Goal: Task Accomplishment & Management: Use online tool/utility

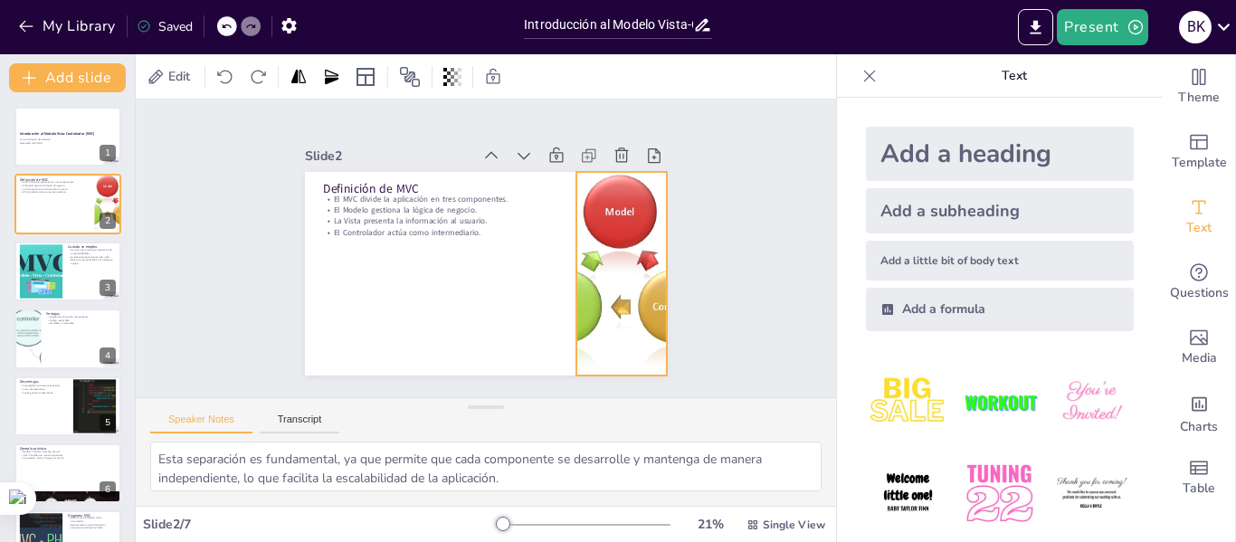
click at [497, 260] on div at bounding box center [365, 181] width 264 height 259
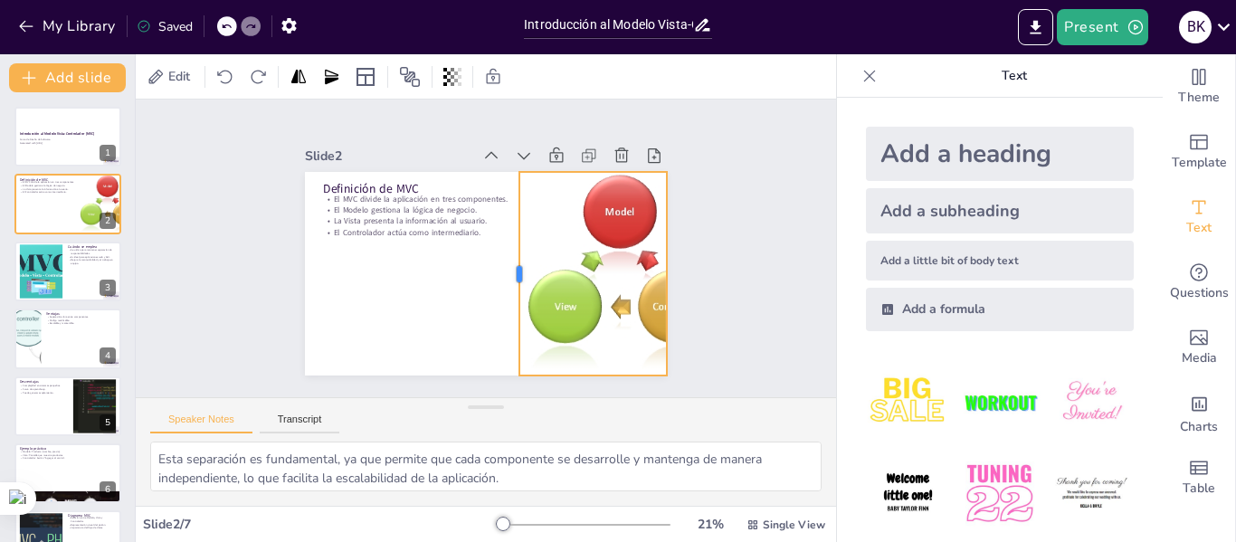
drag, startPoint x: 561, startPoint y: 265, endPoint x: 504, endPoint y: 260, distance: 57.3
click at [504, 260] on div at bounding box center [500, 282] width 96 height 192
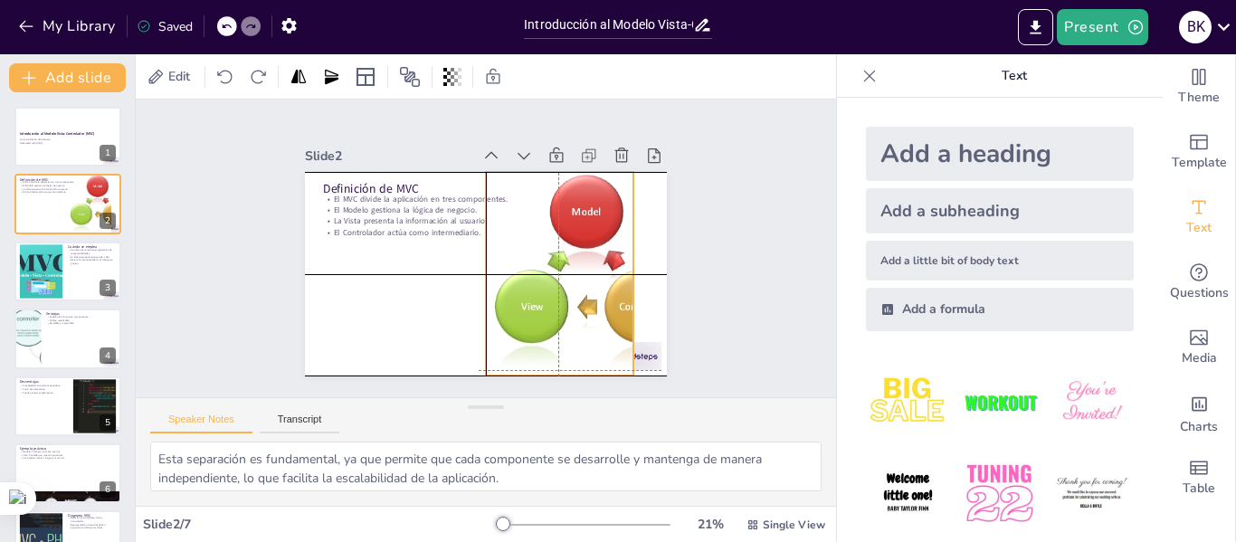
drag, startPoint x: 542, startPoint y: 263, endPoint x: 597, endPoint y: 269, distance: 55.5
click at [502, 264] on div at bounding box center [579, 198] width 294 height 293
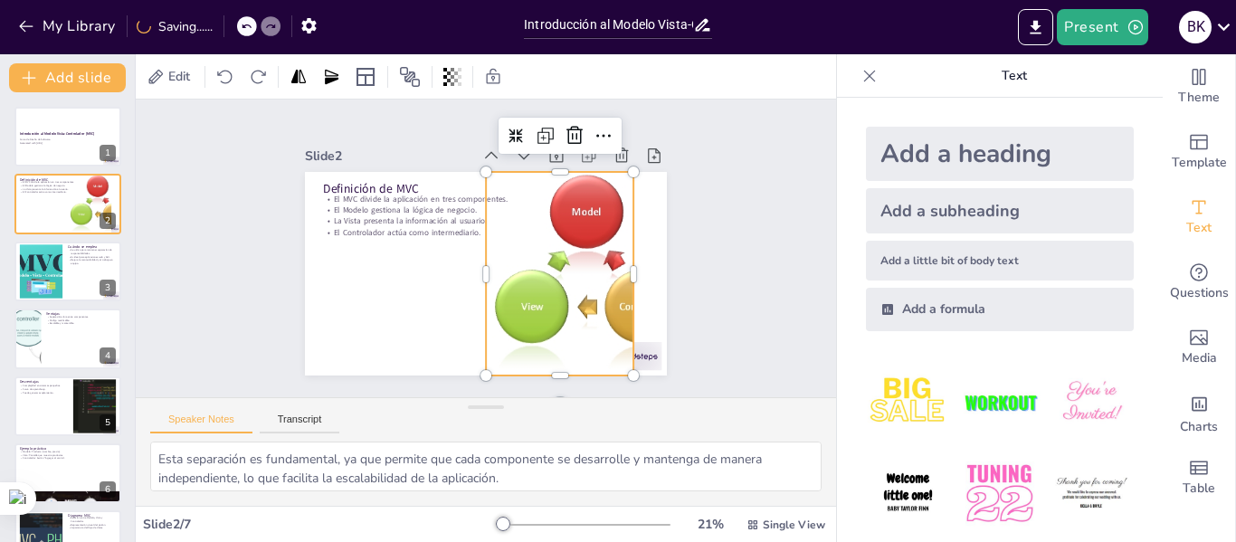
click at [618, 267] on div at bounding box center [526, 345] width 290 height 291
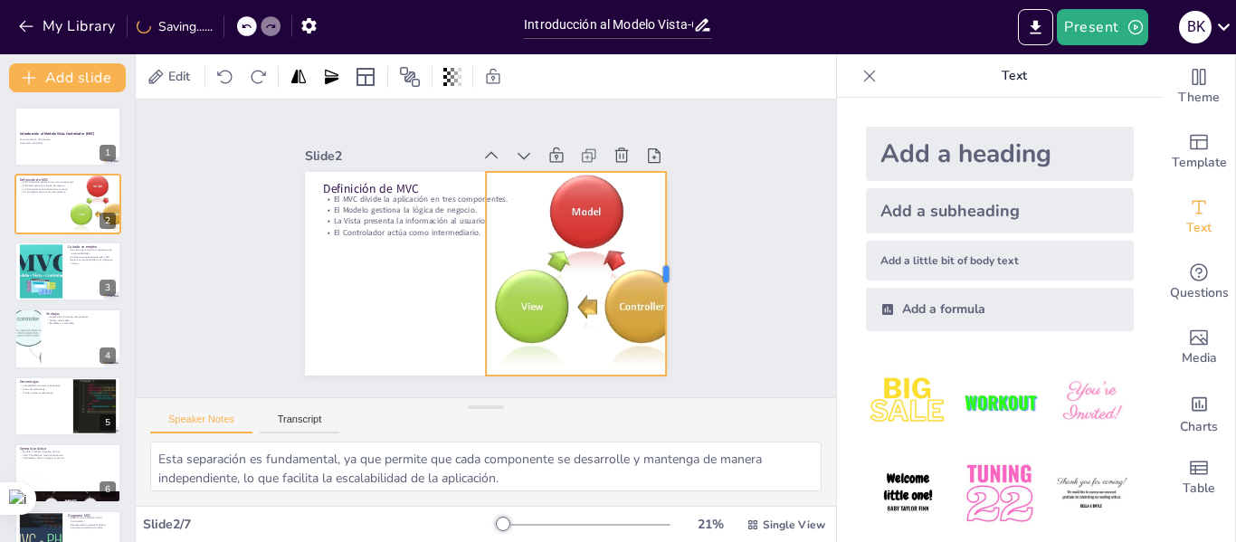
drag, startPoint x: 622, startPoint y: 267, endPoint x: 654, endPoint y: 271, distance: 32.8
click at [506, 130] on div at bounding box center [414, 73] width 184 height 114
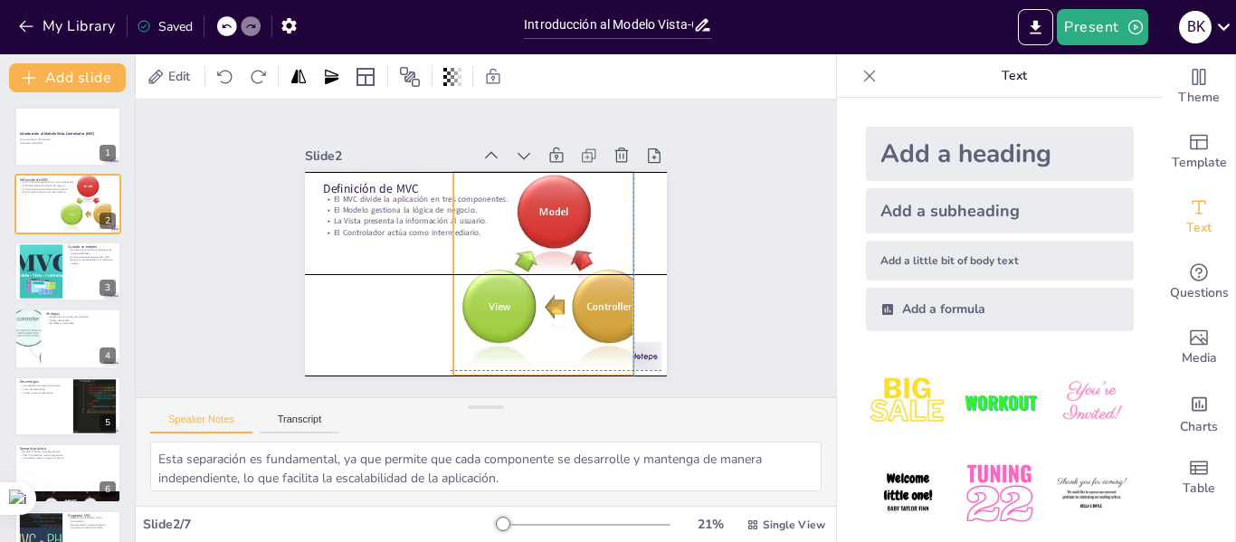
drag, startPoint x: 541, startPoint y: 266, endPoint x: 585, endPoint y: 280, distance: 45.5
click at [507, 267] on div at bounding box center [525, 186] width 243 height 250
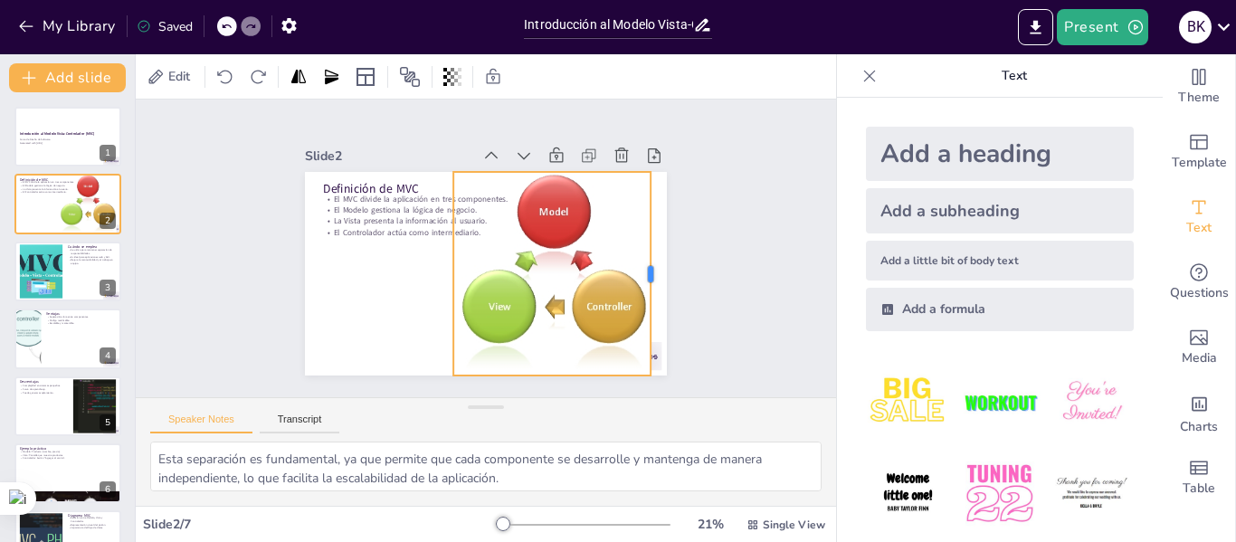
drag, startPoint x: 624, startPoint y: 269, endPoint x: 641, endPoint y: 270, distance: 17.2
click at [641, 190] on div at bounding box center [608, 124] width 174 height 131
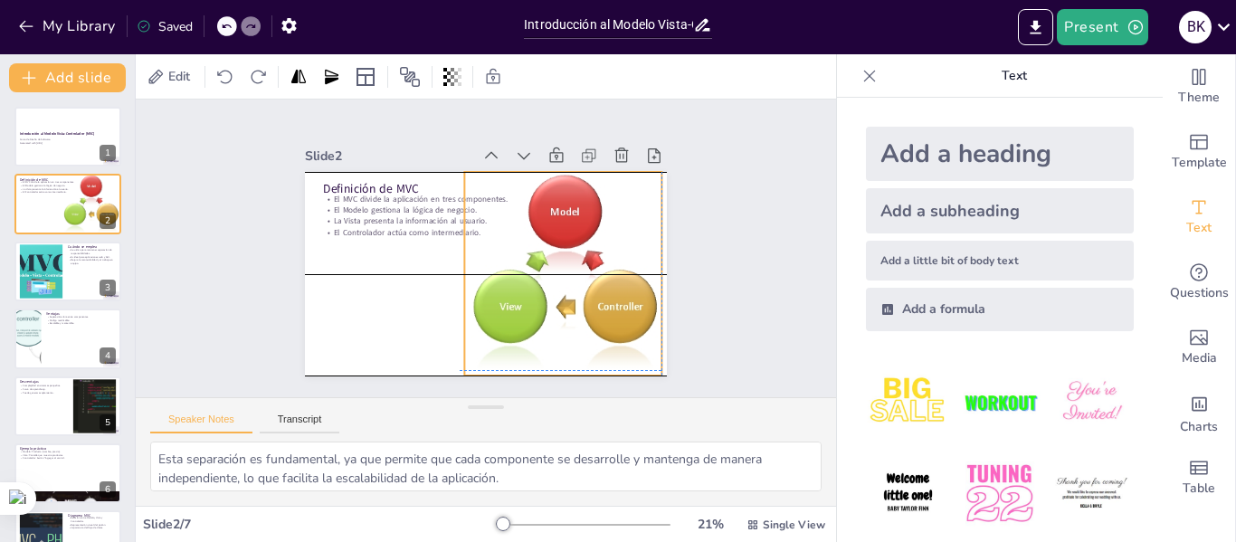
click at [606, 254] on div at bounding box center [568, 230] width 285 height 282
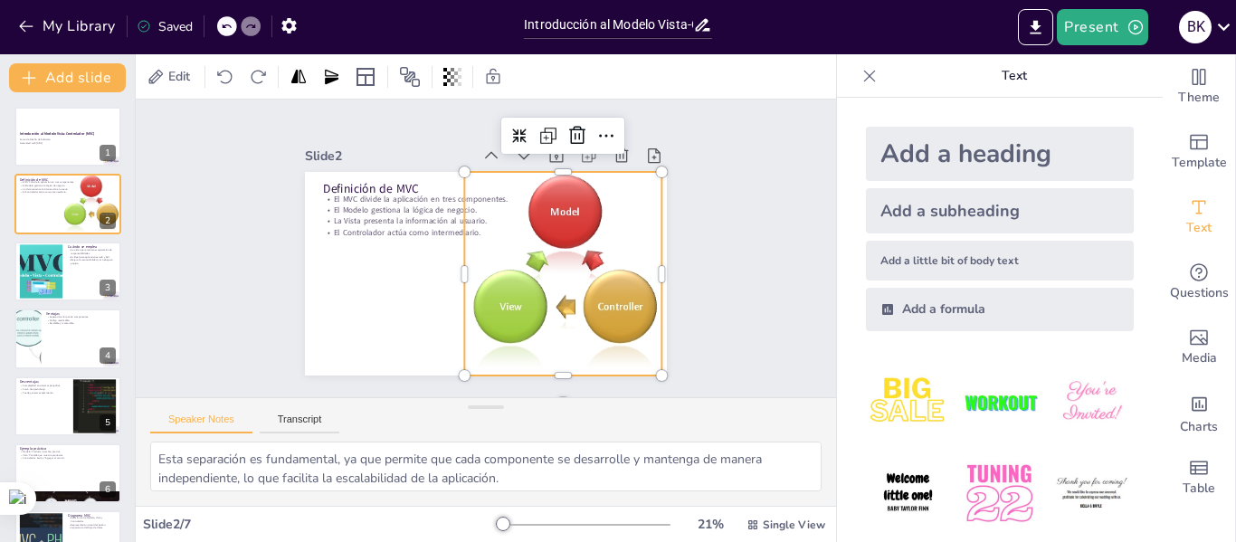
click at [714, 242] on div "Slide 1 Introducción al Modelo Vista-Controlador (MVC) Curso de Diseño de Softw…" at bounding box center [485, 248] width 557 height 761
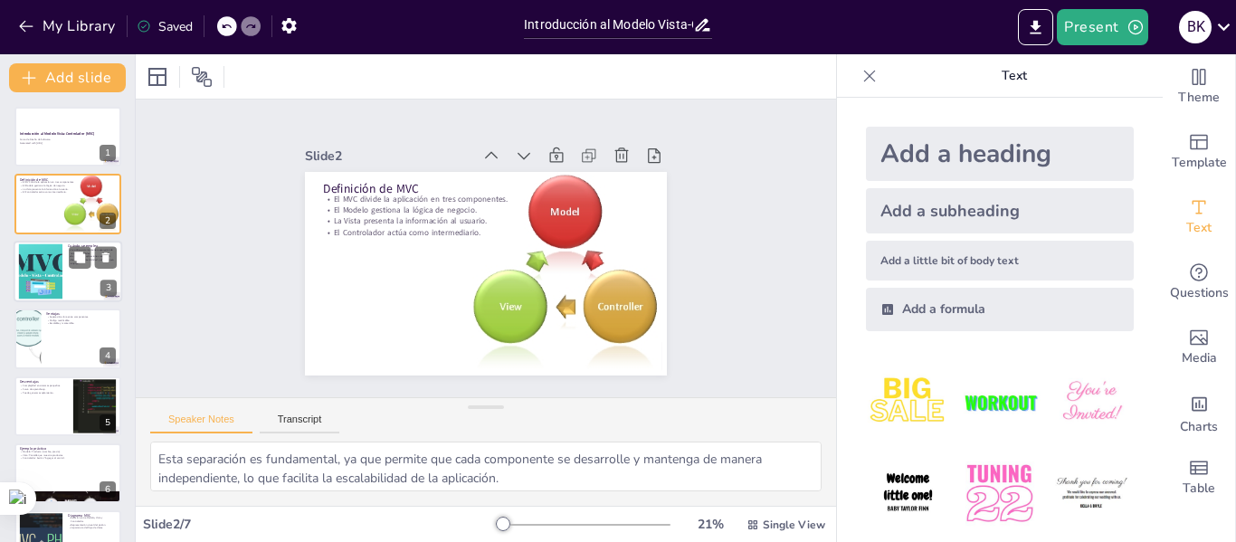
click at [72, 269] on div at bounding box center [68, 272] width 109 height 62
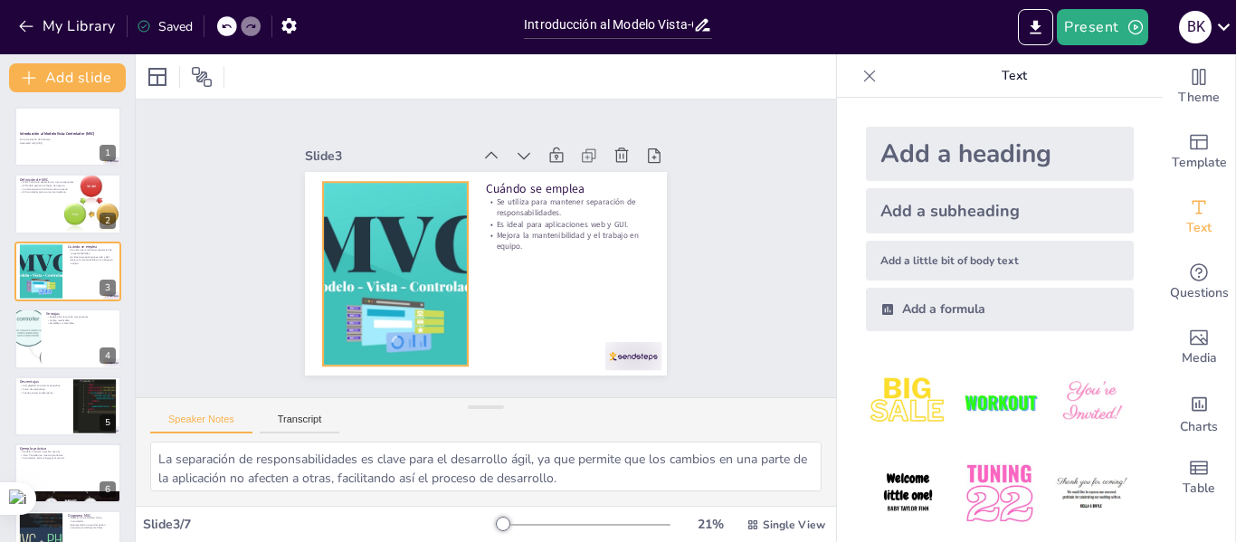
click at [403, 282] on div at bounding box center [392, 254] width 465 height 270
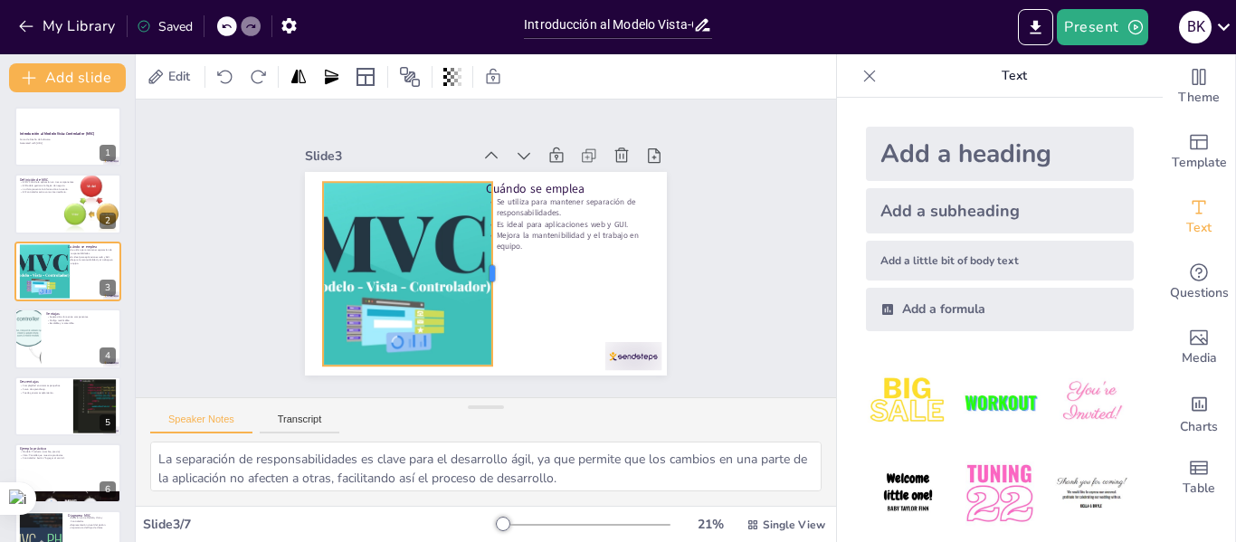
drag, startPoint x: 460, startPoint y: 269, endPoint x: 484, endPoint y: 271, distance: 24.5
click at [484, 271] on div at bounding box center [458, 239] width 133 height 146
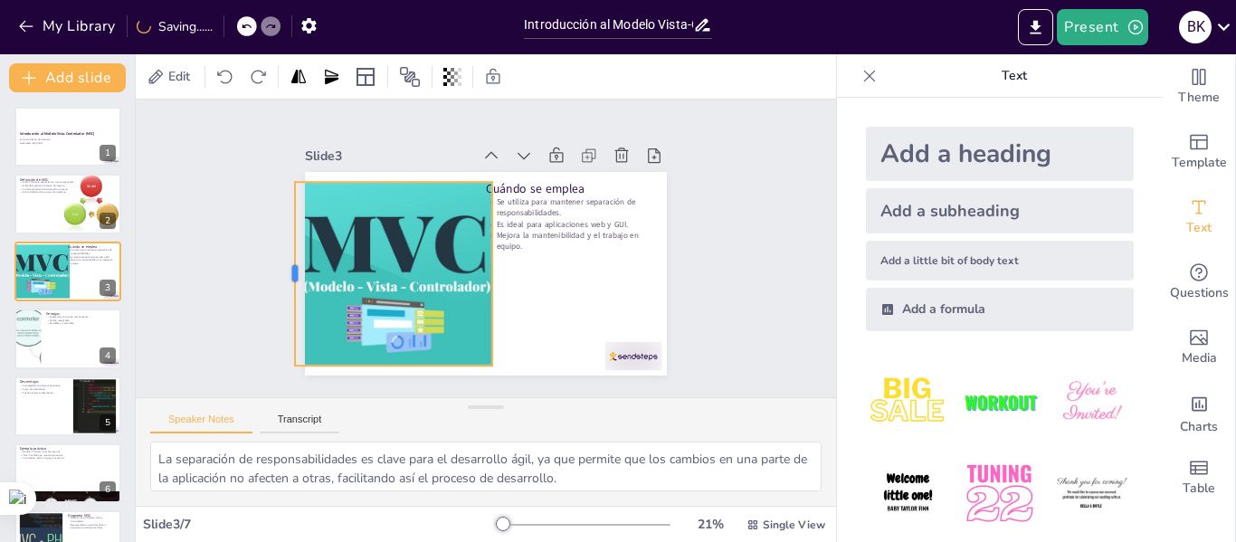
drag, startPoint x: 303, startPoint y: 263, endPoint x: 275, endPoint y: 262, distance: 28.1
click at [275, 254] on div at bounding box center [302, 172] width 104 height 166
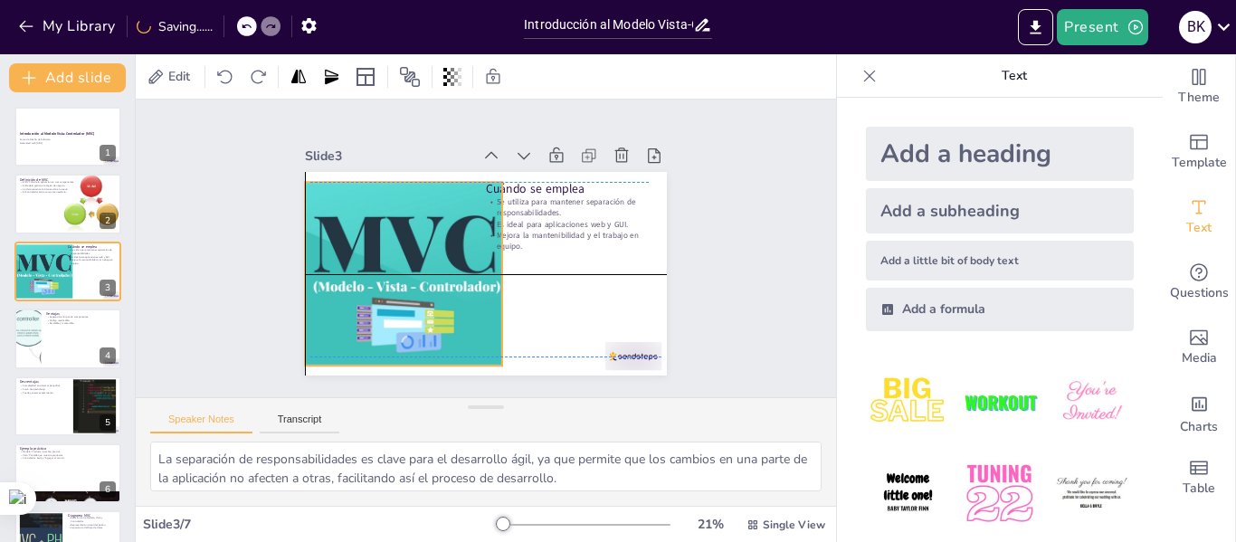
drag, startPoint x: 349, startPoint y: 247, endPoint x: 365, endPoint y: 243, distance: 15.8
click at [365, 243] on div at bounding box center [485, 333] width 310 height 472
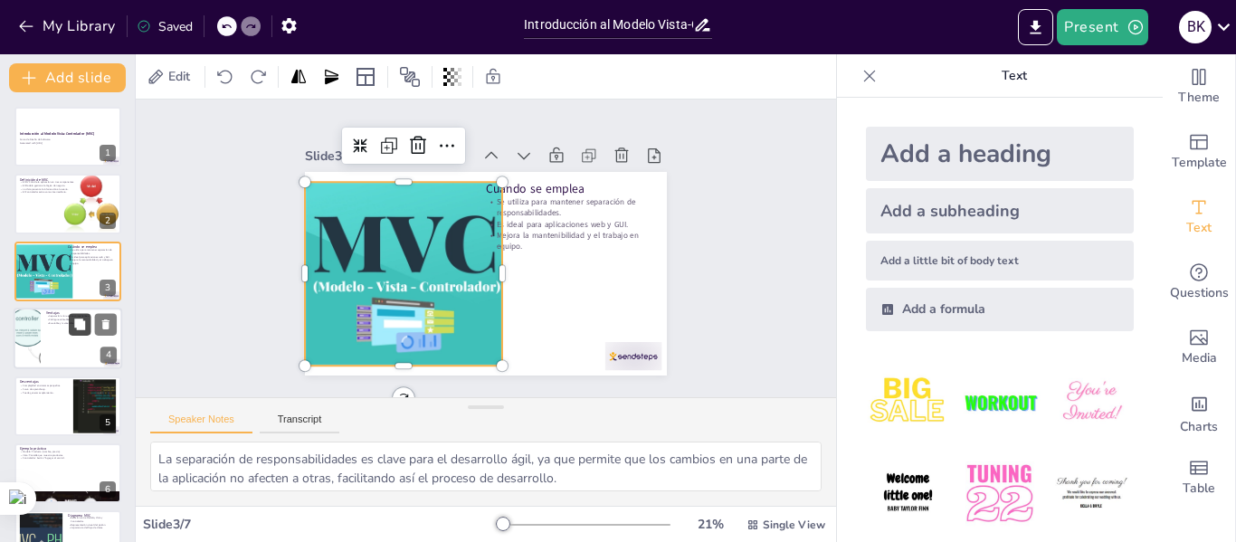
click at [70, 327] on button at bounding box center [80, 325] width 22 height 22
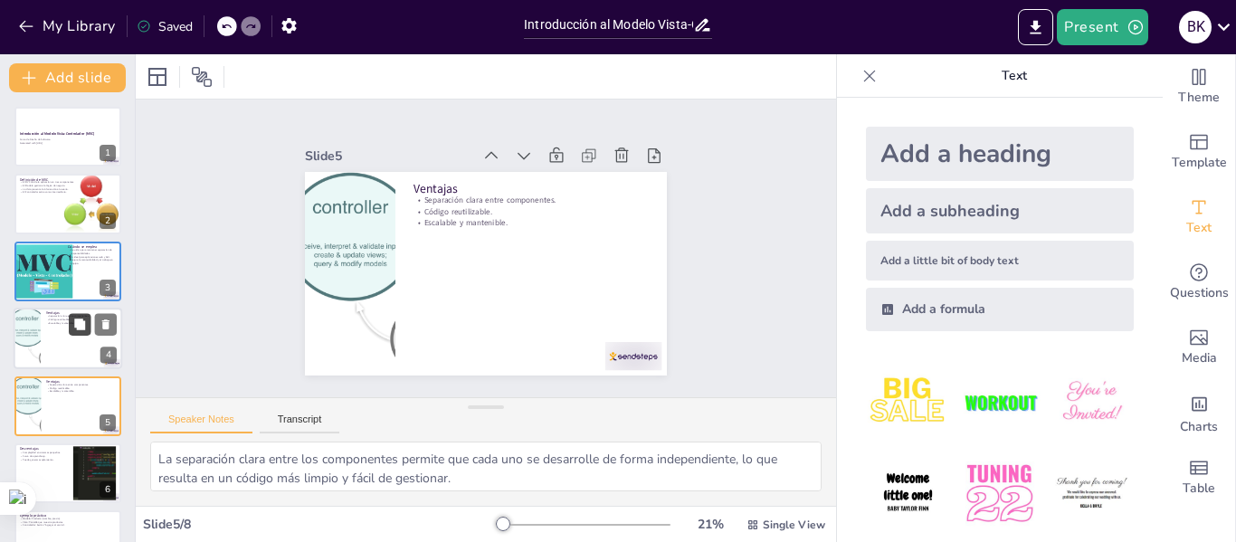
scroll to position [89, 0]
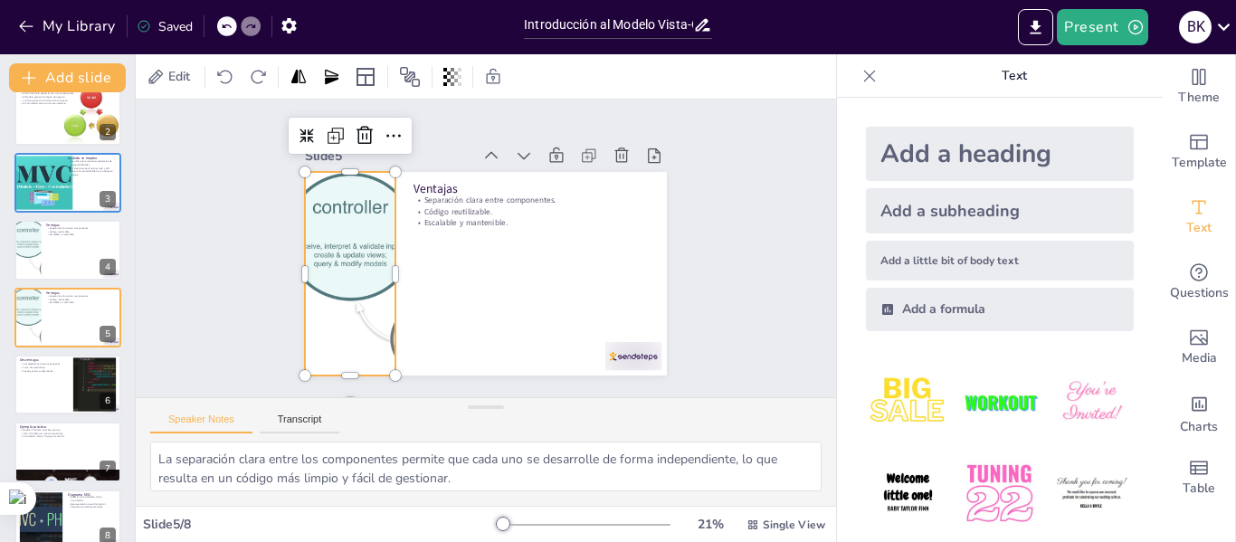
click at [377, 226] on div at bounding box center [614, 195] width 474 height 291
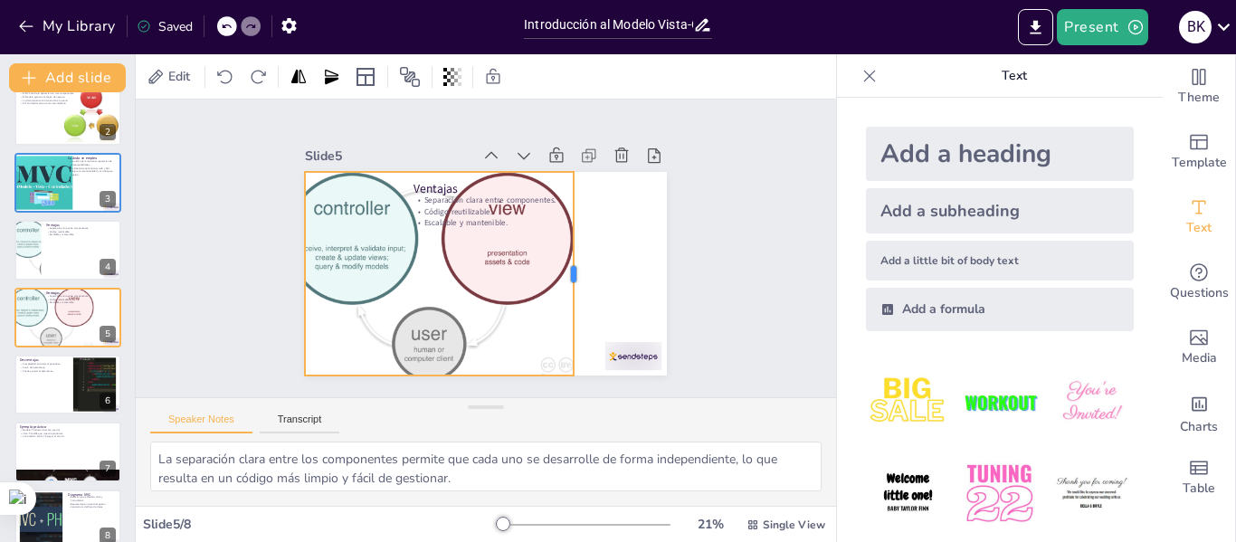
drag, startPoint x: 383, startPoint y: 267, endPoint x: 561, endPoint y: 270, distance: 178.3
click at [566, 270] on div at bounding box center [584, 264] width 36 height 204
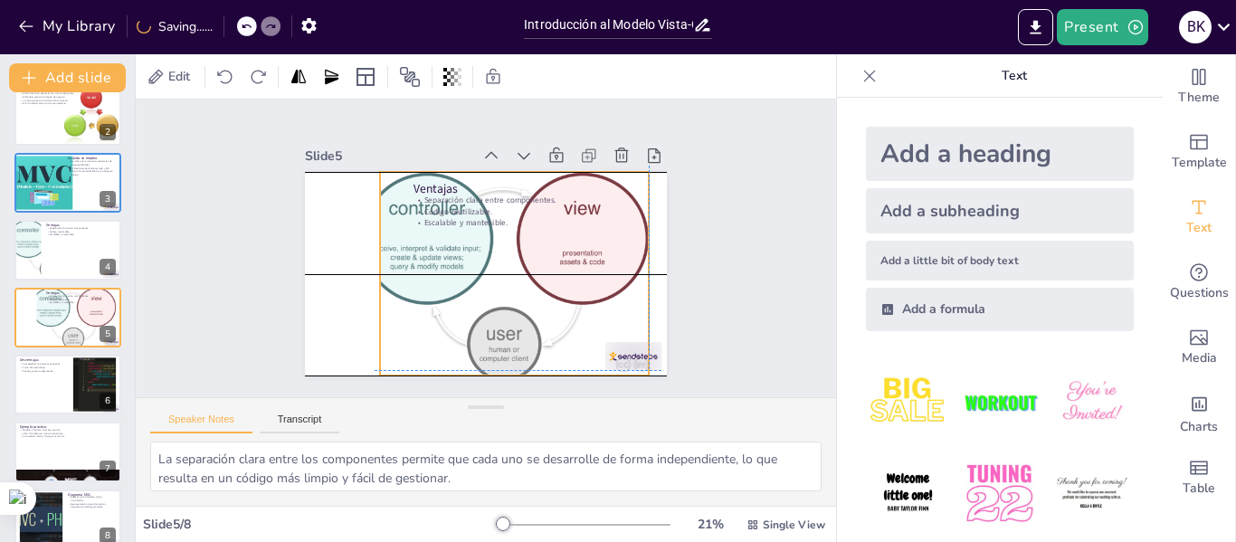
drag, startPoint x: 355, startPoint y: 262, endPoint x: 393, endPoint y: 259, distance: 38.1
click at [424, 255] on div at bounding box center [538, 209] width 478 height 298
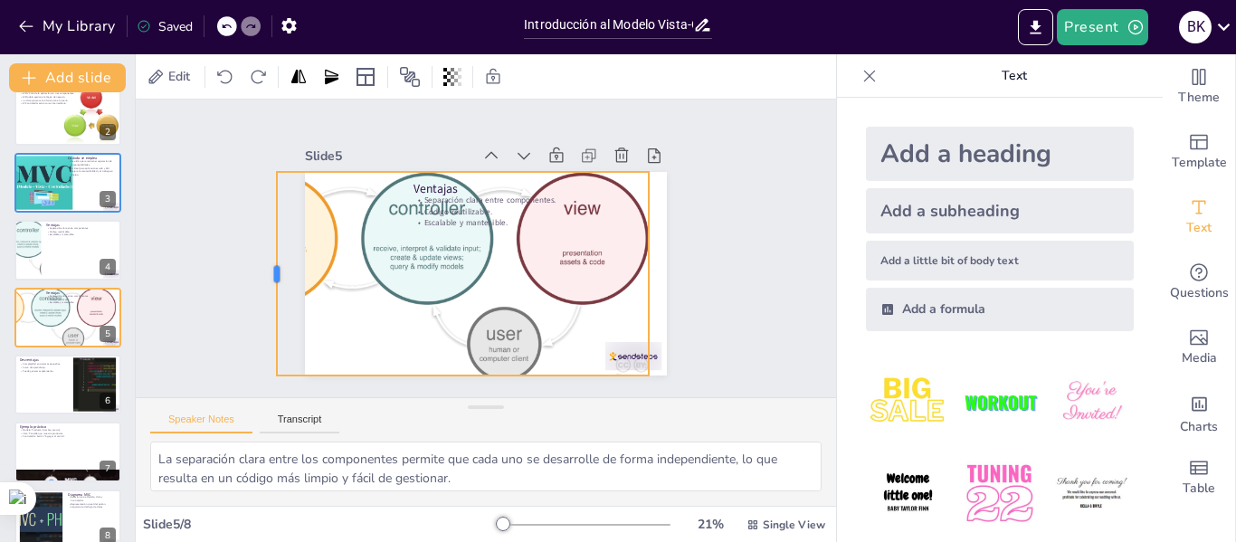
drag, startPoint x: 365, startPoint y: 266, endPoint x: 262, endPoint y: 264, distance: 103.2
click at [262, 264] on div at bounding box center [288, 340] width 77 height 198
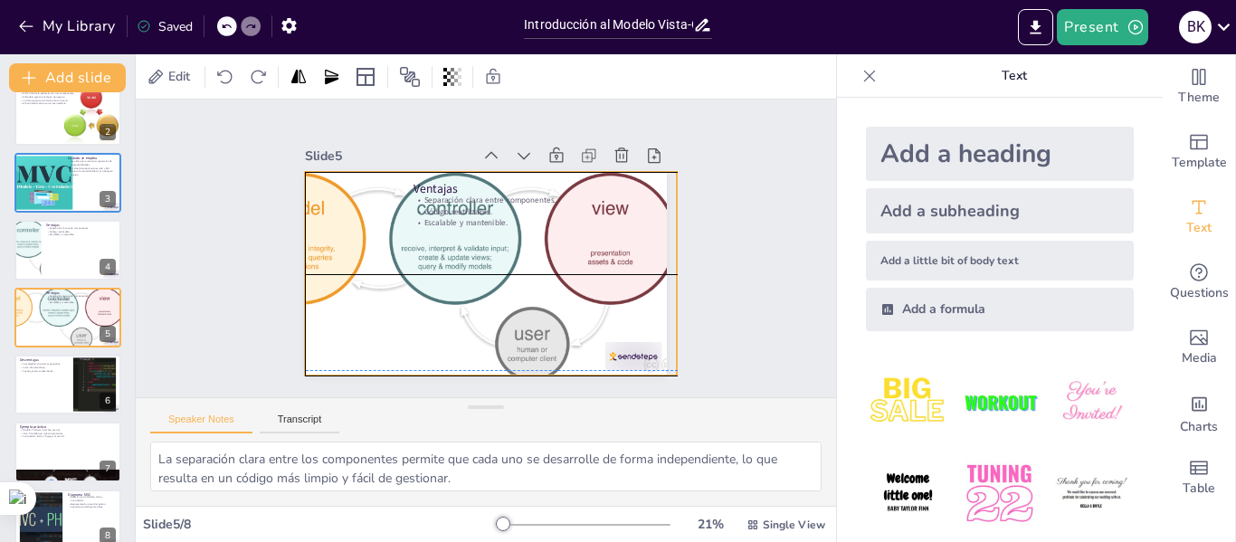
drag, startPoint x: 396, startPoint y: 261, endPoint x: 415, endPoint y: 260, distance: 19.0
click at [415, 260] on div at bounding box center [490, 206] width 471 height 453
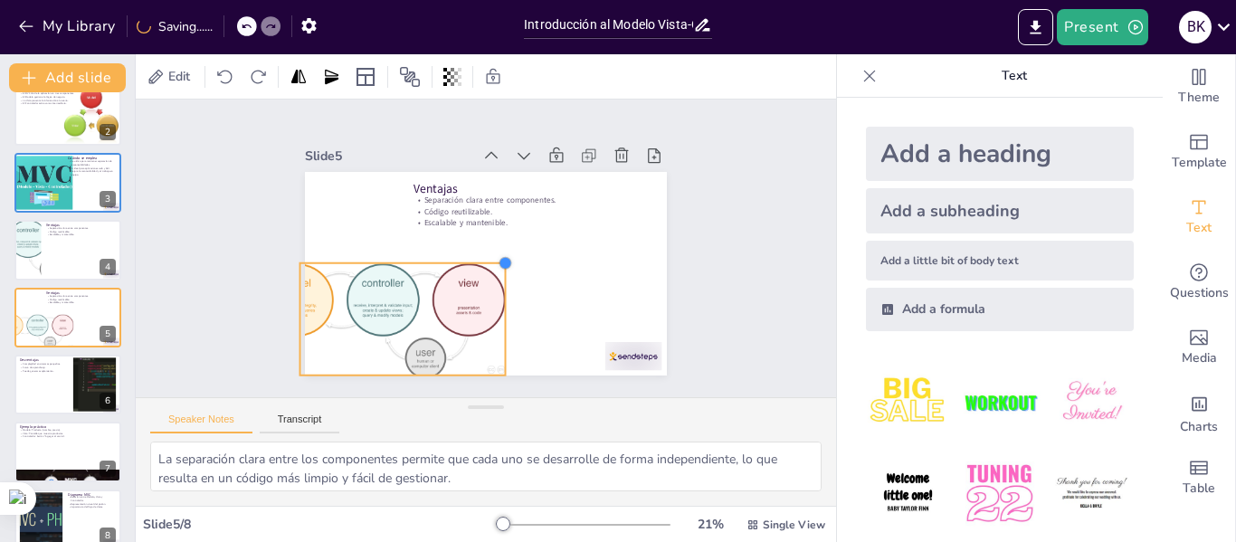
drag, startPoint x: 661, startPoint y: 163, endPoint x: 494, endPoint y: 262, distance: 194.0
click at [481, 237] on div at bounding box center [472, 228] width 18 height 18
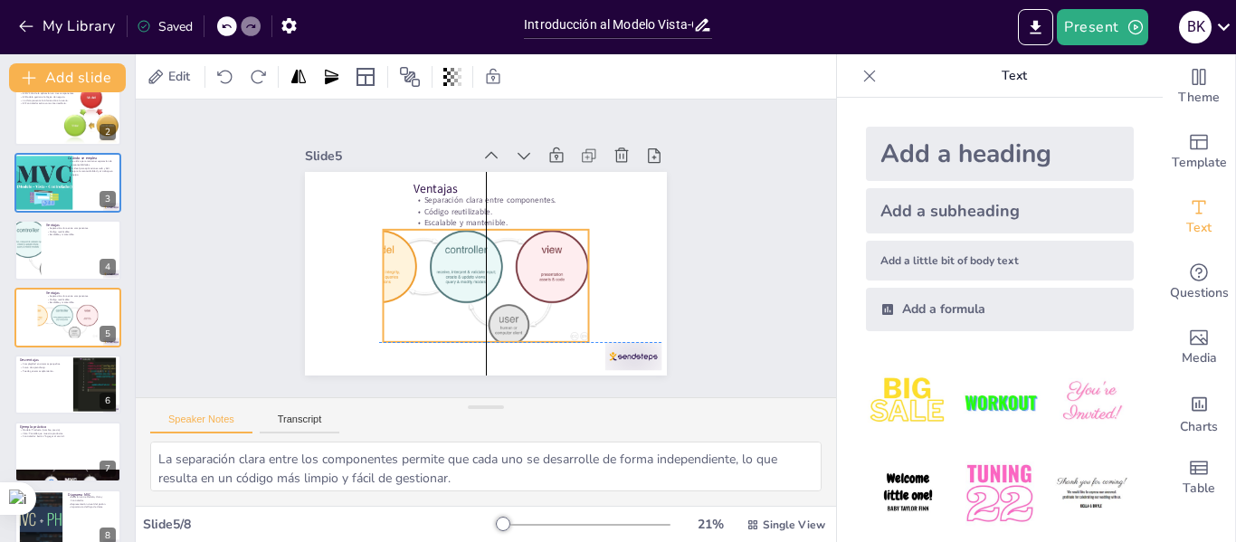
drag, startPoint x: 432, startPoint y: 297, endPoint x: 414, endPoint y: 275, distance: 28.3
click at [511, 266] on div at bounding box center [517, 218] width 269 height 186
drag, startPoint x: 368, startPoint y: 271, endPoint x: 335, endPoint y: 262, distance: 34.5
click at [350, 148] on div at bounding box center [405, 124] width 111 height 49
click at [547, 342] on div at bounding box center [591, 232] width 88 height 232
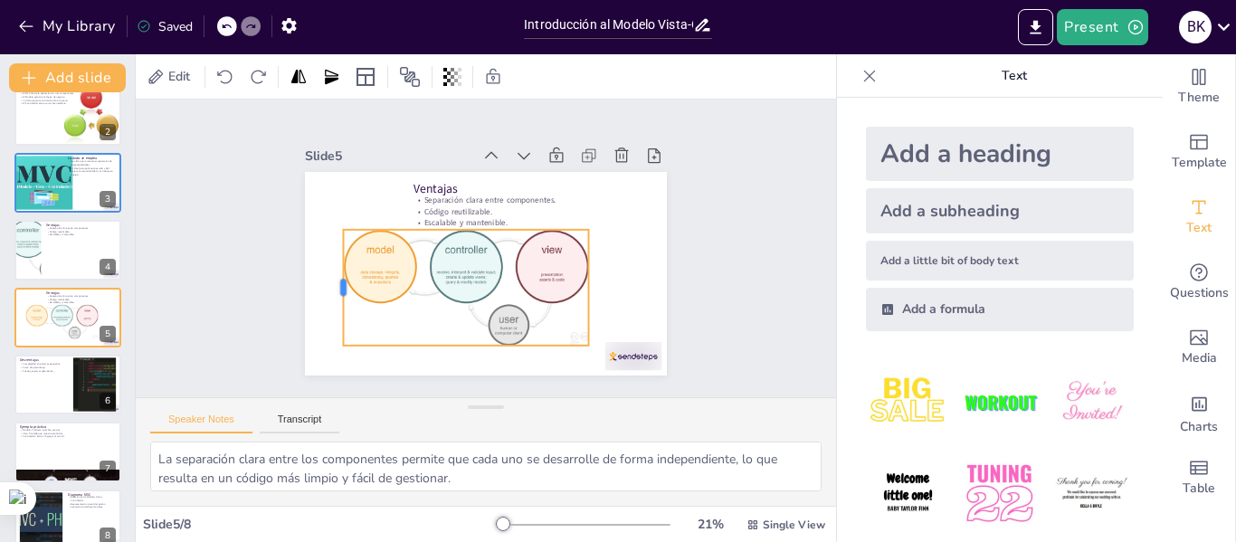
click at [606, 237] on div at bounding box center [625, 178] width 38 height 117
click at [519, 169] on div at bounding box center [465, 134] width 108 height 71
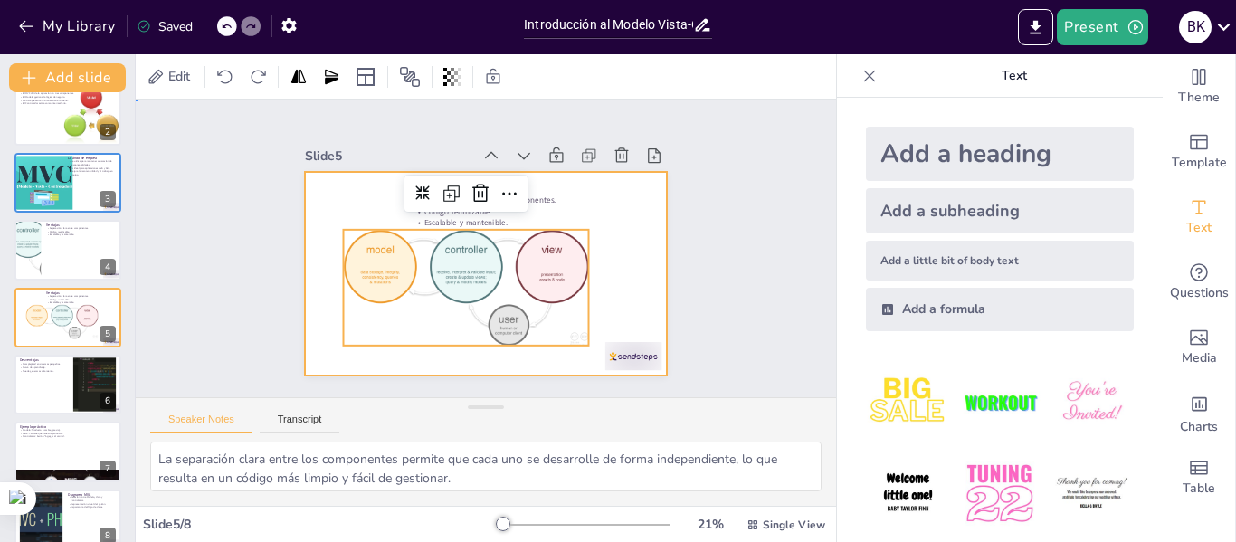
click at [638, 272] on div at bounding box center [473, 227] width 415 height 358
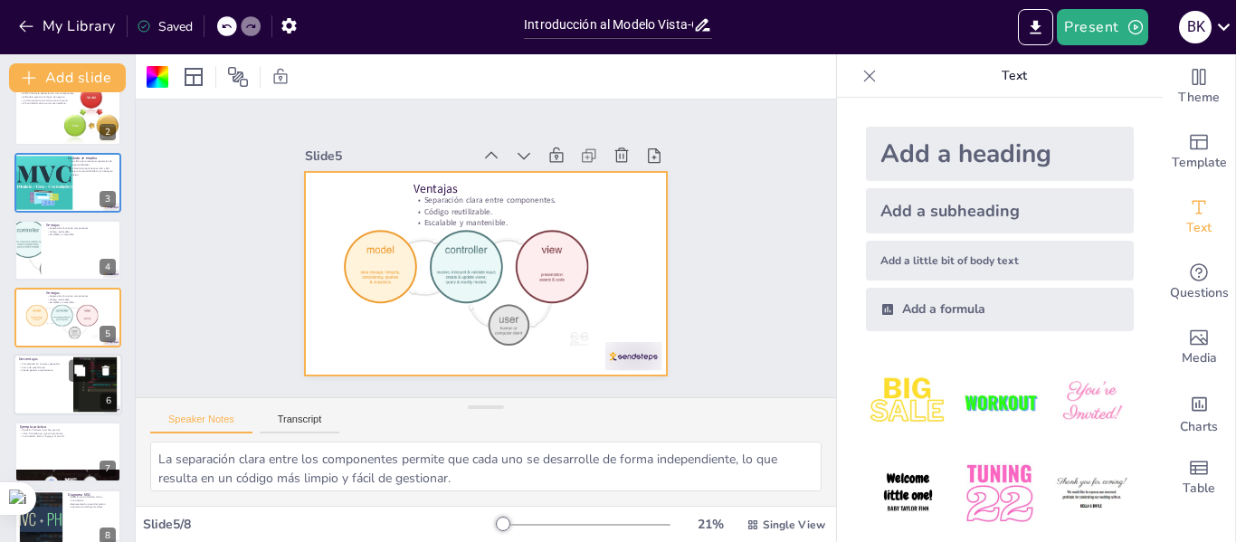
click at [69, 382] on div at bounding box center [68, 385] width 109 height 62
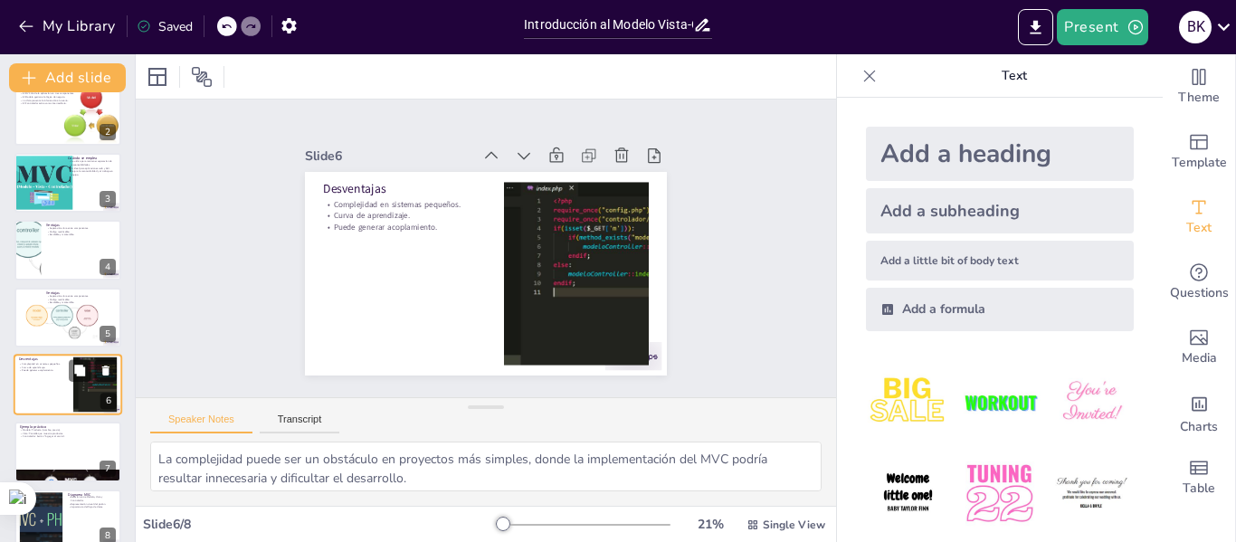
scroll to position [110, 0]
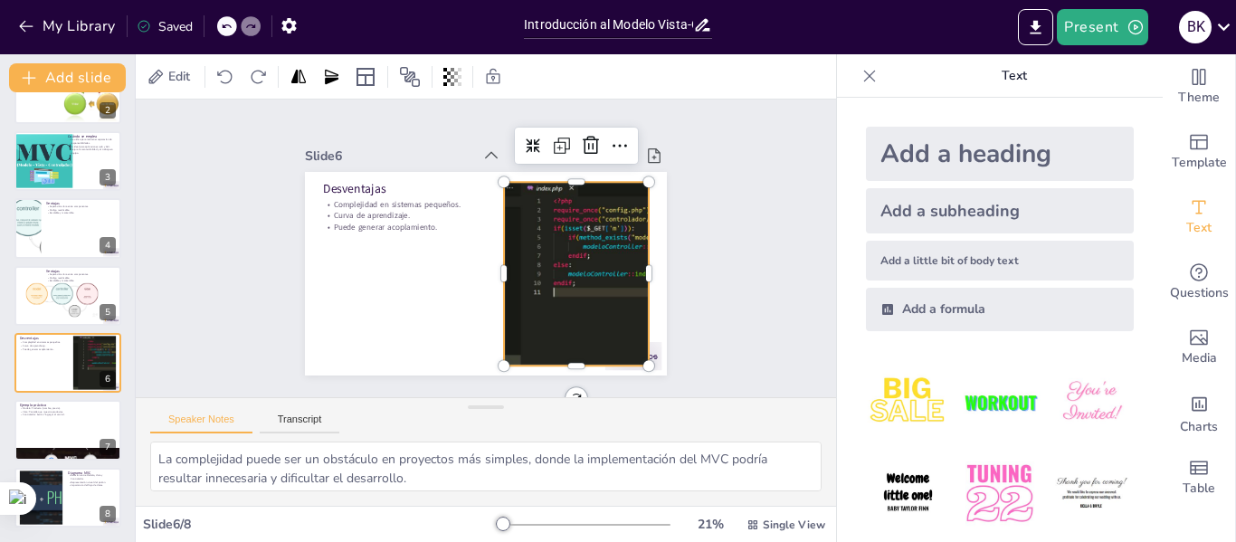
click at [520, 232] on div at bounding box center [393, 252] width 396 height 284
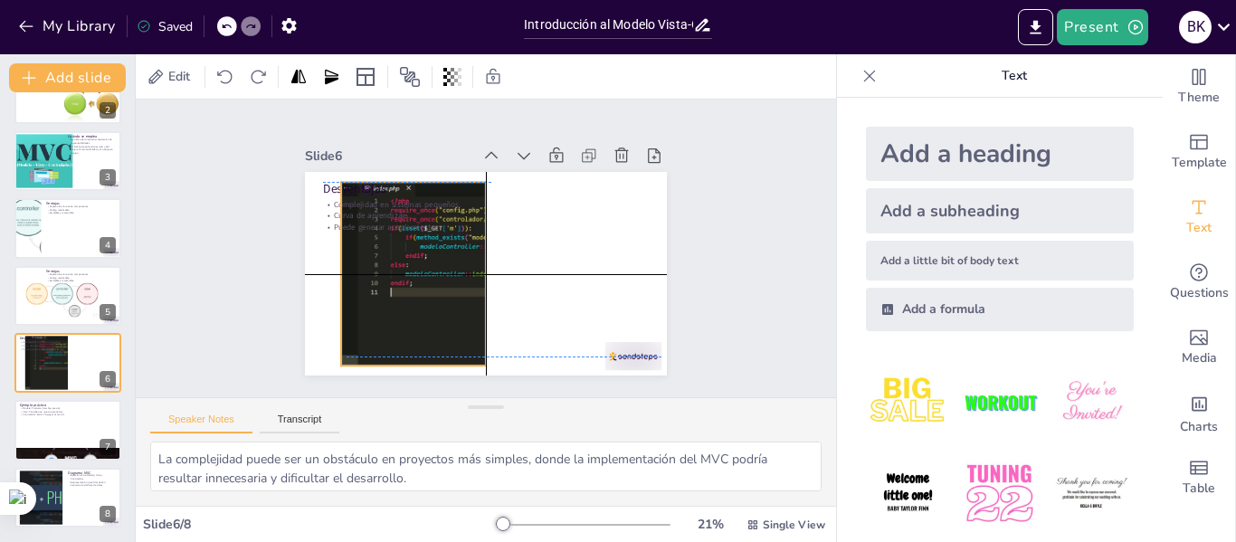
drag, startPoint x: 520, startPoint y: 232, endPoint x: 363, endPoint y: 227, distance: 157.6
click at [374, 227] on div at bounding box center [561, 230] width 374 height 219
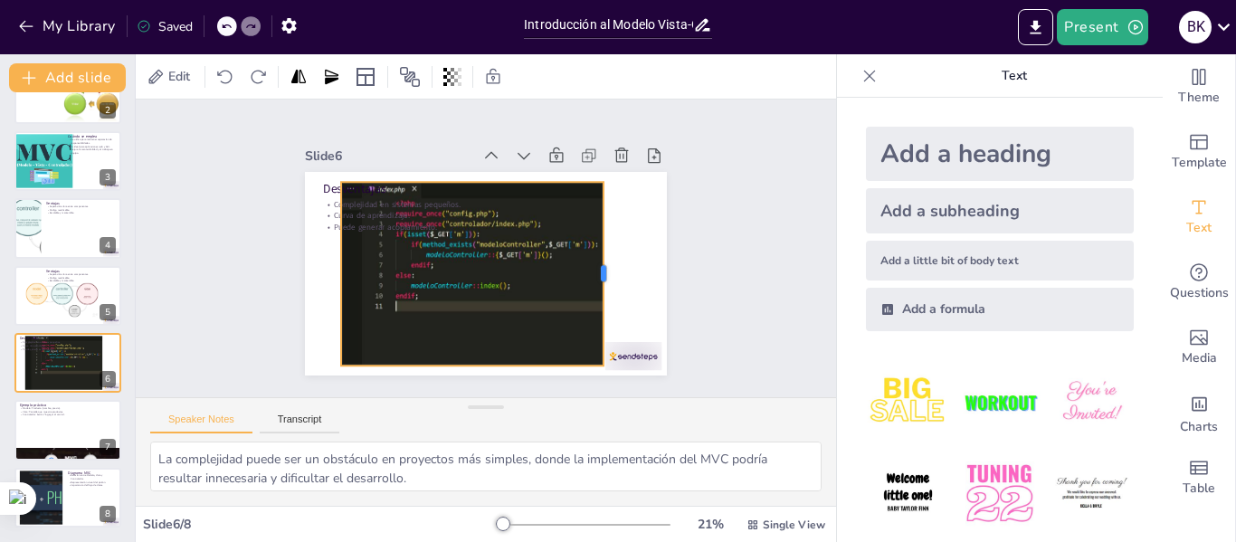
drag, startPoint x: 475, startPoint y: 272, endPoint x: 593, endPoint y: 271, distance: 117.7
click at [526, 339] on div at bounding box center [435, 365] width 182 height 52
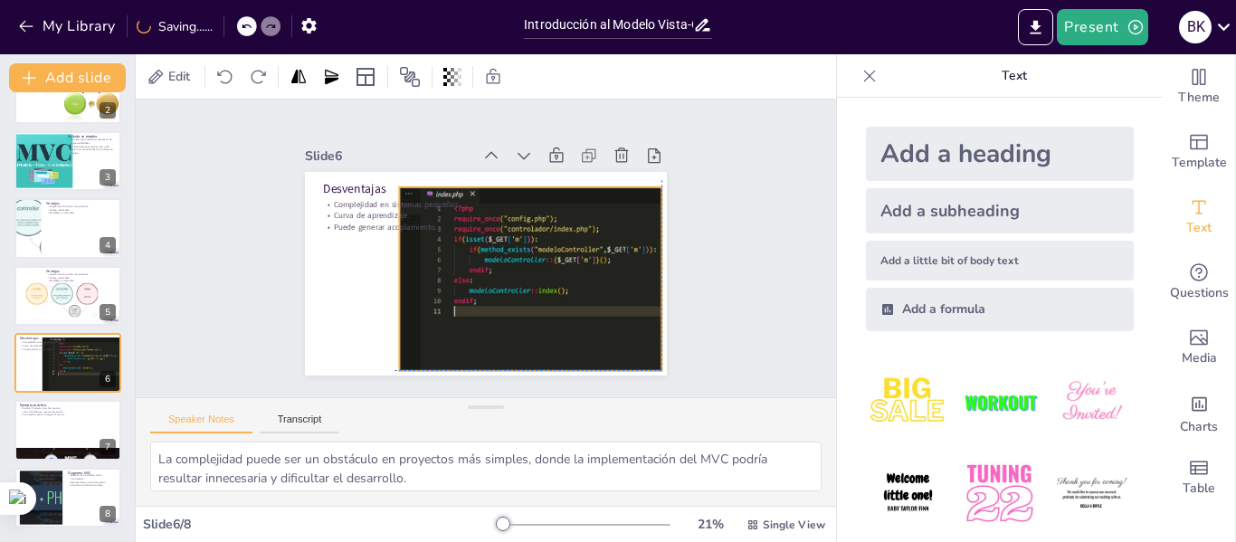
drag, startPoint x: 474, startPoint y: 273, endPoint x: 528, endPoint y: 272, distance: 53.4
click at [528, 272] on div at bounding box center [453, 220] width 363 height 422
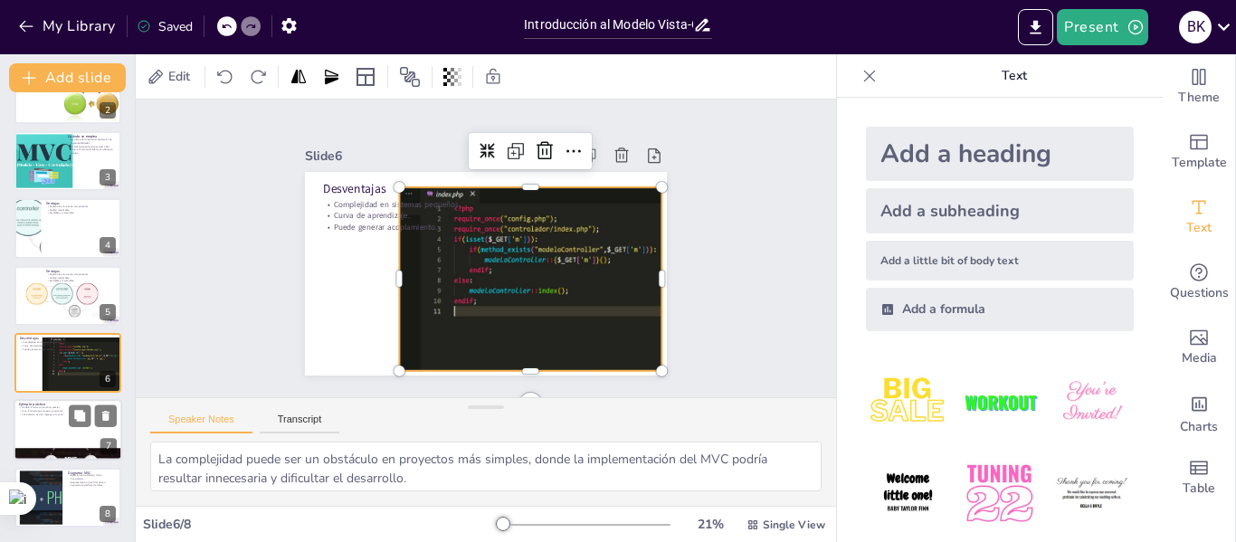
click at [67, 433] on div at bounding box center [68, 431] width 109 height 62
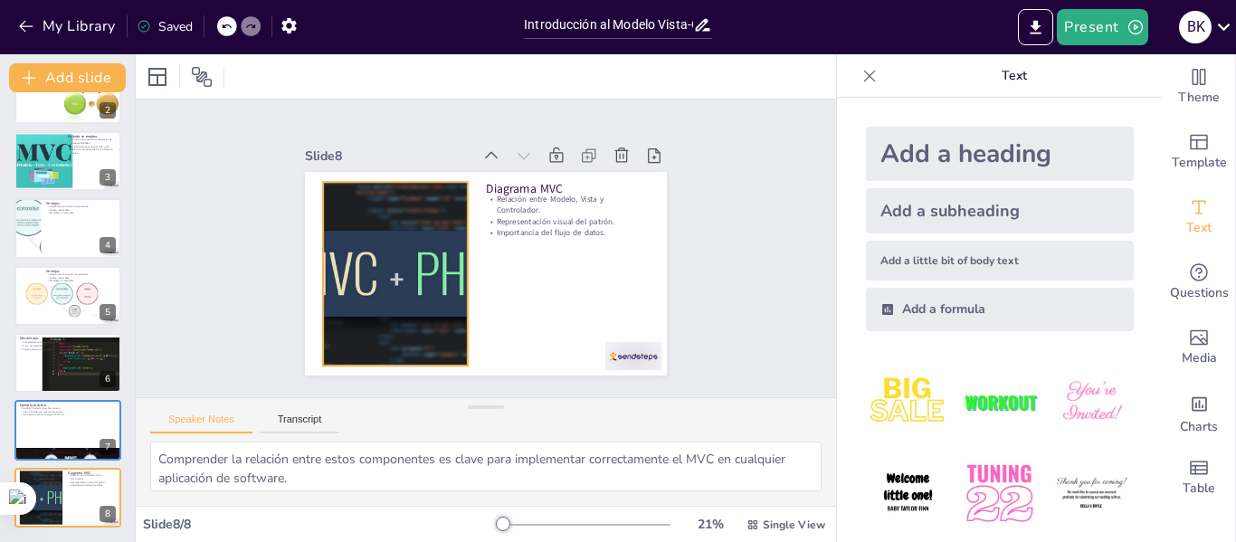
click at [341, 300] on div at bounding box center [576, 223] width 470 height 184
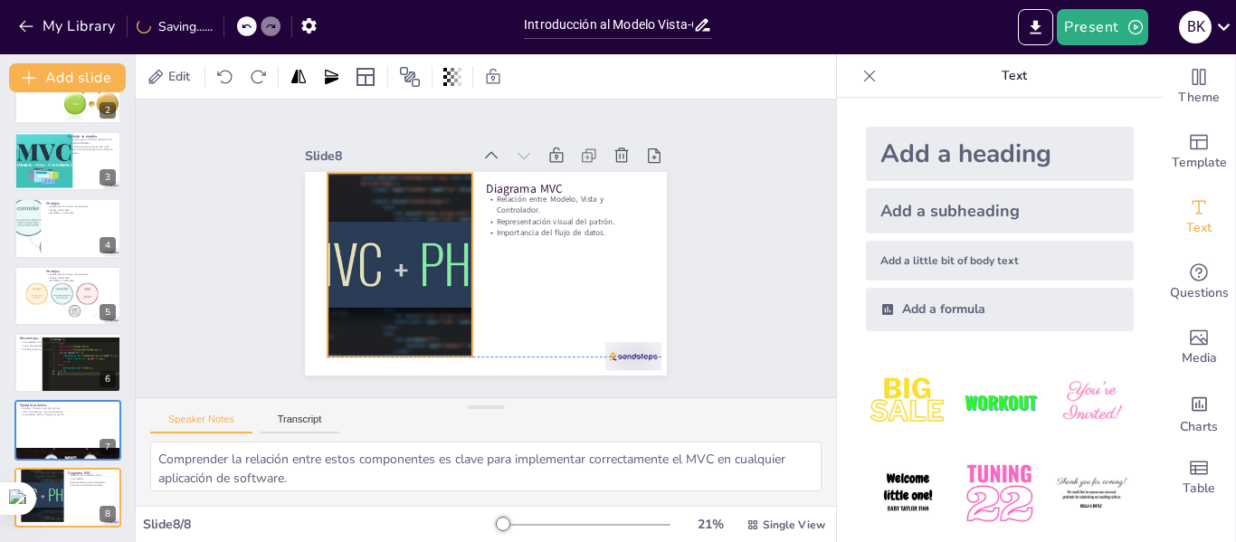
drag, startPoint x: 453, startPoint y: 267, endPoint x: 459, endPoint y: 255, distance: 13.0
click at [459, 255] on div at bounding box center [531, 174] width 451 height 472
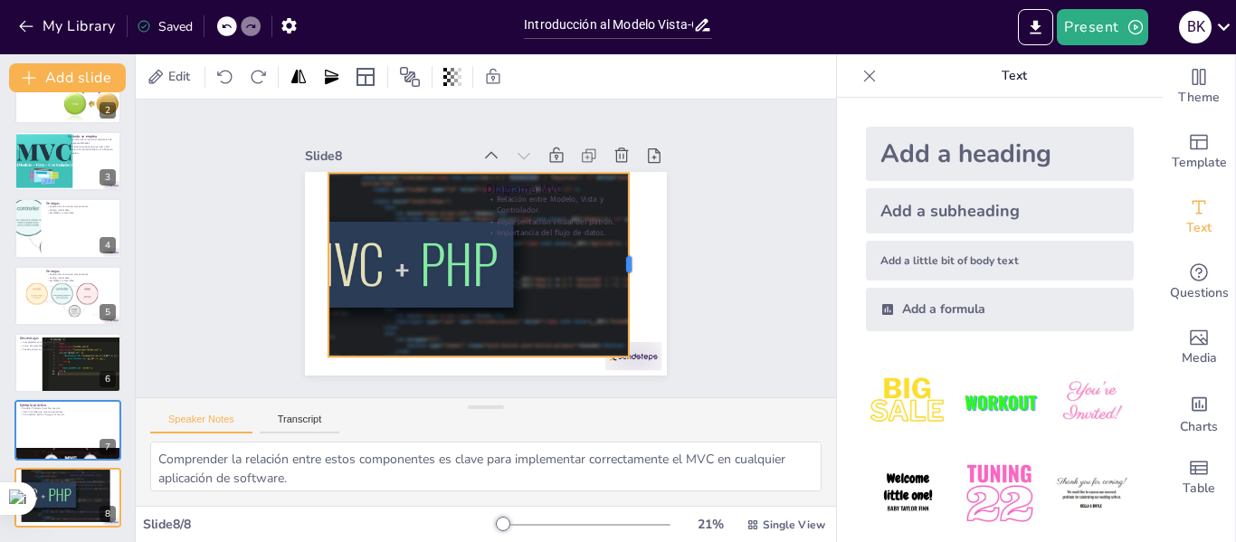
drag, startPoint x: 460, startPoint y: 263, endPoint x: 615, endPoint y: 267, distance: 155.7
click at [562, 391] on div at bounding box center [470, 398] width 184 height 14
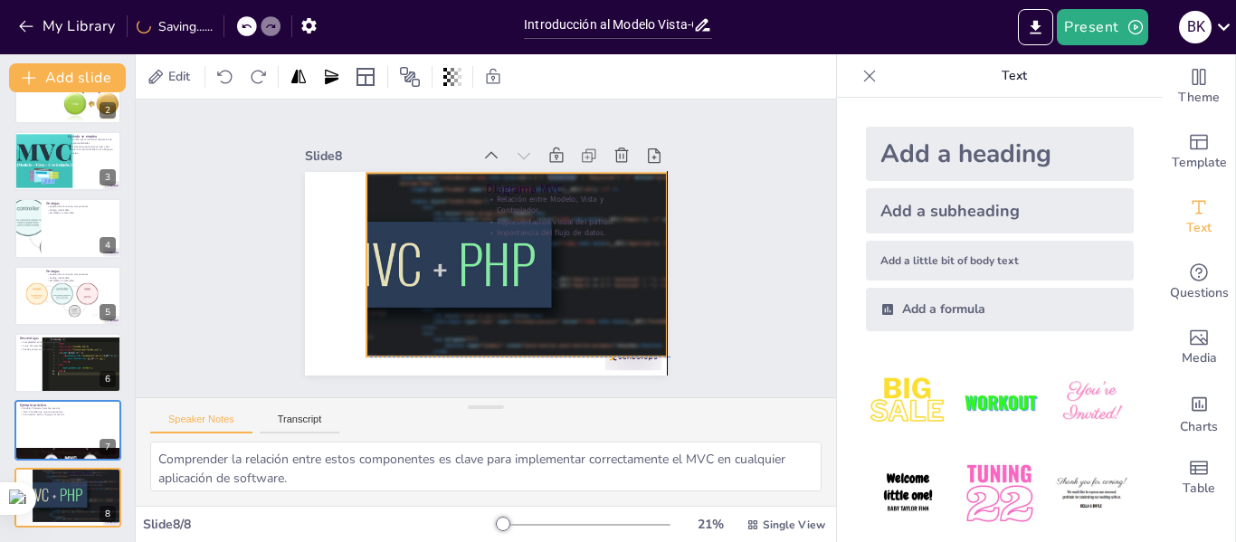
drag, startPoint x: 433, startPoint y: 261, endPoint x: 474, endPoint y: 259, distance: 41.7
click at [474, 259] on div at bounding box center [479, 199] width 277 height 498
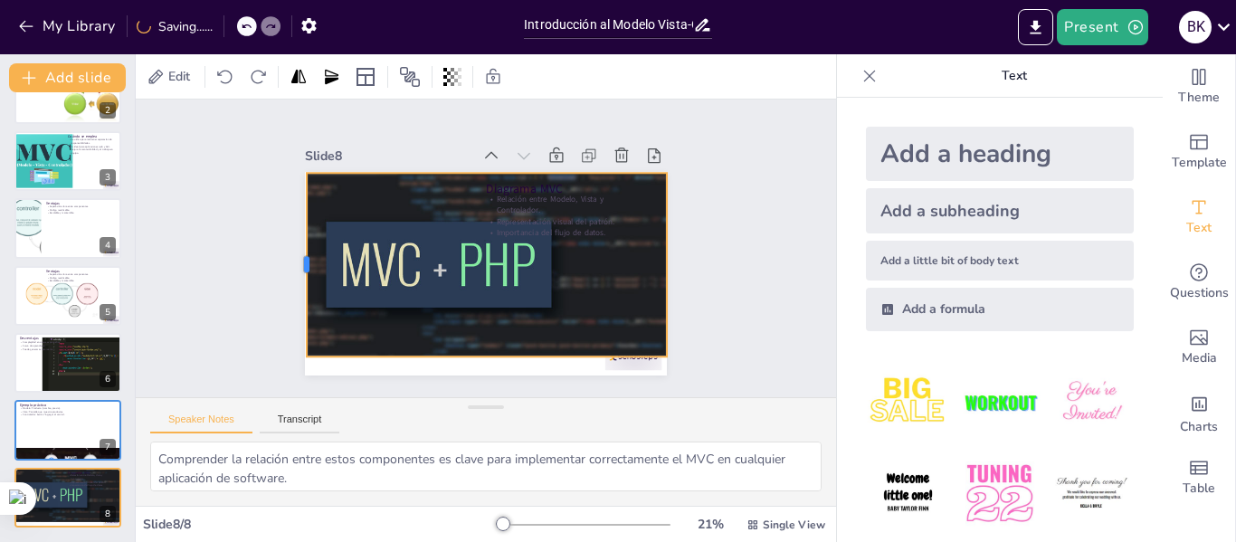
drag, startPoint x: 350, startPoint y: 256, endPoint x: 291, endPoint y: 248, distance: 60.3
click at [291, 208] on div at bounding box center [336, 135] width 133 height 146
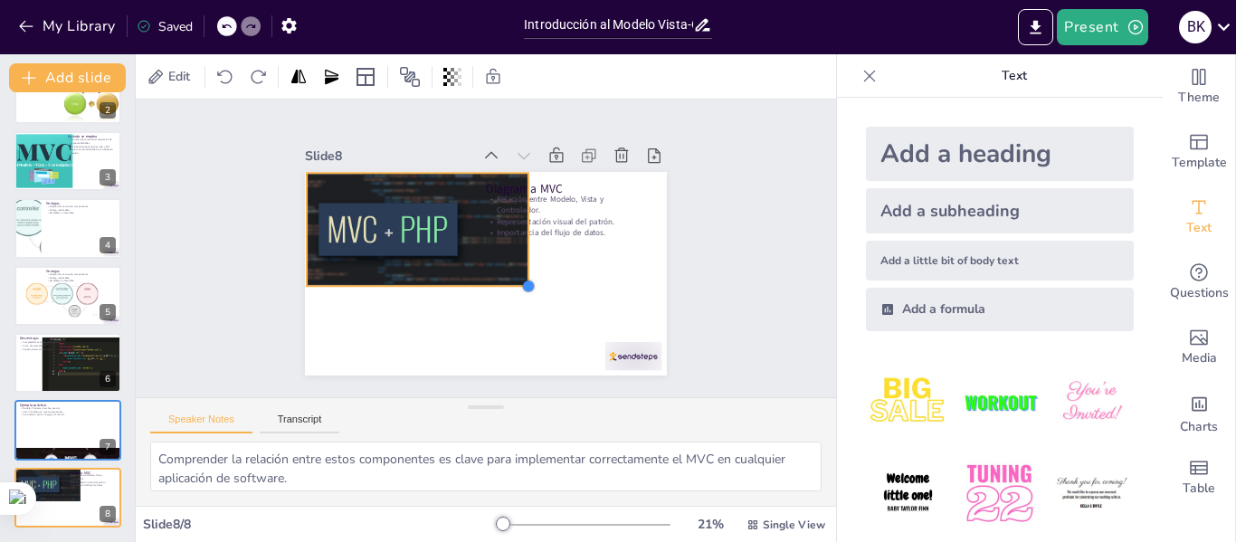
drag, startPoint x: 653, startPoint y: 347, endPoint x: 514, endPoint y: 254, distance: 167.2
click at [514, 254] on div "Diagrama MVC Relación entre Modelo, Vista y Controlador. Representación visual …" at bounding box center [463, 240] width 306 height 407
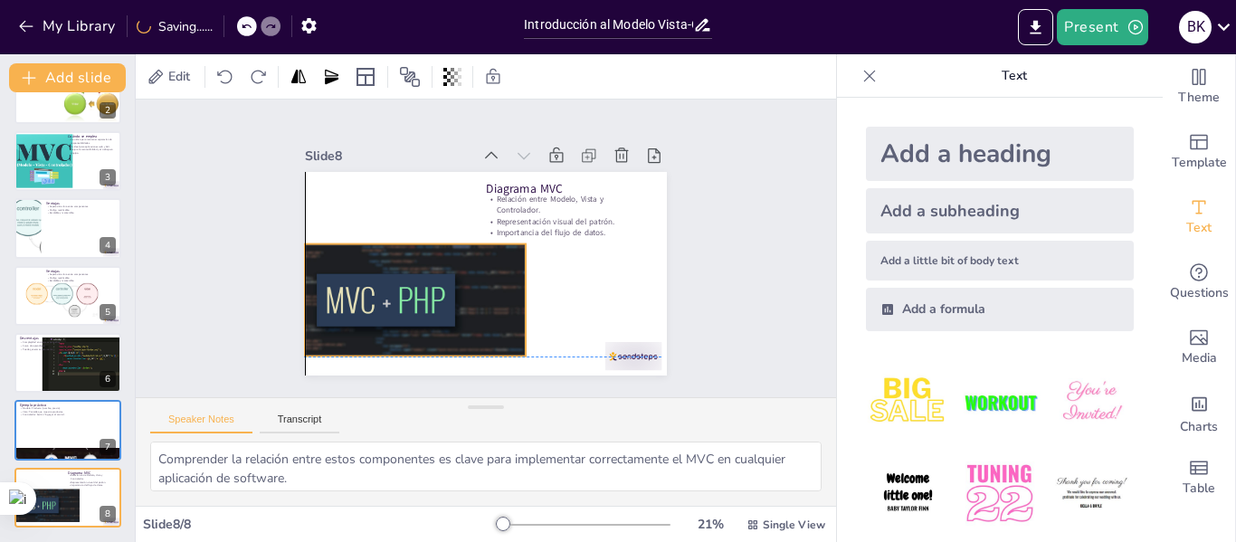
drag, startPoint x: 453, startPoint y: 216, endPoint x: 450, endPoint y: 291, distance: 75.2
click at [450, 262] on div at bounding box center [573, 177] width 305 height 170
click at [680, 253] on div "Slide 1 Introducción al Modelo Vista-Controlador (MVC) Curso de Diseño de Softw…" at bounding box center [486, 248] width 524 height 478
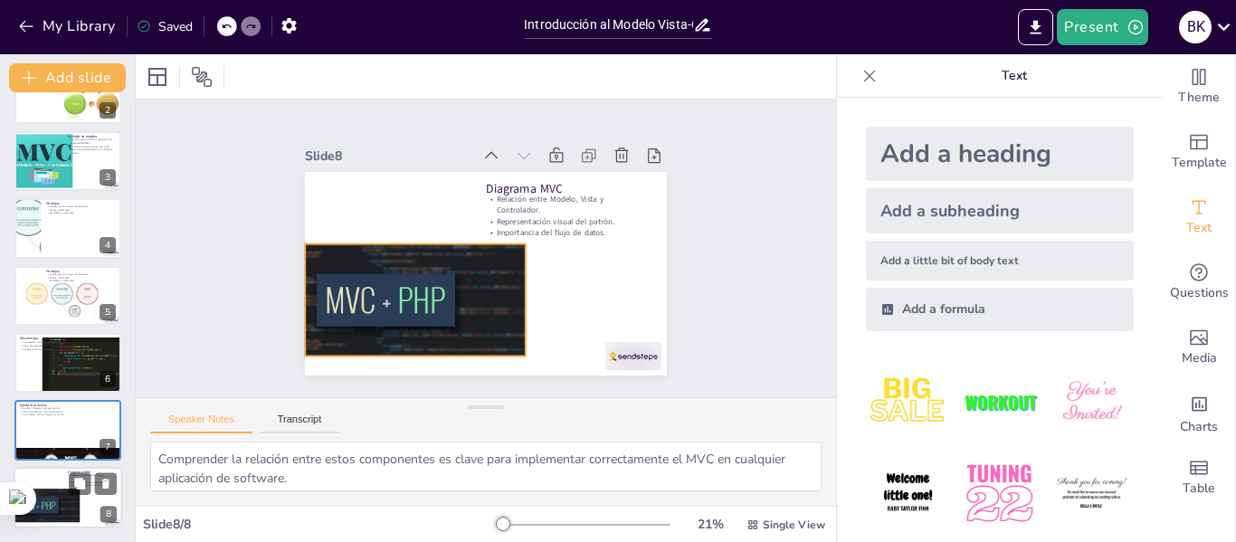
click at [47, 491] on div at bounding box center [38, 505] width 87 height 33
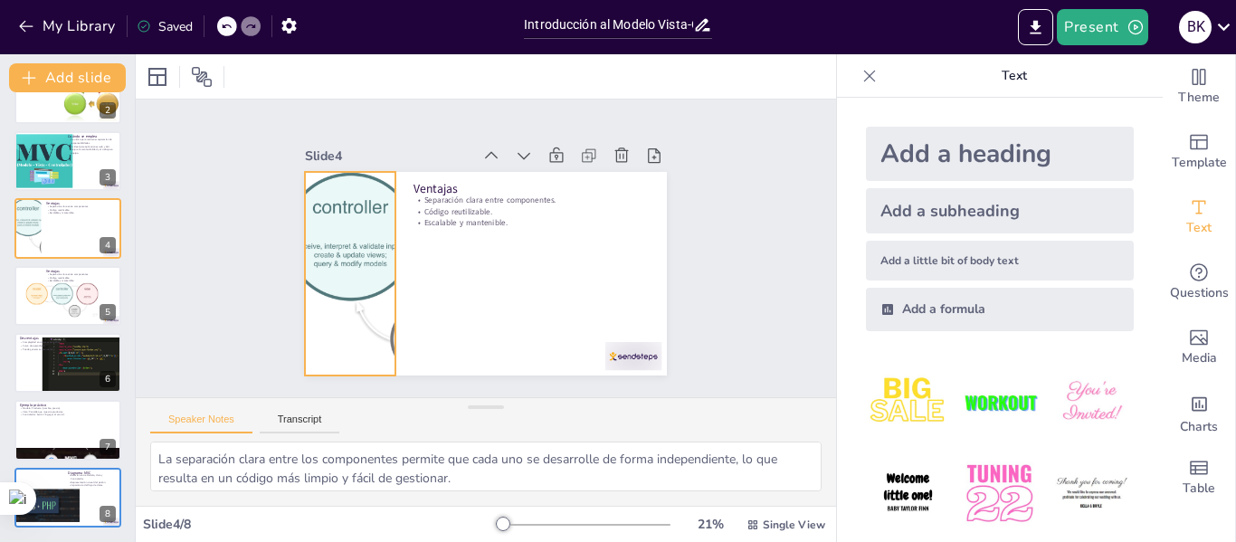
click at [366, 260] on div at bounding box center [607, 182] width 483 height 330
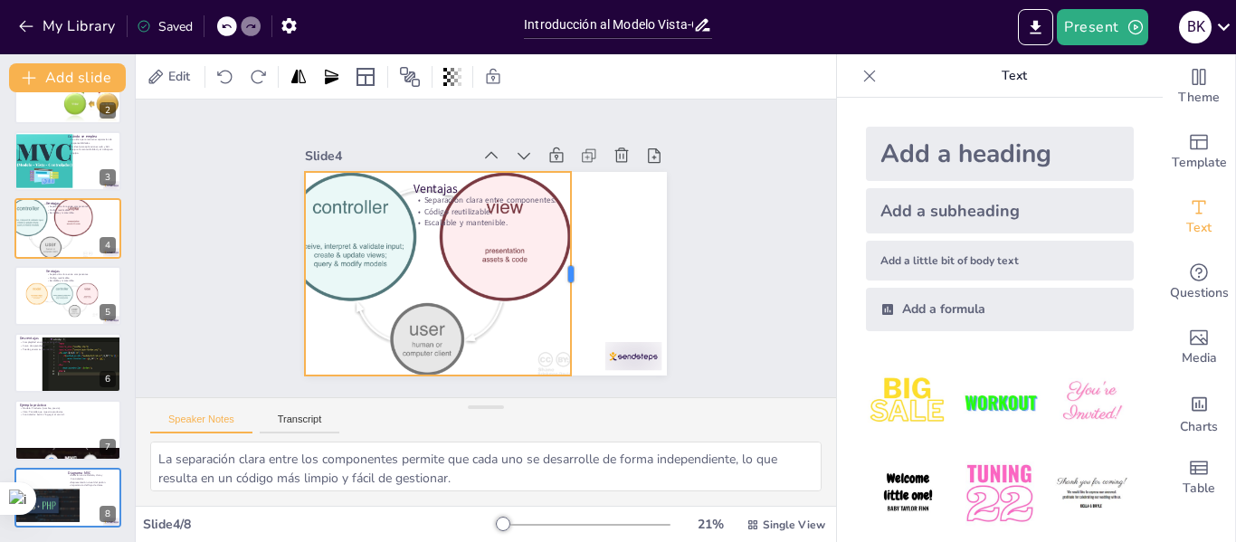
drag, startPoint x: 383, startPoint y: 268, endPoint x: 558, endPoint y: 280, distance: 176.0
click at [418, 280] on div at bounding box center [390, 243] width 56 height 202
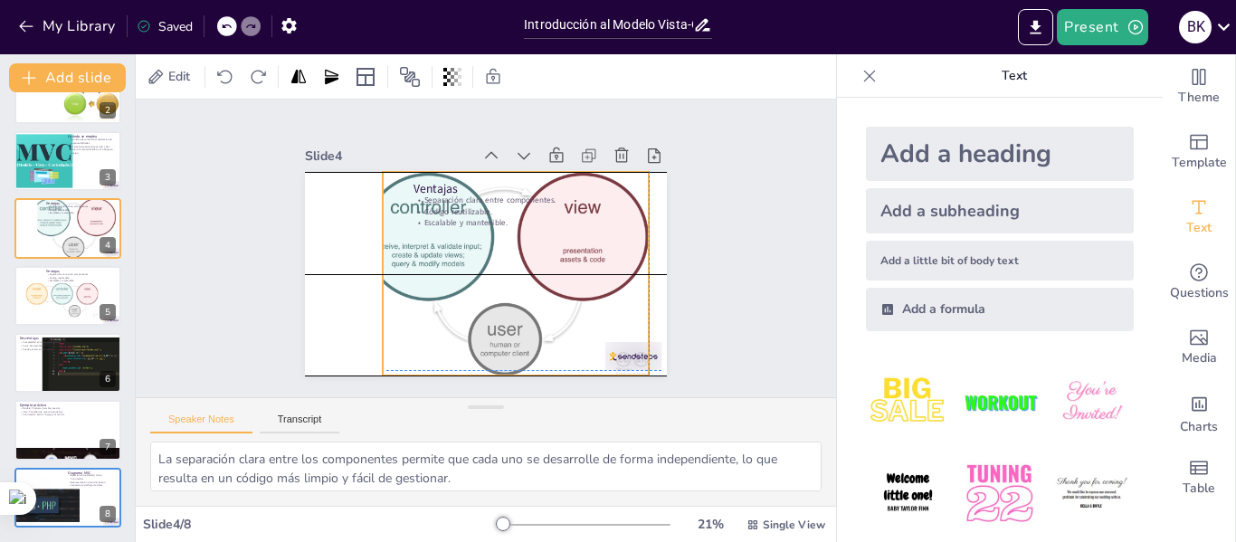
drag, startPoint x: 443, startPoint y: 256, endPoint x: 528, endPoint y: 255, distance: 85.1
click at [528, 255] on div at bounding box center [438, 290] width 483 height 330
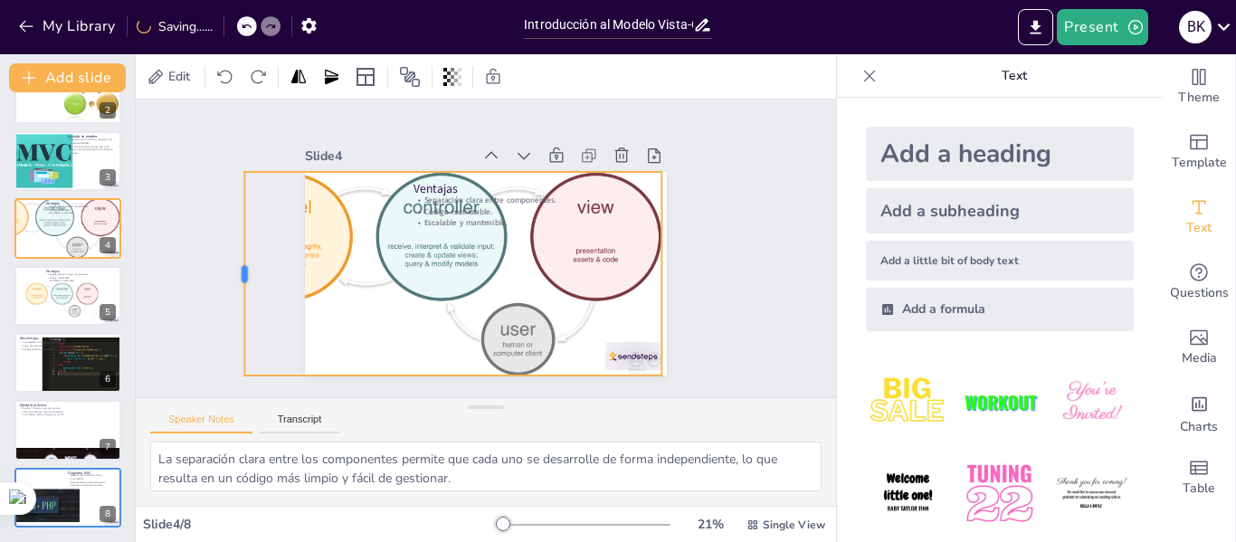
drag, startPoint x: 380, startPoint y: 267, endPoint x: 254, endPoint y: 272, distance: 125.9
click at [692, 271] on div at bounding box center [730, 301] width 77 height 198
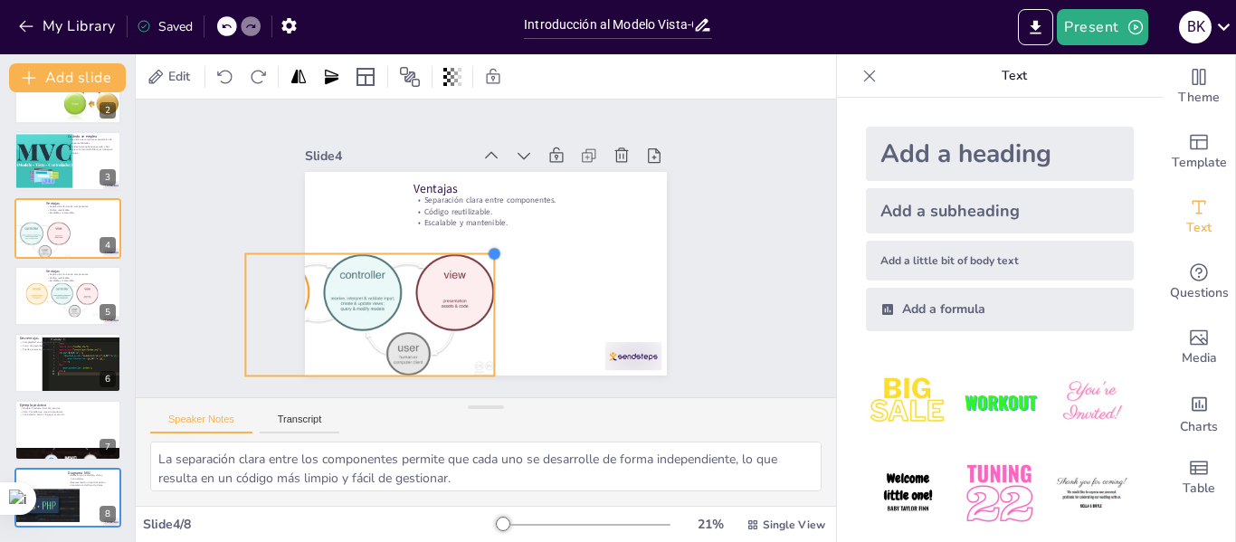
drag, startPoint x: 646, startPoint y: 171, endPoint x: 440, endPoint y: 306, distance: 246.5
click at [478, 288] on div "Ventajas Separación clara entre componentes. Código reutilizable. Escalable y m…" at bounding box center [463, 255] width 306 height 407
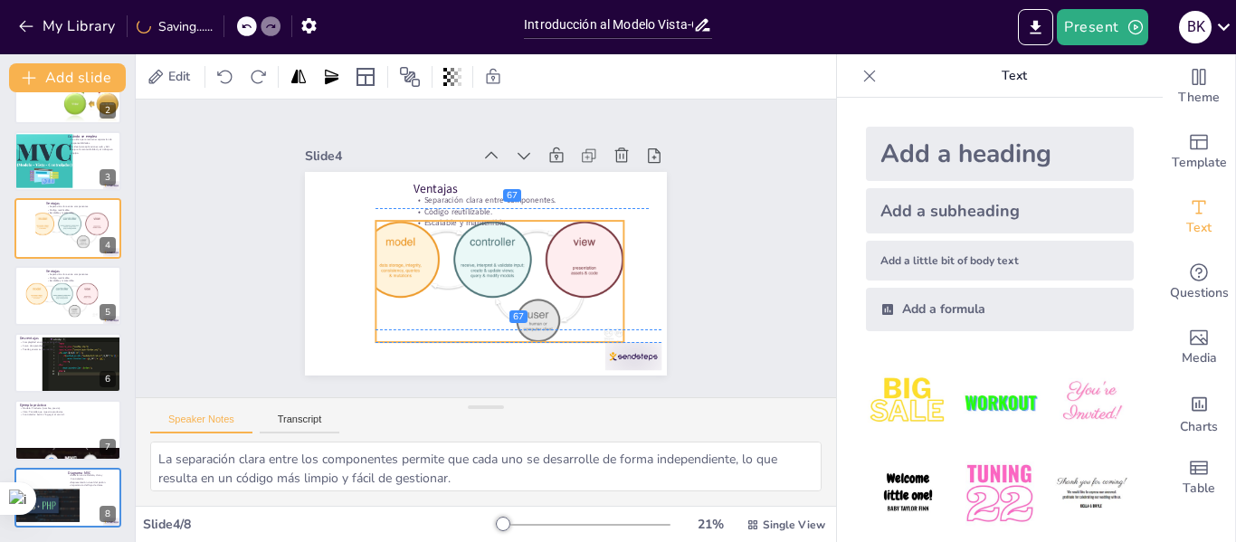
drag, startPoint x: 418, startPoint y: 314, endPoint x: 550, endPoint y: 275, distance: 137.8
click at [513, 275] on div at bounding box center [452, 254] width 121 height 263
drag, startPoint x: 361, startPoint y: 277, endPoint x: 348, endPoint y: 275, distance: 13.7
click at [348, 176] on div at bounding box center [403, 144] width 117 height 62
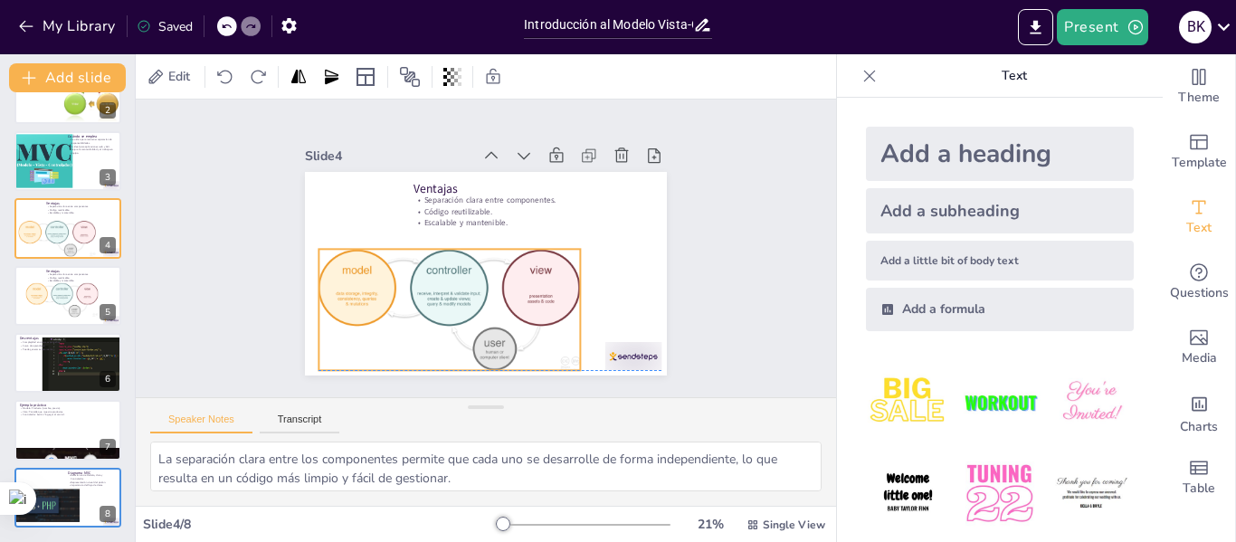
drag, startPoint x: 449, startPoint y: 282, endPoint x: 404, endPoint y: 308, distance: 51.9
click at [410, 308] on div at bounding box center [552, 220] width 284 height 253
click at [704, 208] on div "Slide 1 Introducción al Modelo Vista-Controlador (MVC) Curso de Diseño de Softw…" at bounding box center [486, 248] width 436 height 747
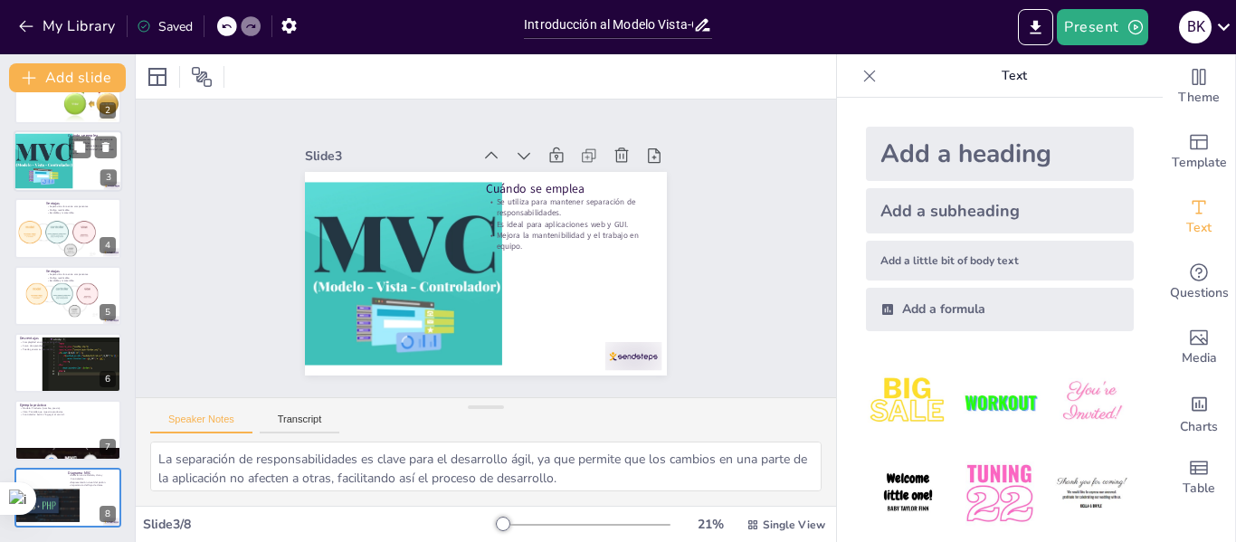
type textarea "Esta separación es fundamental, ya que permite que cada componente se desarroll…"
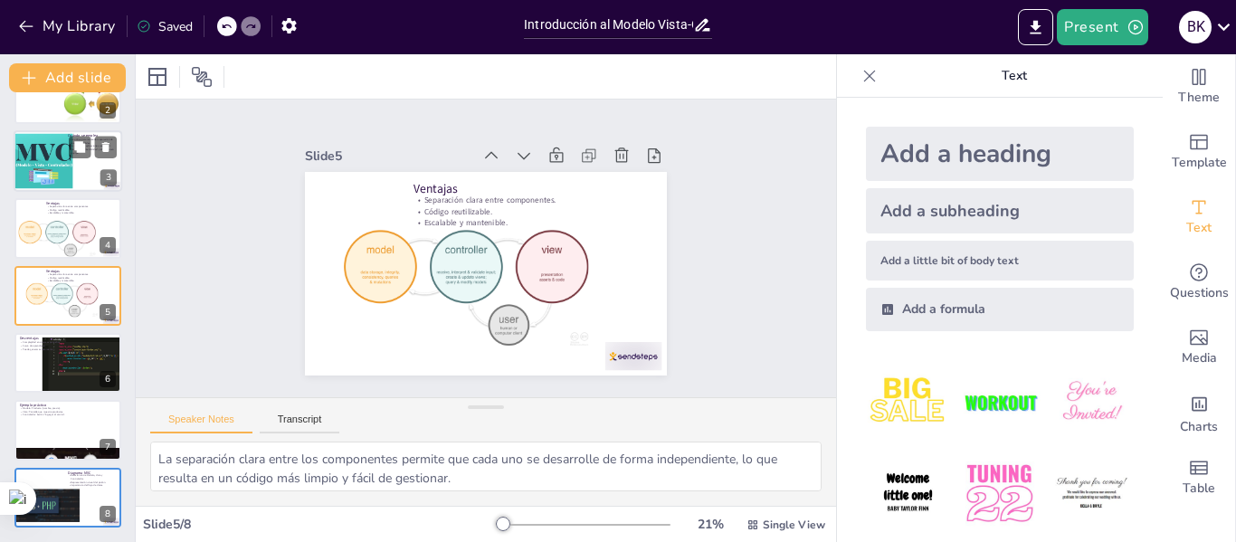
type textarea "Esta separación es fundamental, ya que permite que cada componente se desarroll…"
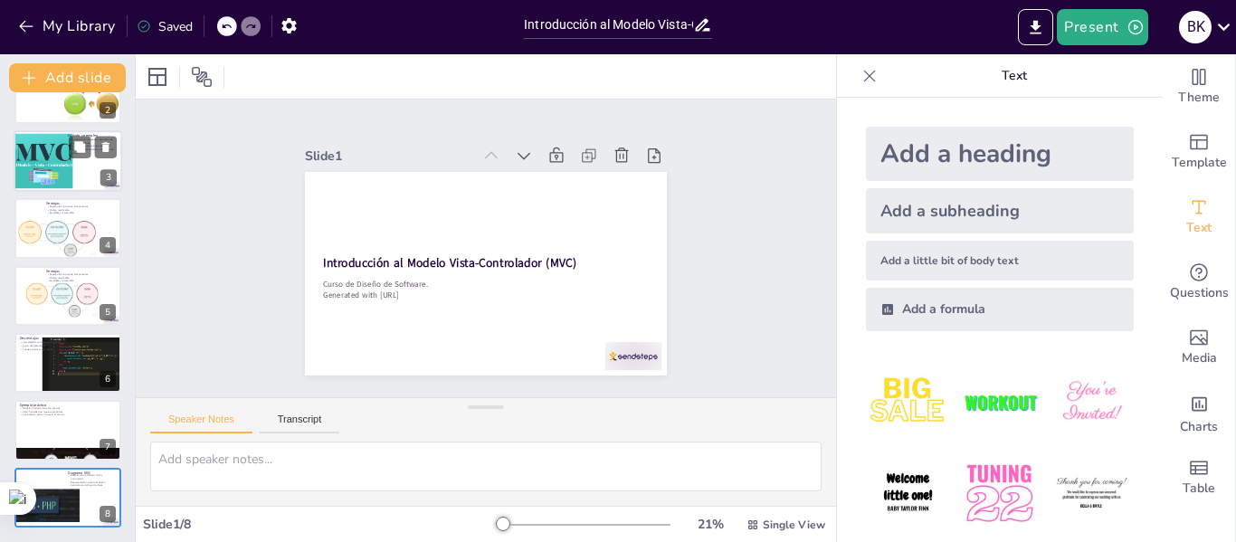
type textarea "Esta separación es fundamental, ya que permite que cada componente se desarroll…"
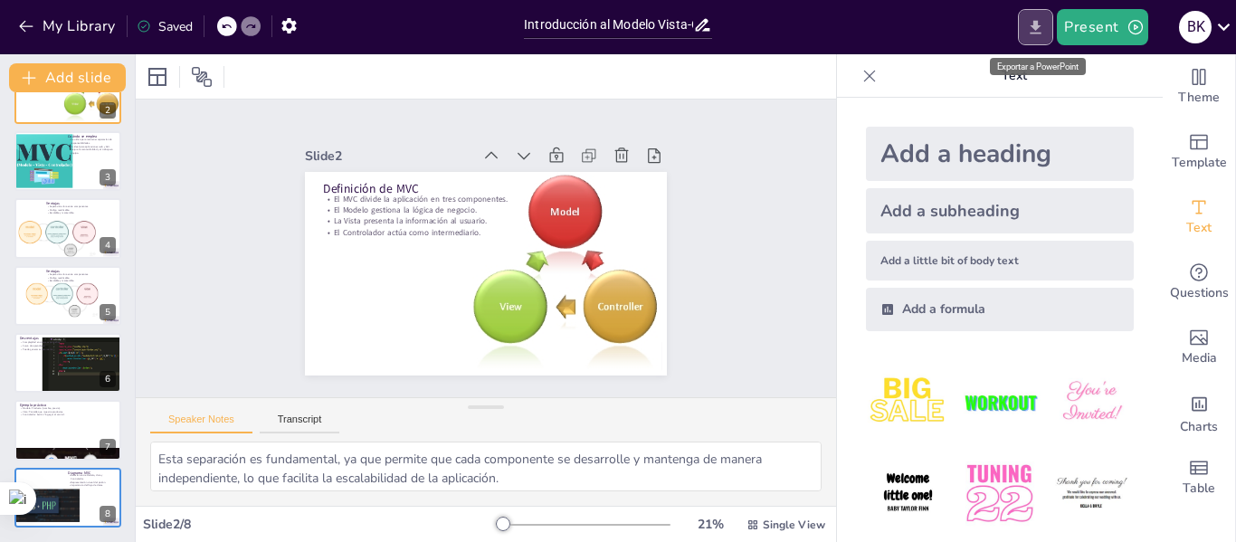
click at [1042, 30] on icon "Export to PowerPoint" at bounding box center [1035, 27] width 19 height 19
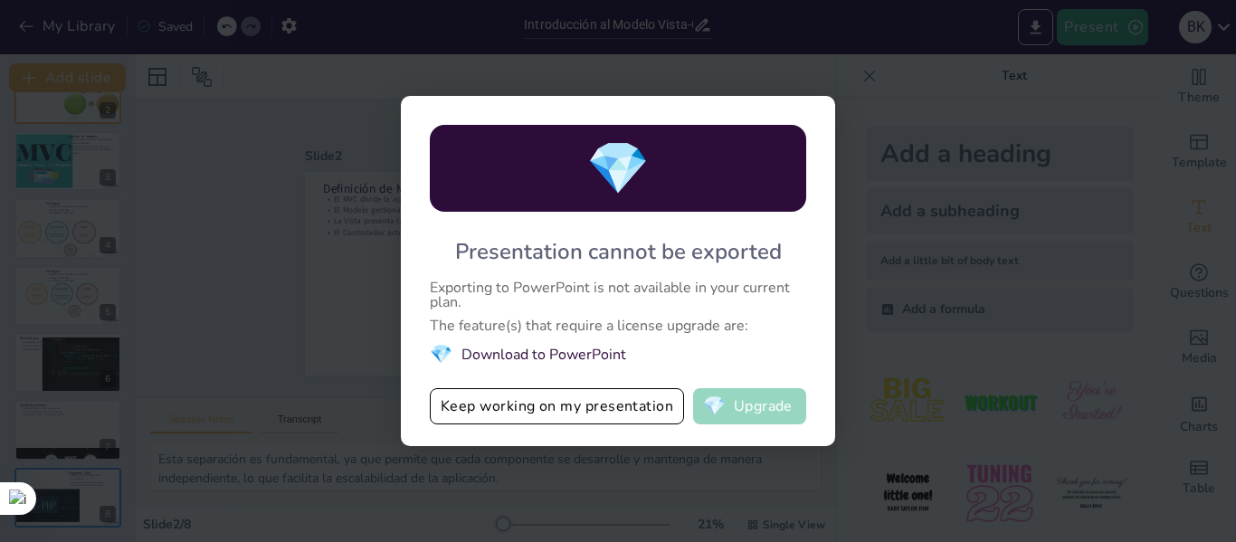
click at [734, 396] on button "💎 Upgrade" at bounding box center [749, 406] width 113 height 36
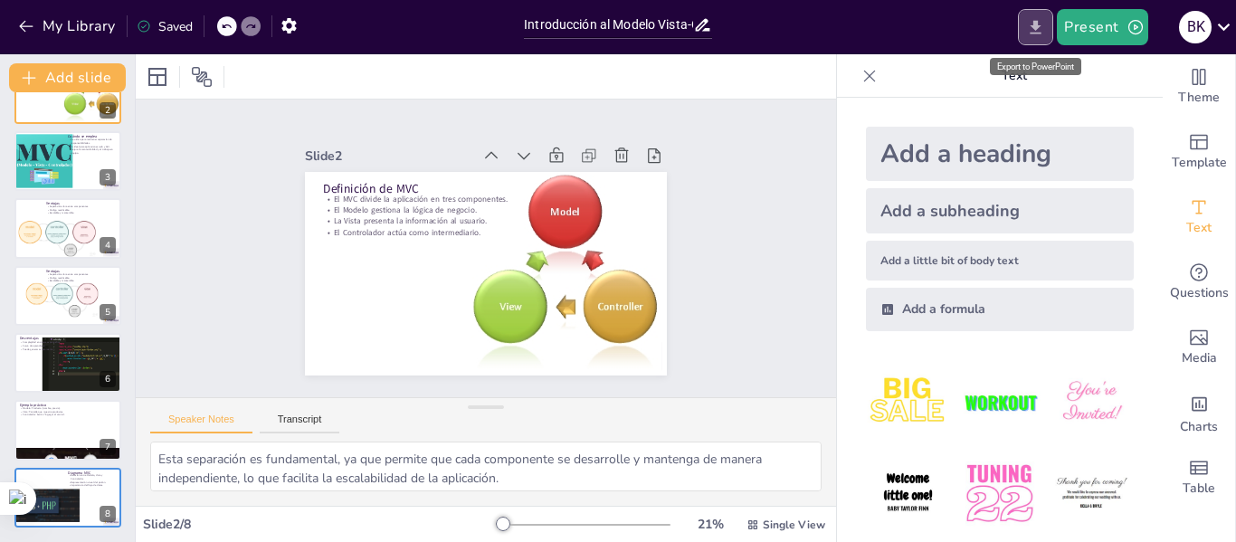
click at [1037, 26] on icon "Export to PowerPoint" at bounding box center [1036, 27] width 11 height 14
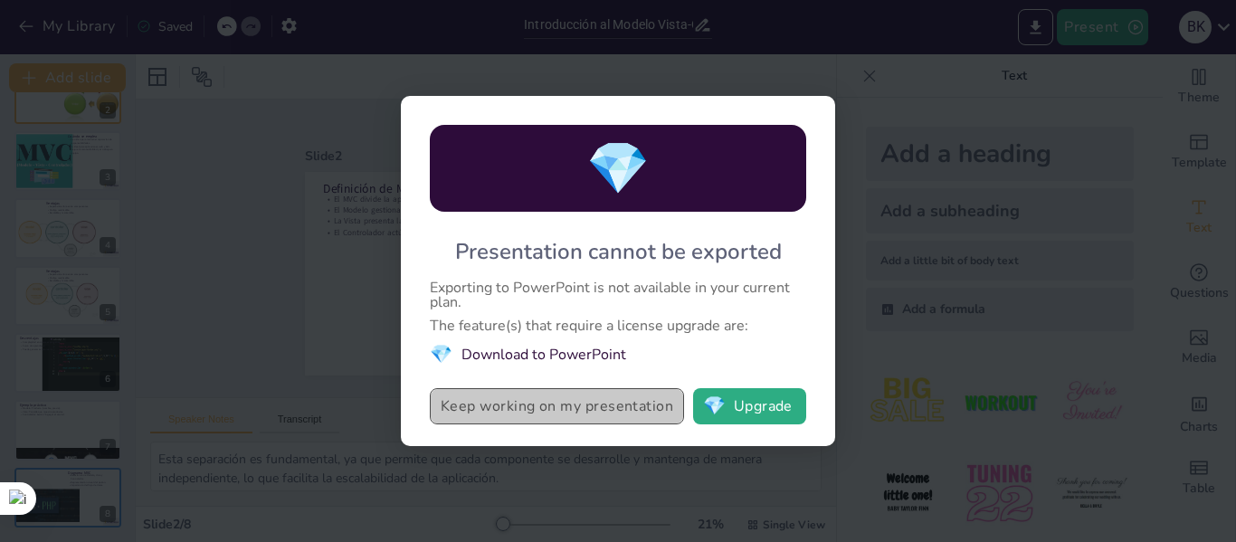
click at [591, 402] on button "Keep working on my presentation" at bounding box center [557, 406] width 254 height 36
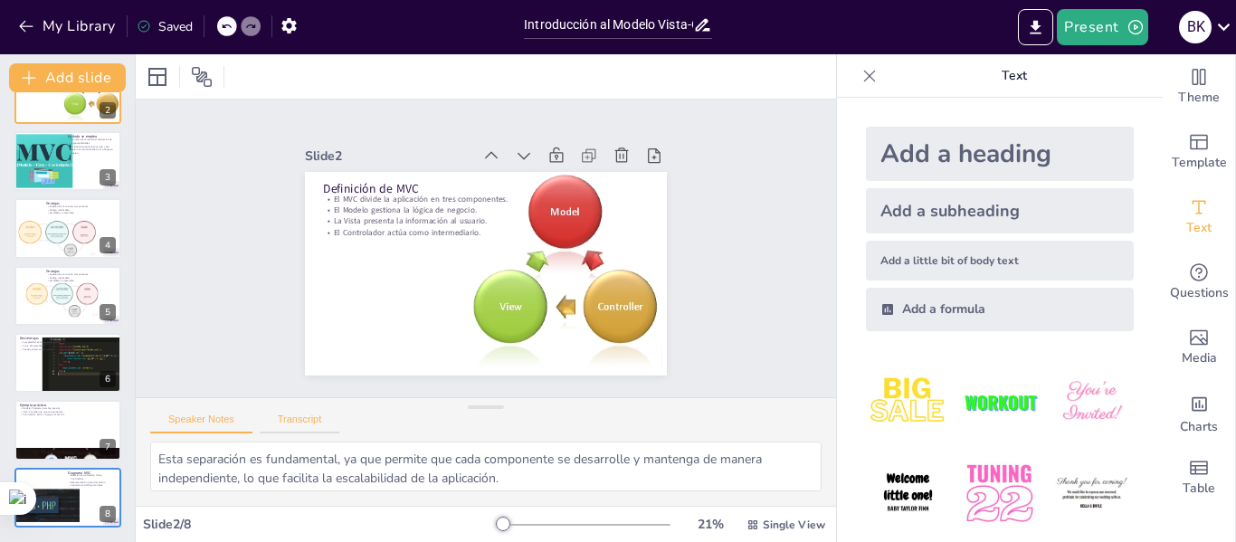
click at [318, 419] on button "Transcript" at bounding box center [300, 424] width 81 height 20
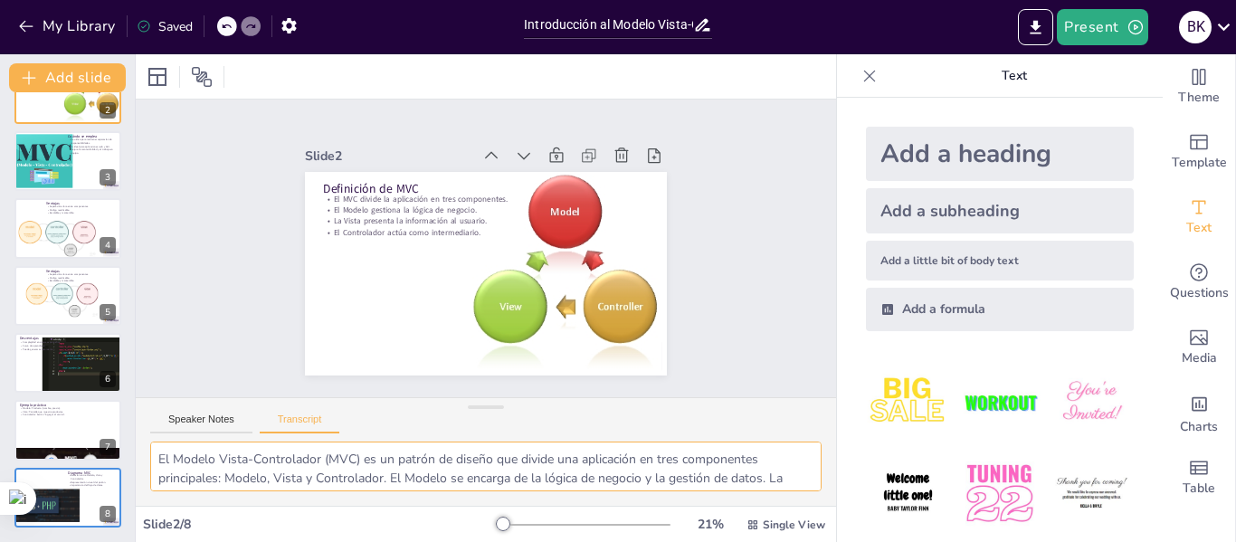
click at [778, 472] on textarea "El Modelo Vista-Controlador (MVC) es un patrón de diseño que divide una aplicac…" at bounding box center [486, 467] width 672 height 50
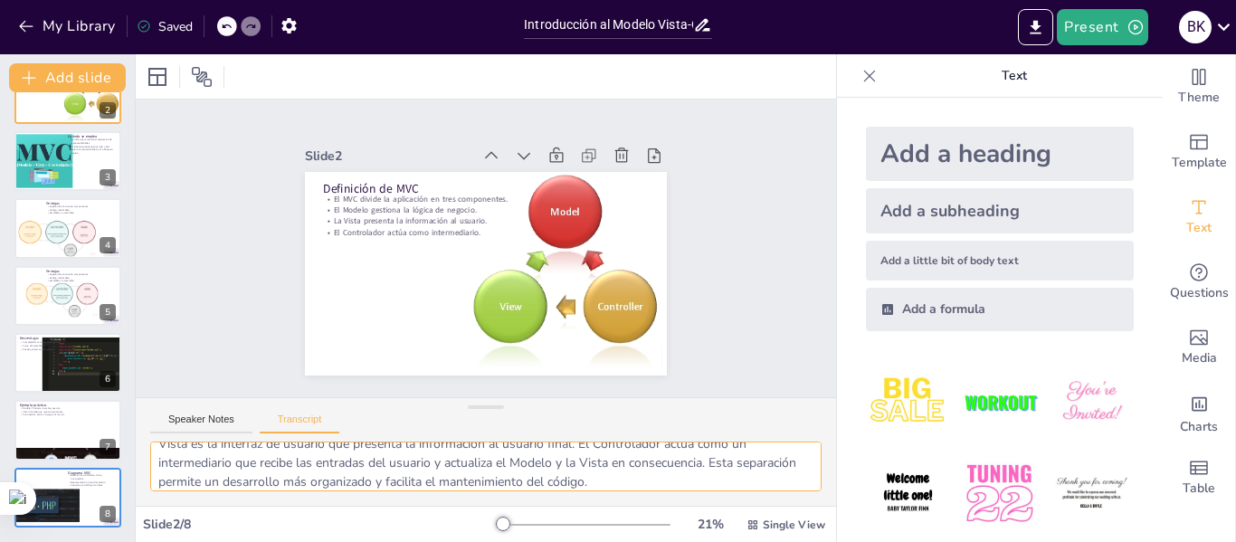
scroll to position [8, 0]
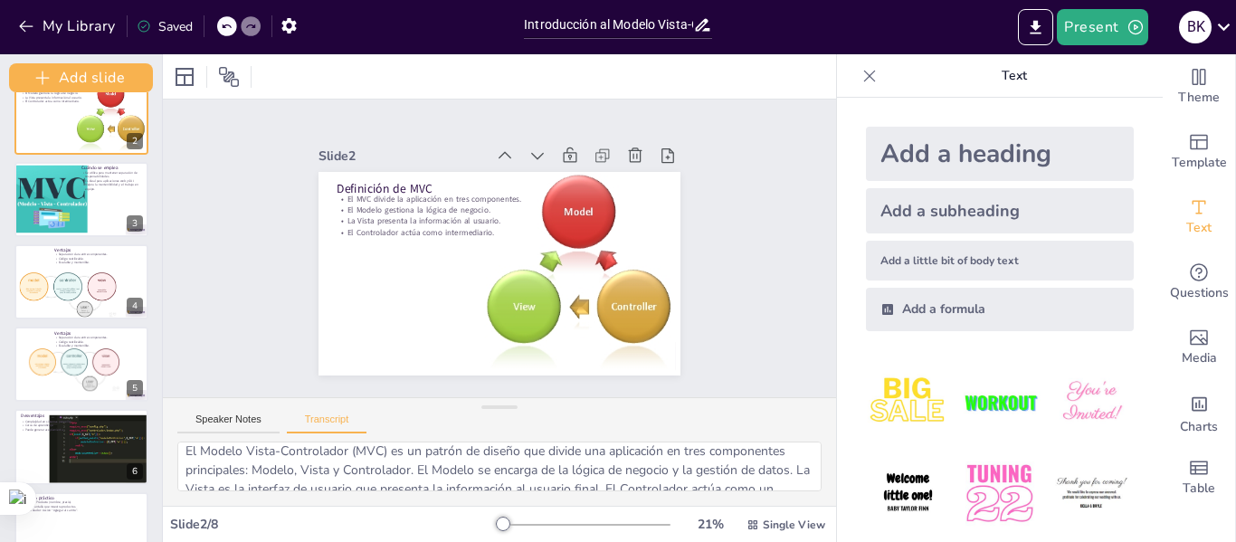
drag, startPoint x: 131, startPoint y: 211, endPoint x: 139, endPoint y: 156, distance: 55.8
click at [139, 156] on div "Add slide Introducción al Modelo Vista-Controlador (MVC) Curso de Diseño de Sof…" at bounding box center [81, 298] width 163 height 488
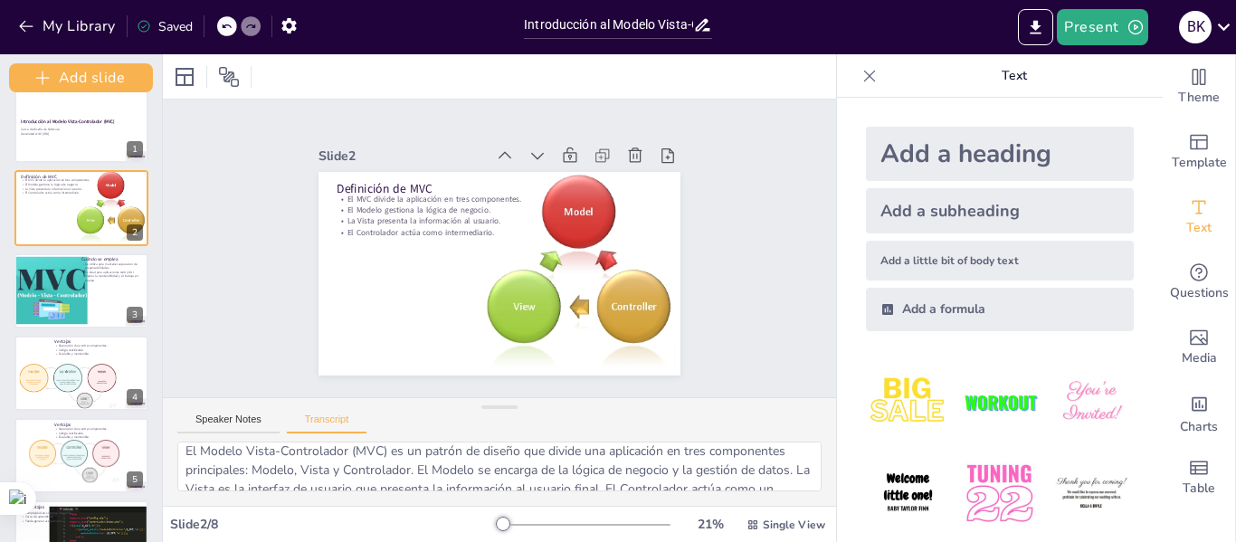
scroll to position [0, 0]
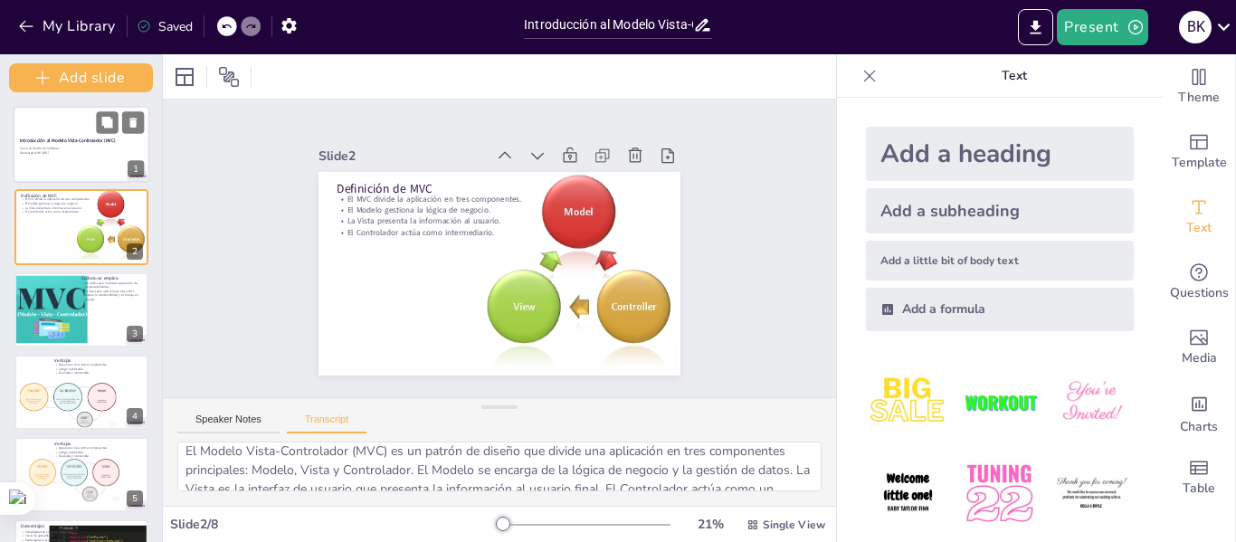
click at [81, 139] on strong "Introducción al Modelo Vista-Controlador (MVC)" at bounding box center [68, 141] width 96 height 6
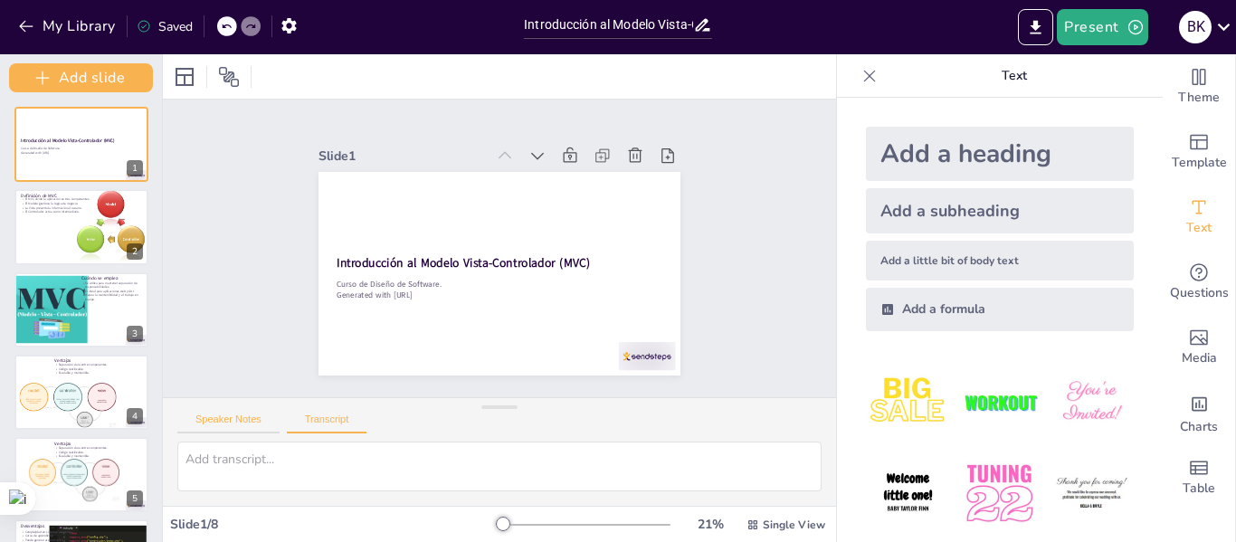
click at [256, 420] on button "Speaker Notes" at bounding box center [228, 424] width 102 height 20
click at [42, 217] on div at bounding box center [82, 226] width 137 height 77
type textarea "Esta separación es fundamental, ya que permite que cada componente se desarroll…"
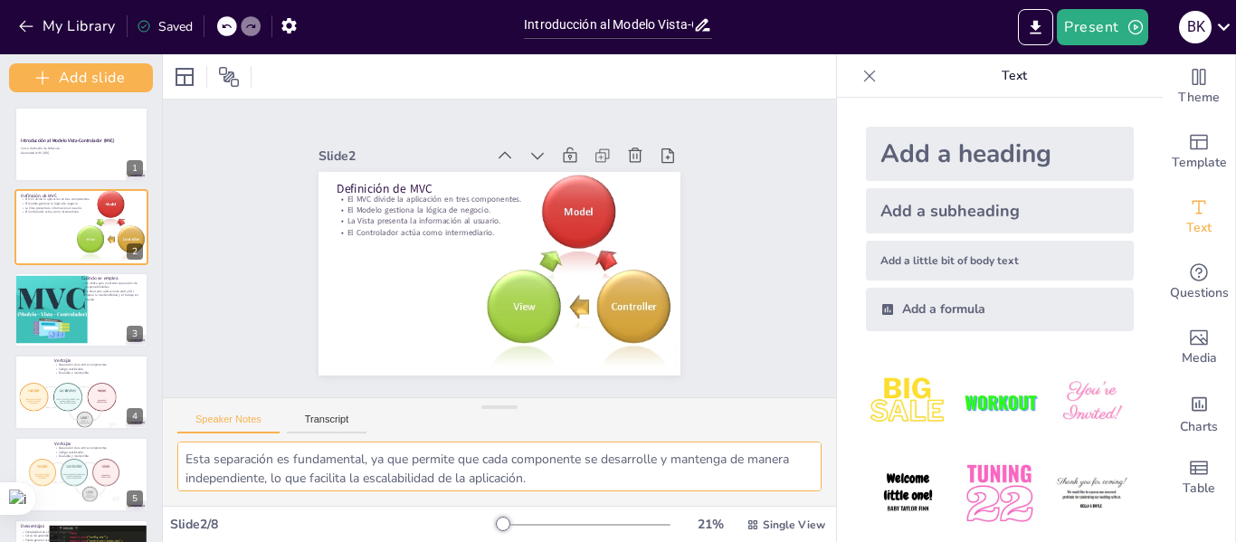
click at [594, 475] on textarea "Esta separación es fundamental, ya que permite que cada componente se desarroll…" at bounding box center [499, 467] width 644 height 50
click at [322, 417] on button "Transcript" at bounding box center [327, 424] width 81 height 20
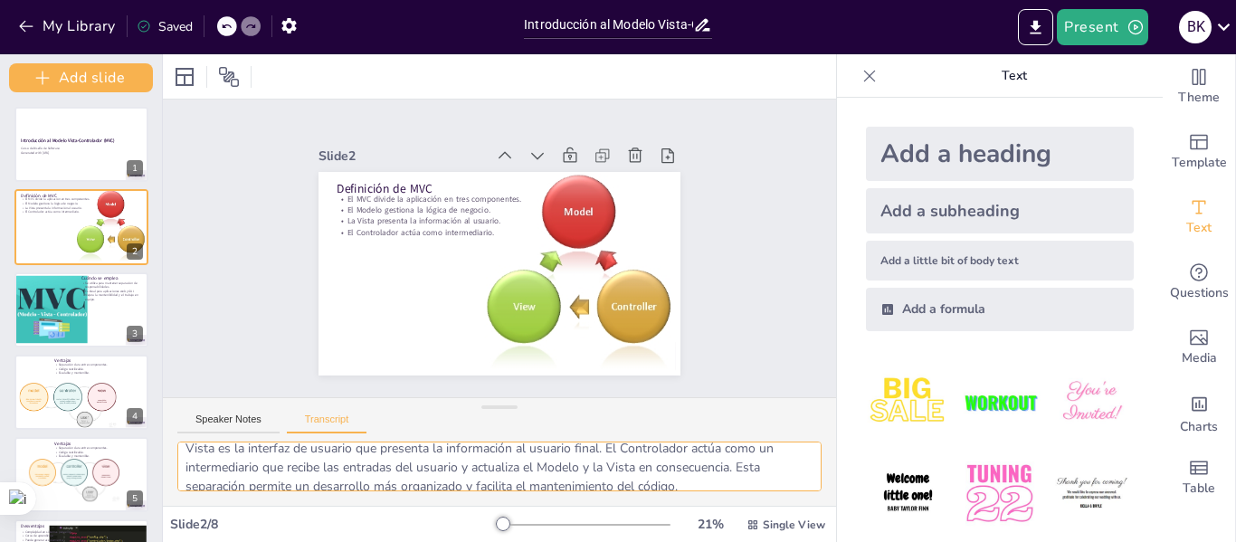
scroll to position [81, 0]
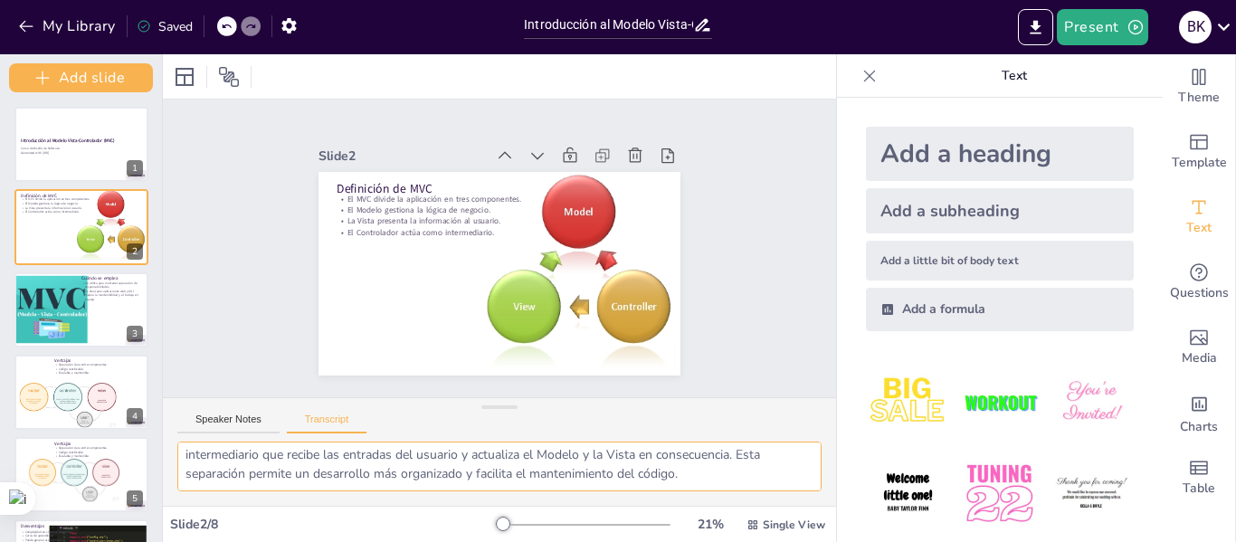
drag, startPoint x: 186, startPoint y: 457, endPoint x: 300, endPoint y: 508, distance: 124.8
click at [300, 508] on div "Slide 1 Introducción al Modelo Vista-Controlador (MVC) Curso de Diseño de Softw…" at bounding box center [499, 298] width 673 height 488
click at [748, 277] on div "Slide 1 Introducción al Modelo Vista-Controlador (MVC) Curso de Diseño de Softw…" at bounding box center [500, 248] width 700 height 672
click at [222, 418] on button "Speaker Notes" at bounding box center [228, 424] width 102 height 20
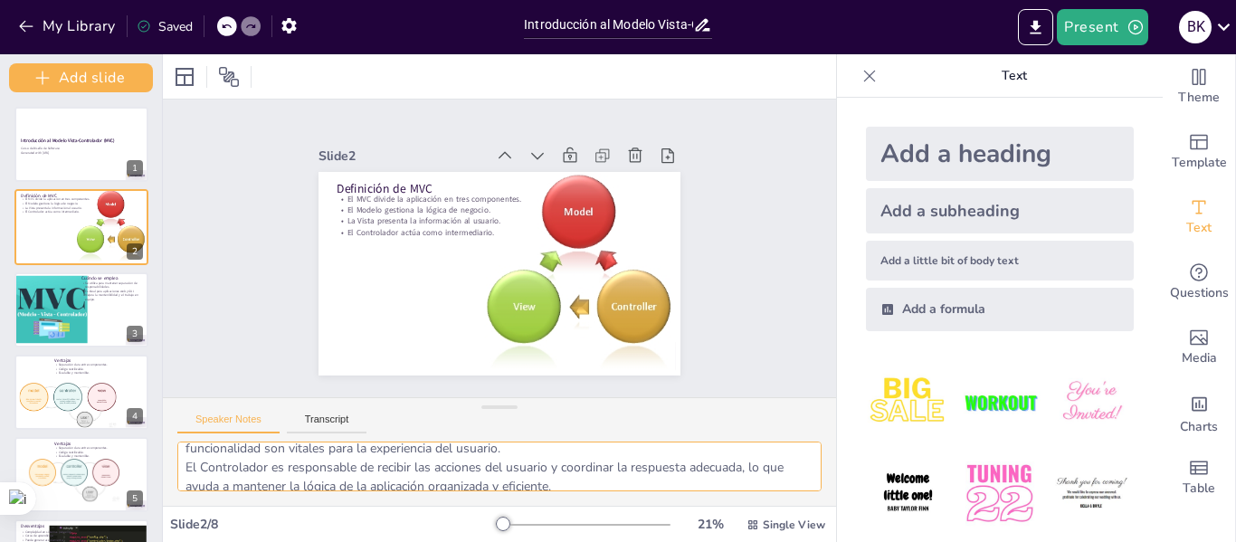
scroll to position [119, 0]
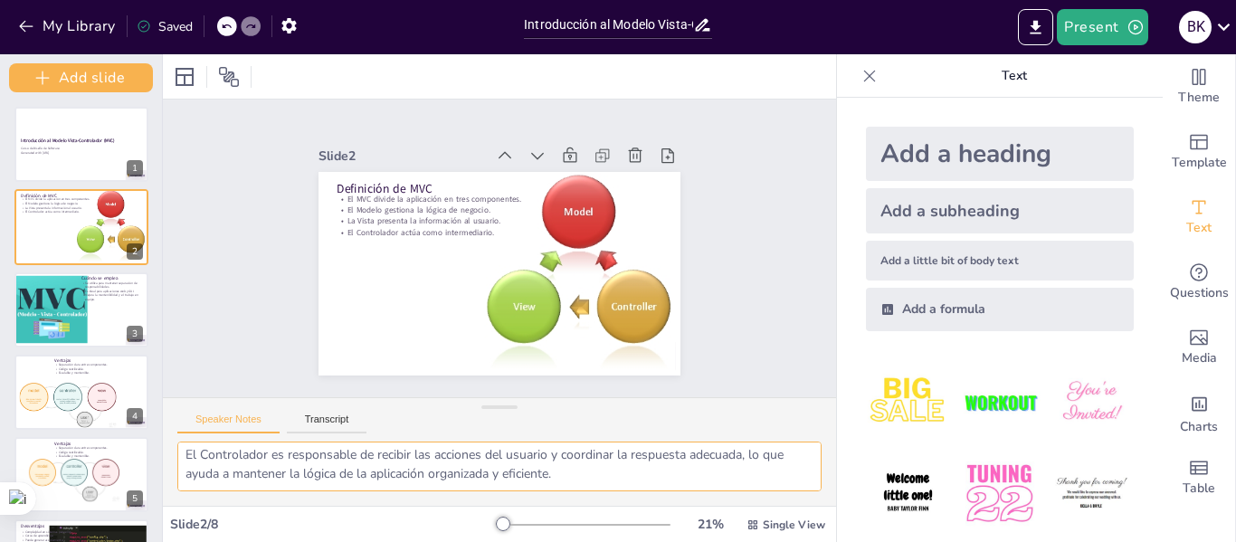
drag, startPoint x: 182, startPoint y: 461, endPoint x: 625, endPoint y: 520, distance: 447.5
click at [625, 520] on div "Slide 1 Introducción al Modelo Vista-Controlador (MVC) Curso de Diseño de Softw…" at bounding box center [499, 298] width 673 height 488
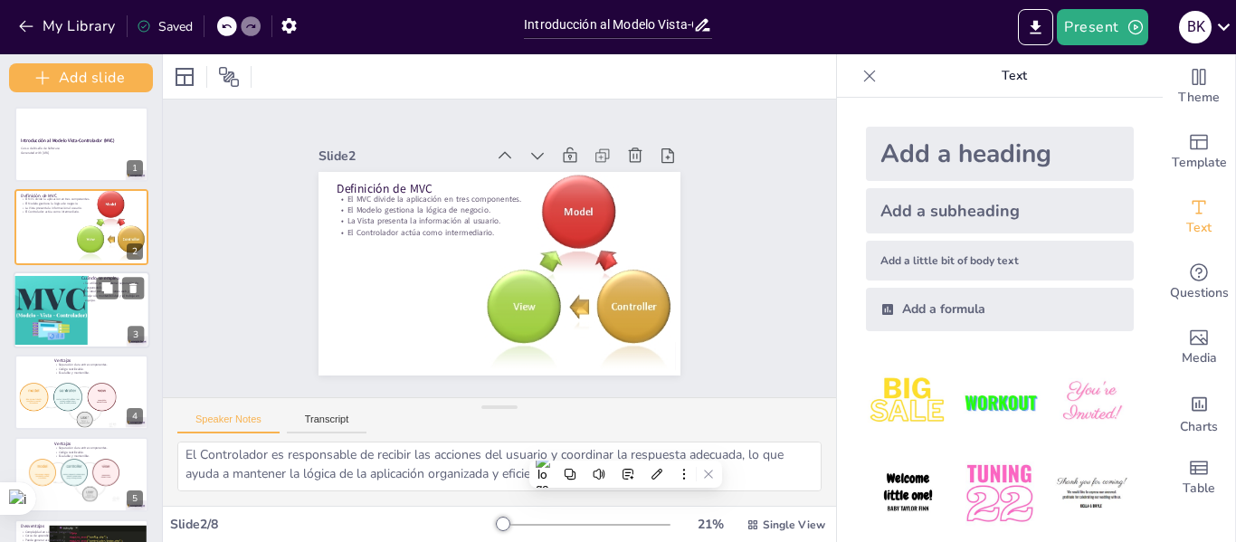
click at [72, 311] on div at bounding box center [50, 309] width 165 height 69
type textarea "La separación de responsabilidades es clave para el desarrollo ágil, ya que per…"
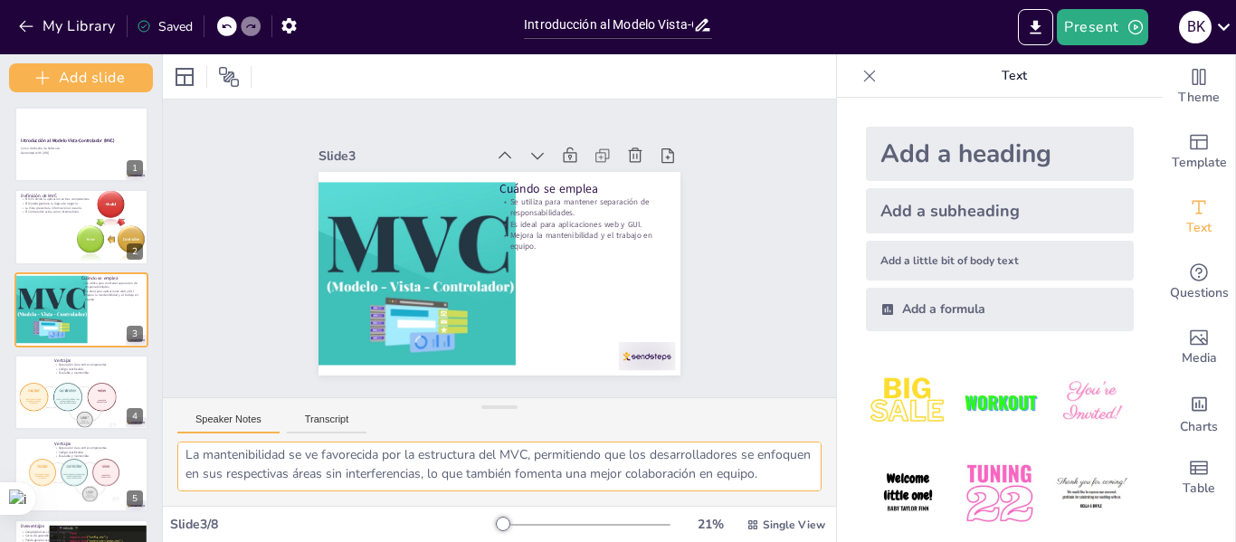
scroll to position [0, 0]
drag, startPoint x: 259, startPoint y: 480, endPoint x: 150, endPoint y: 367, distance: 156.8
click at [150, 367] on div "Document fonts Akatab Recently used Mulish Popular fonts Lato Montserrat Open S…" at bounding box center [618, 298] width 1236 height 488
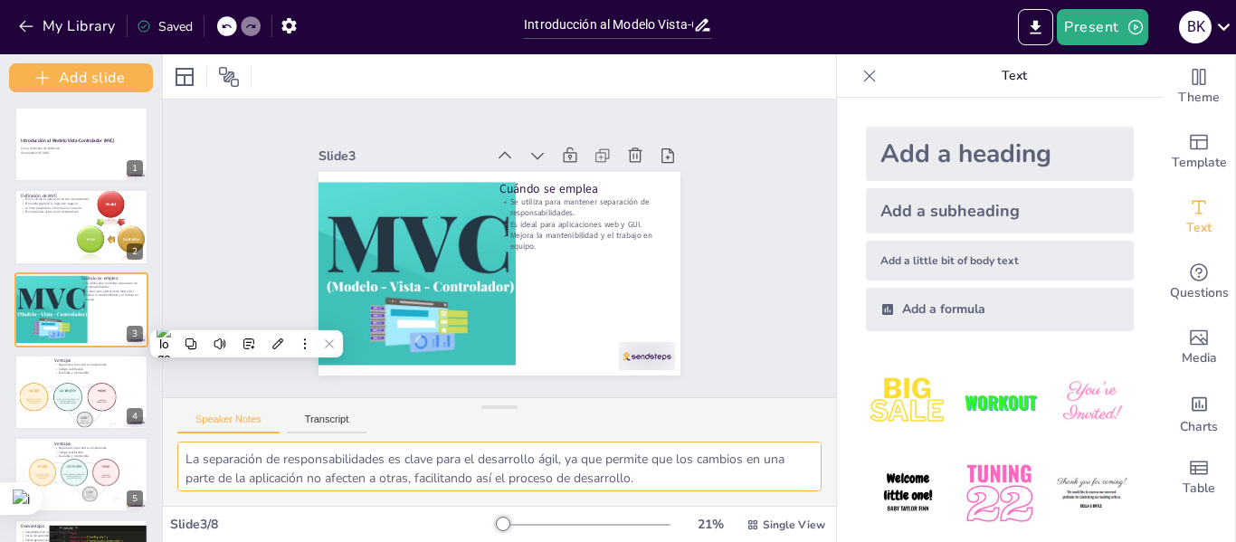
scroll to position [100, 0]
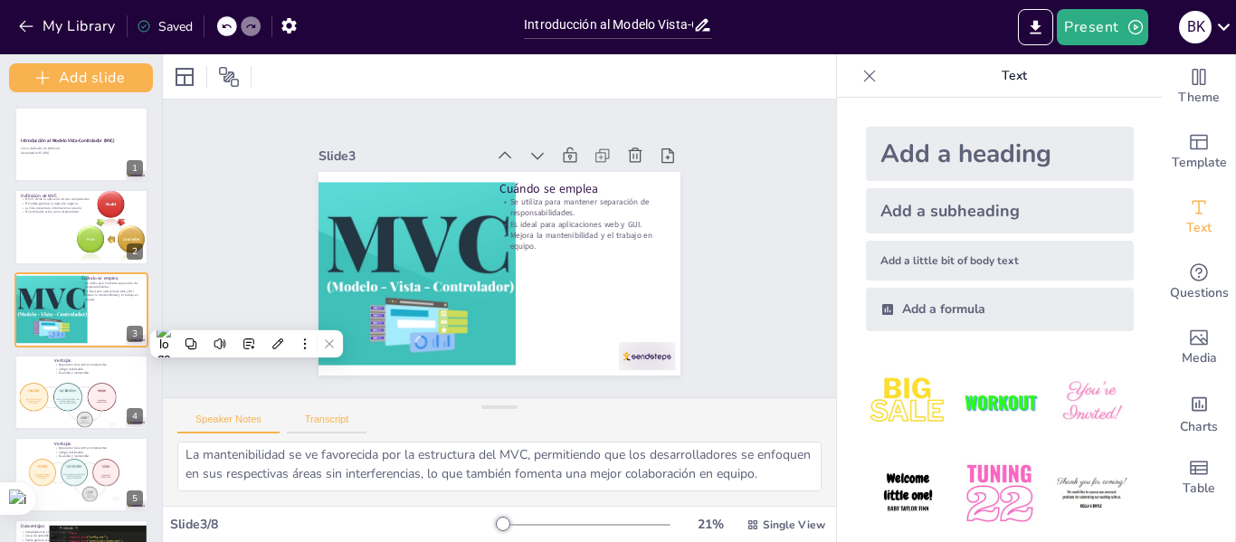
click at [339, 418] on button "Transcript" at bounding box center [327, 424] width 81 height 20
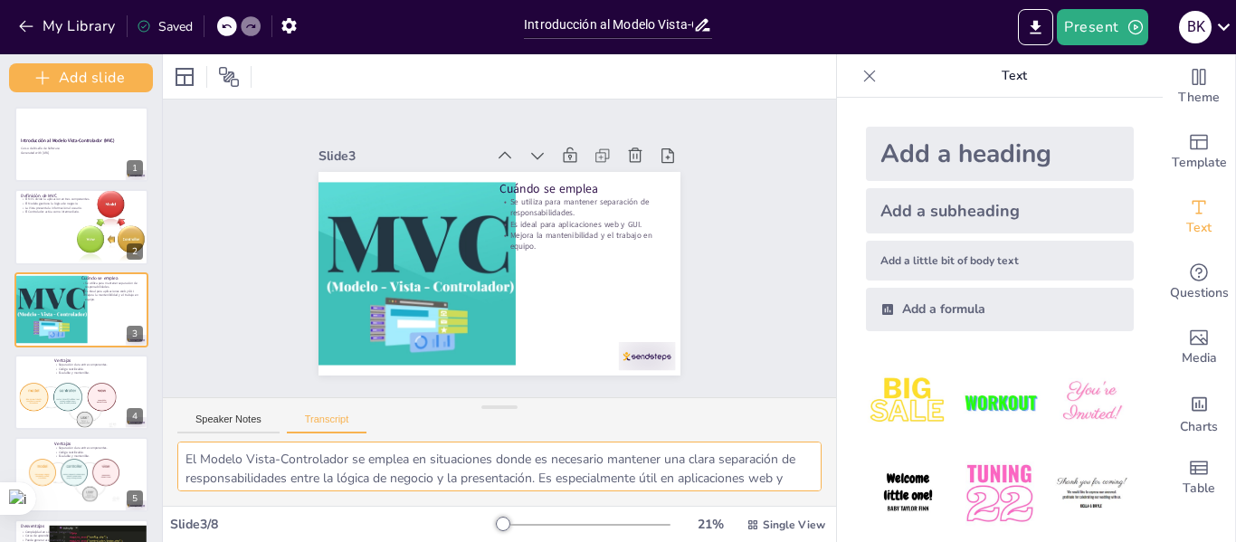
scroll to position [81, 0]
drag, startPoint x: 186, startPoint y: 461, endPoint x: 373, endPoint y: 512, distance: 194.3
click at [373, 512] on div "Slide 1 Introducción al Modelo Vista-Controlador (MVC) Curso de Diseño de Softw…" at bounding box center [499, 298] width 673 height 488
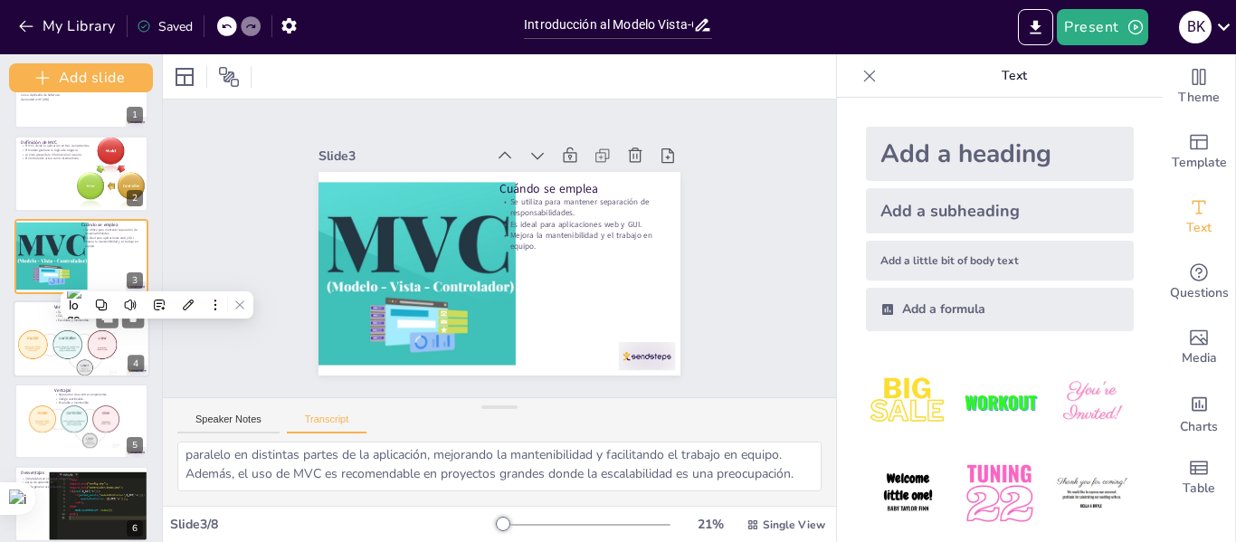
click at [116, 339] on div at bounding box center [68, 352] width 100 height 46
type textarea "Las ventajas del Modelo Vista-Controlador son numerosas. En primer lugar, ofrec…"
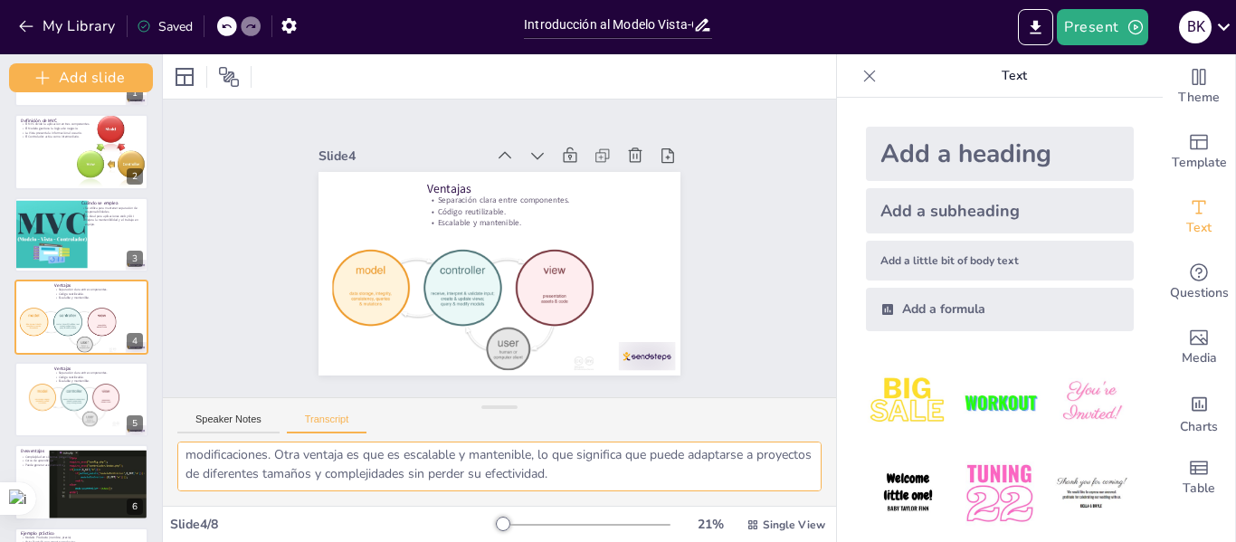
scroll to position [0, 0]
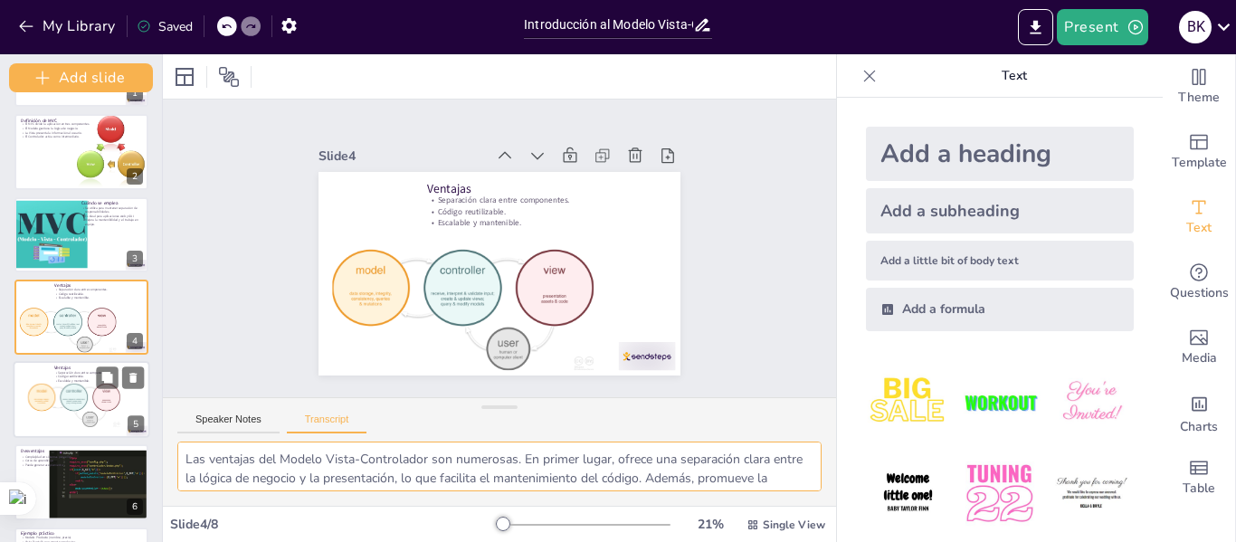
drag, startPoint x: 758, startPoint y: 478, endPoint x: 88, endPoint y: 389, distance: 675.6
click at [88, 389] on div "Document fonts Akatab Recently used Mulish Popular fonts Lato Montserrat Open S…" at bounding box center [618, 298] width 1236 height 488
click at [256, 422] on button "Speaker Notes" at bounding box center [228, 424] width 102 height 20
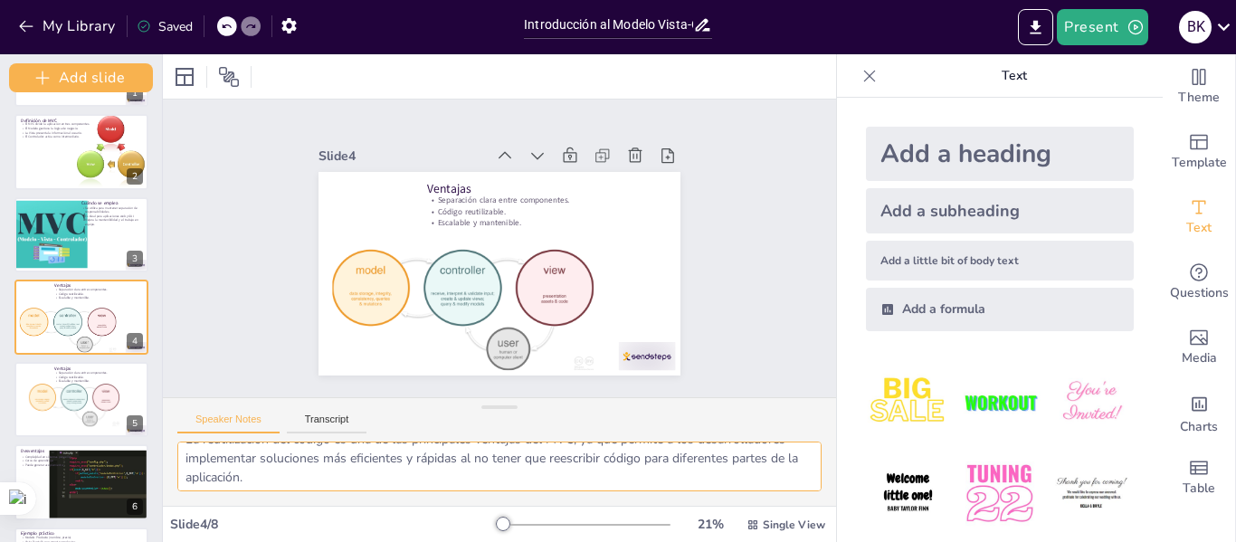
scroll to position [100, 0]
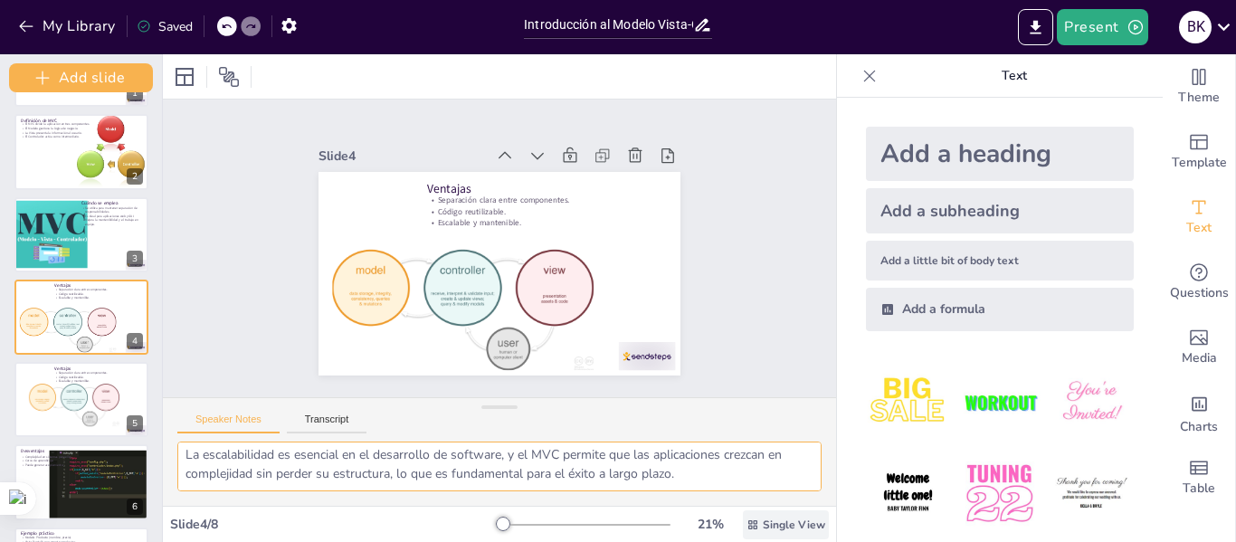
drag, startPoint x: 186, startPoint y: 459, endPoint x: 765, endPoint y: 519, distance: 582.3
click at [765, 519] on div "Slide 1 Introducción al Modelo Vista-Controlador (MVC) Curso de Diseño de Softw…" at bounding box center [499, 298] width 673 height 488
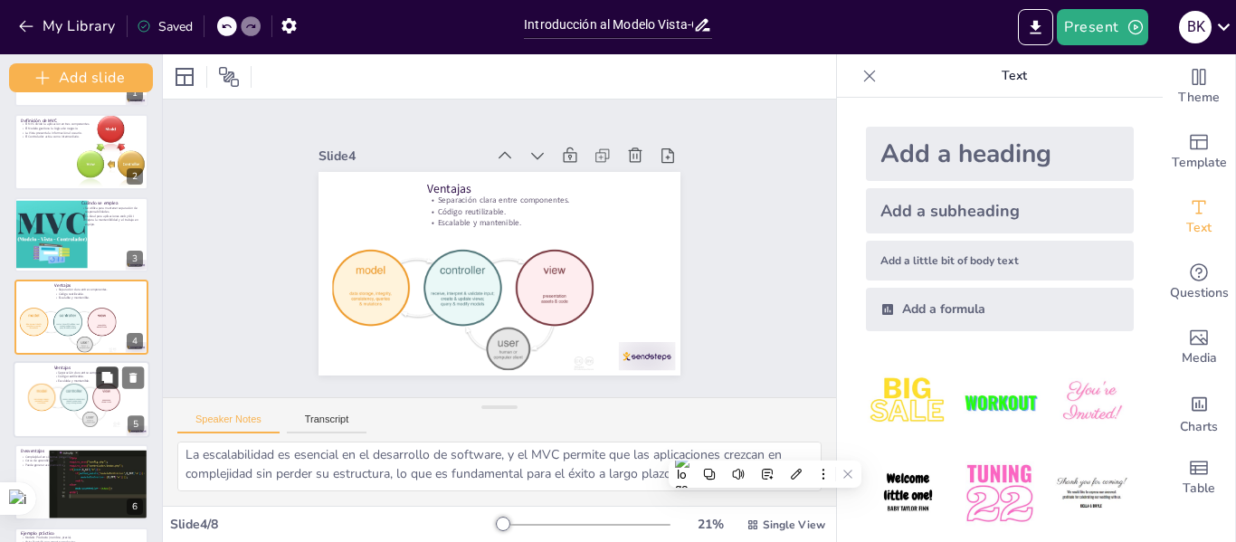
click at [97, 385] on button at bounding box center [107, 378] width 22 height 22
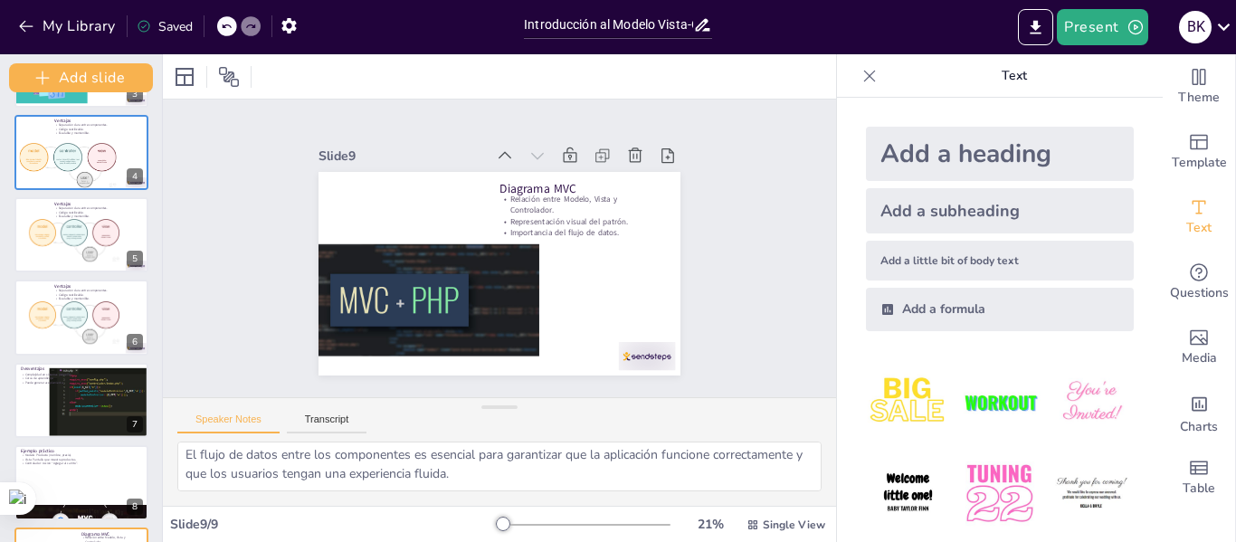
scroll to position [315, 0]
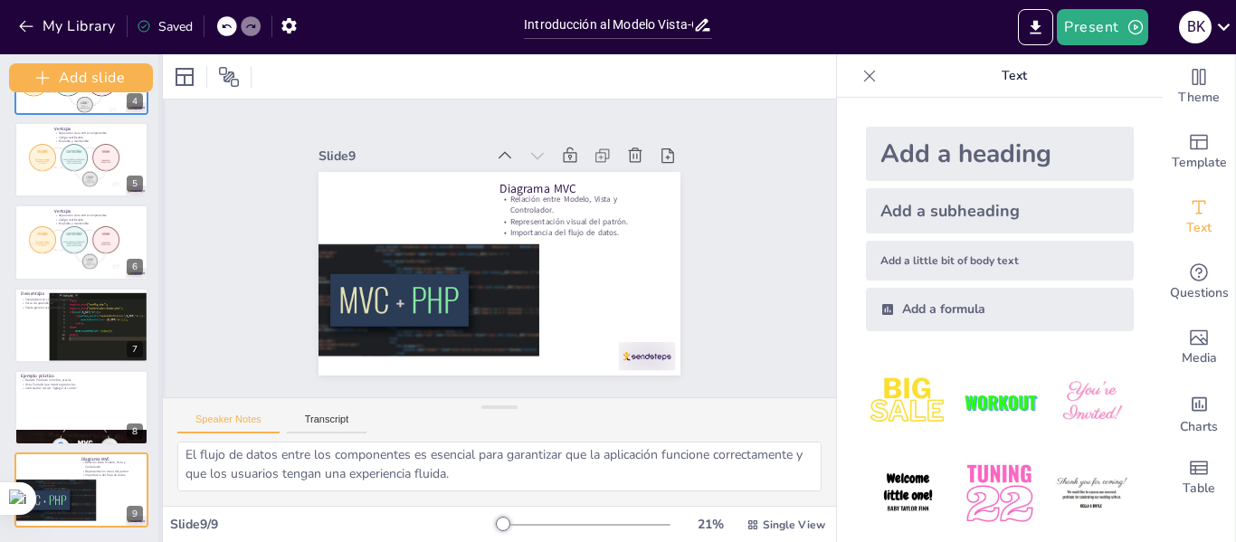
type textarea "La separación clara entre los componentes permite que cada uno se desarrolle de…"
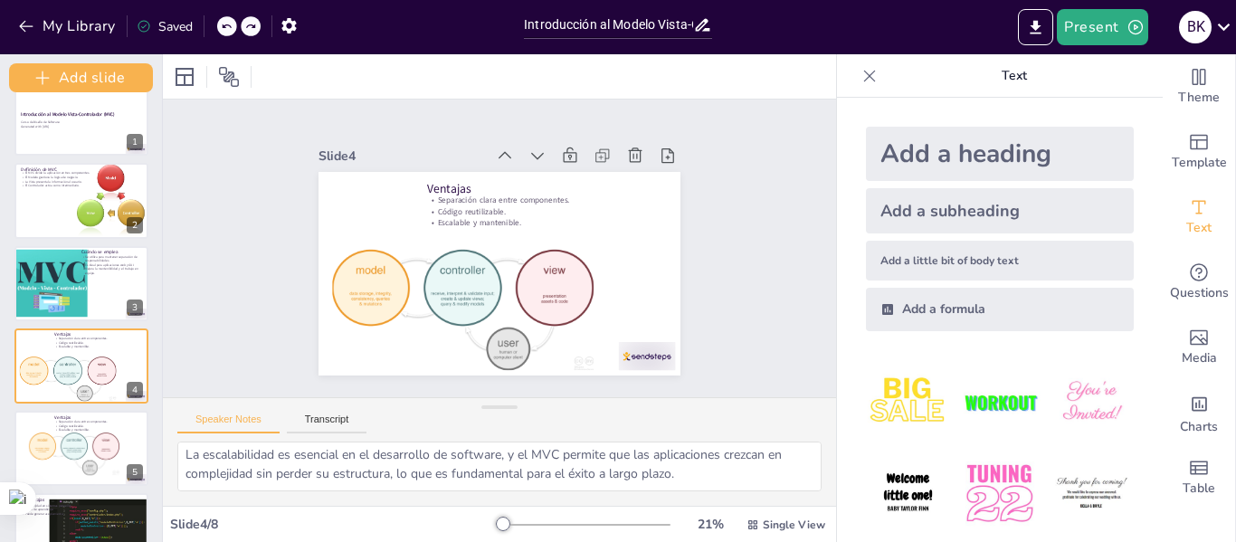
scroll to position [0, 0]
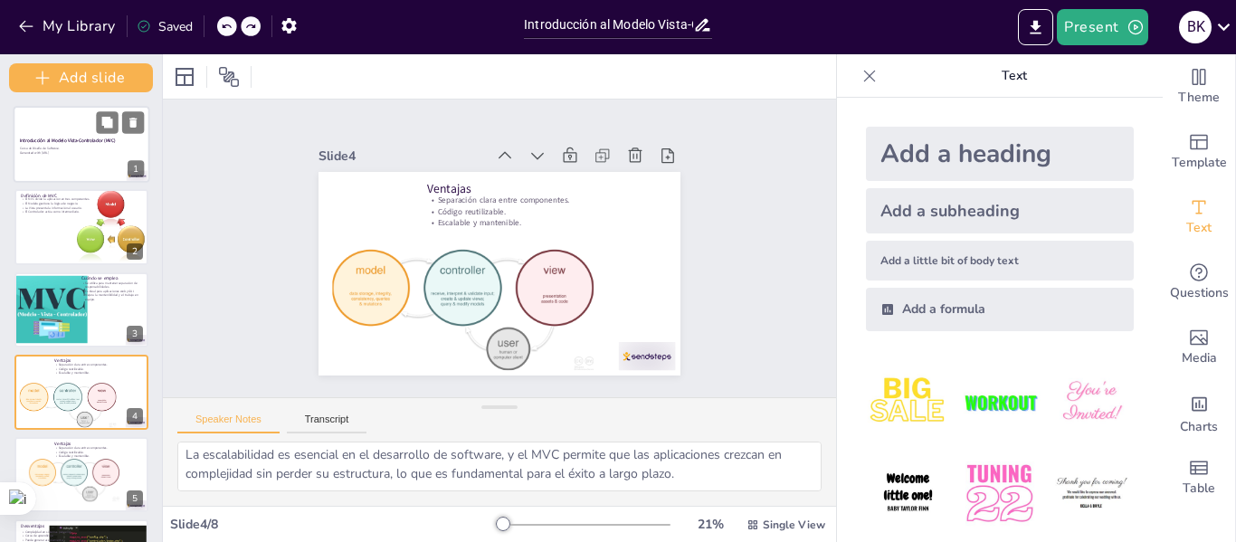
click at [116, 138] on p "Introducción al Modelo Vista-Controlador (MVC)" at bounding box center [81, 141] width 123 height 6
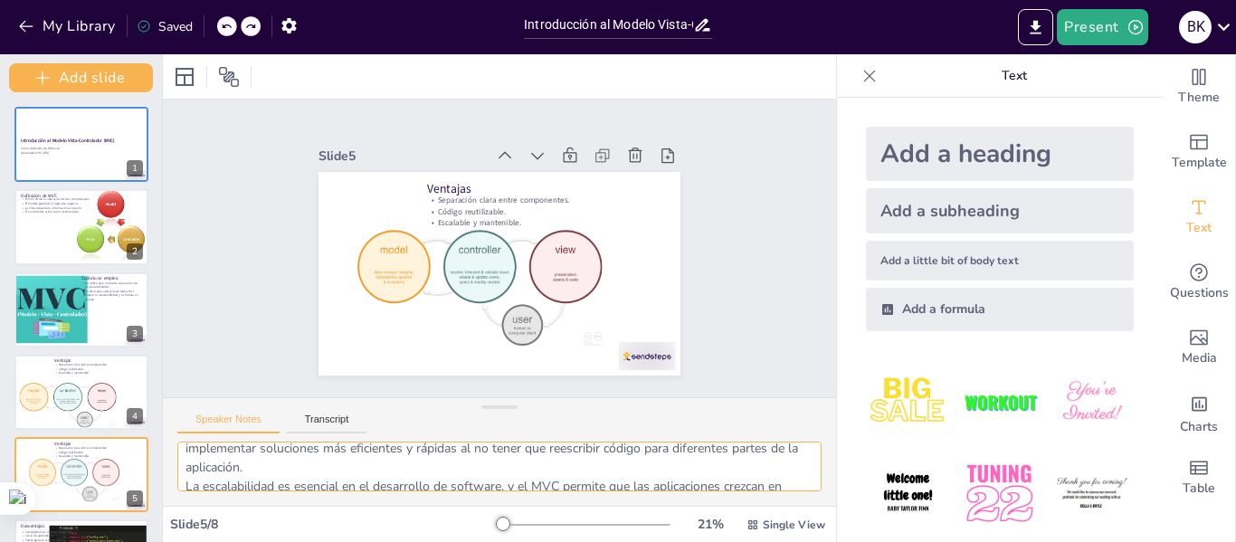
scroll to position [100, 0]
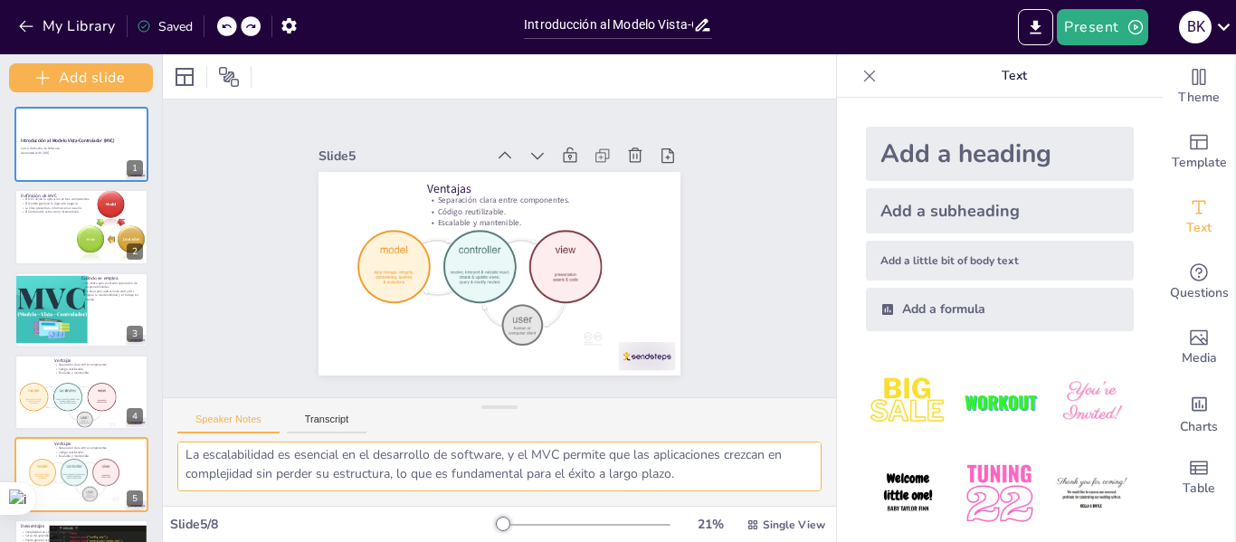
drag, startPoint x: 185, startPoint y: 457, endPoint x: 760, endPoint y: 492, distance: 576.7
click at [760, 492] on div "La separación clara entre los componentes permite que cada uno se desarrolle de…" at bounding box center [499, 474] width 673 height 64
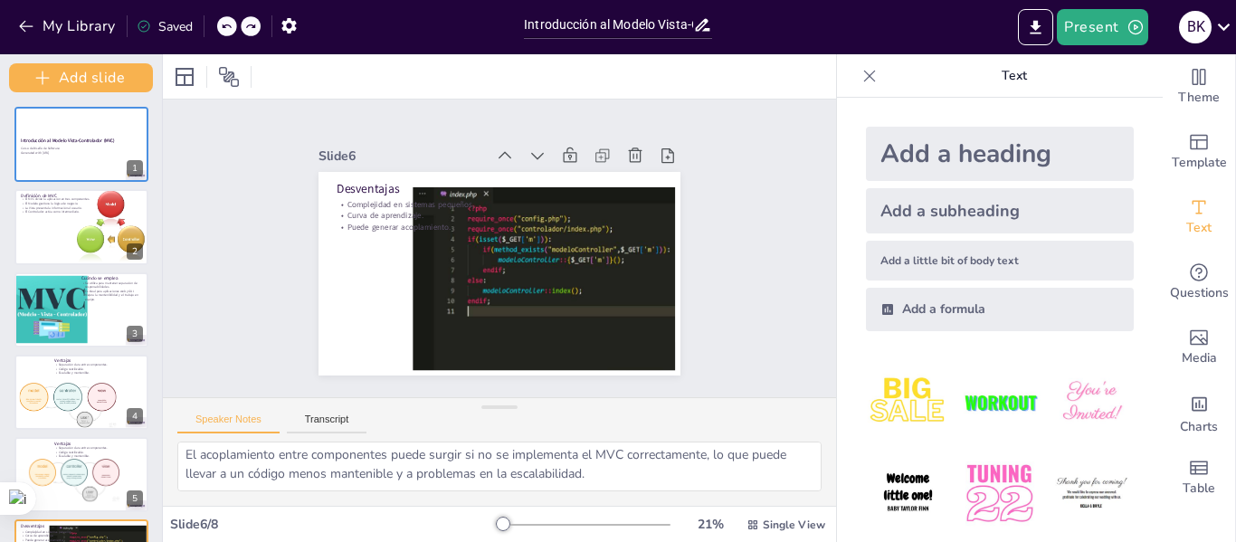
type textarea "La separación clara entre los componentes permite que cada uno se desarrolle de…"
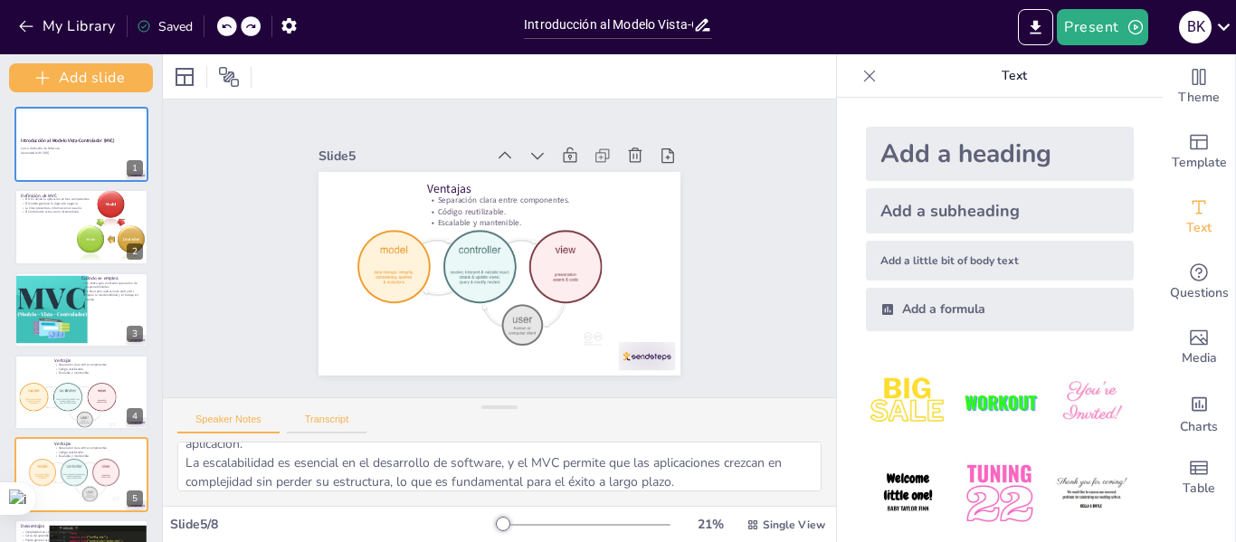
click at [340, 426] on button "Transcript" at bounding box center [327, 424] width 81 height 20
type textarea "A pesar de sus ventajas, el Modelo Vista-Controlador también tiene desventajas.…"
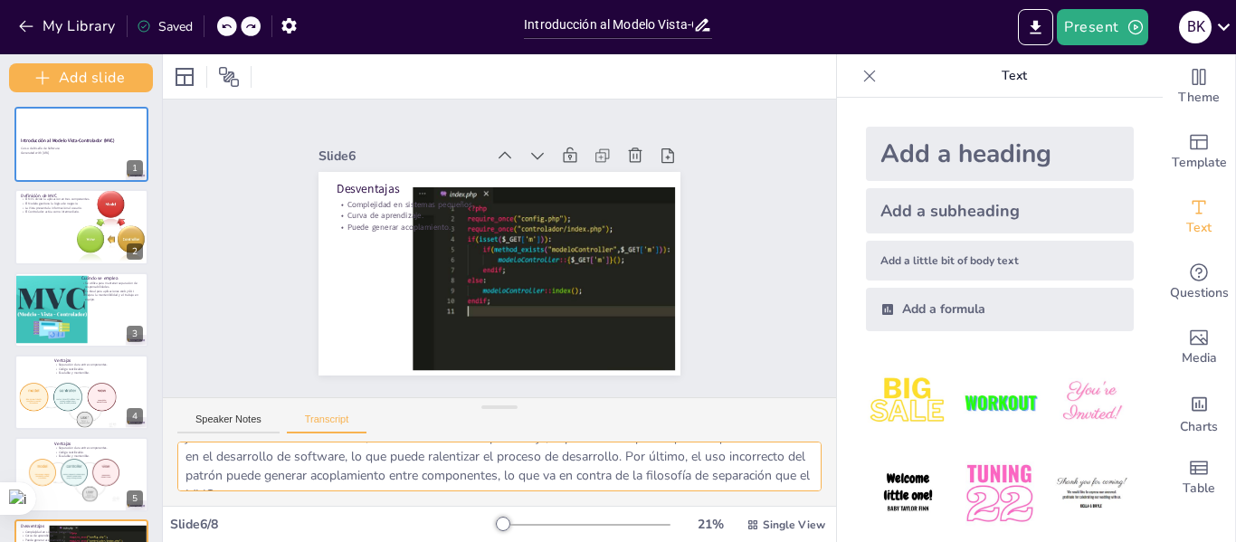
scroll to position [81, 0]
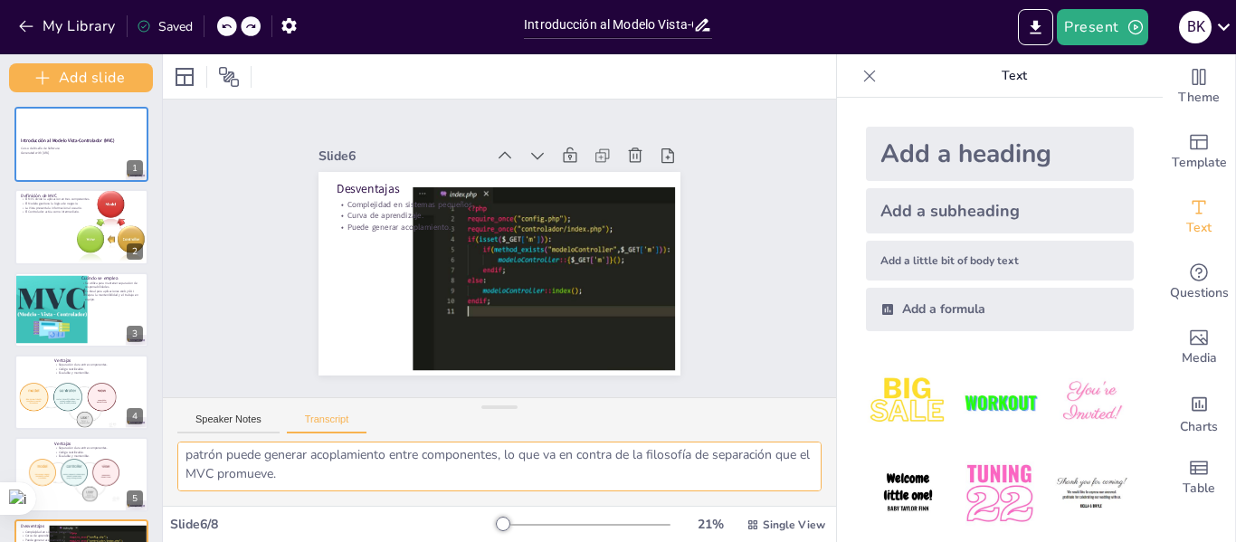
drag, startPoint x: 183, startPoint y: 461, endPoint x: 668, endPoint y: 515, distance: 488.2
click at [668, 515] on div "Slide 1 Introducción al Modelo Vista-Controlador (MVC) Curso de Diseño de Softw…" at bounding box center [499, 298] width 673 height 488
click at [255, 420] on button "Speaker Notes" at bounding box center [228, 424] width 102 height 20
drag, startPoint x: 186, startPoint y: 458, endPoint x: 655, endPoint y: 484, distance: 469.6
click at [655, 484] on textarea "La complejidad puede ser un obstáculo en proyectos más simples, donde la implem…" at bounding box center [499, 467] width 644 height 50
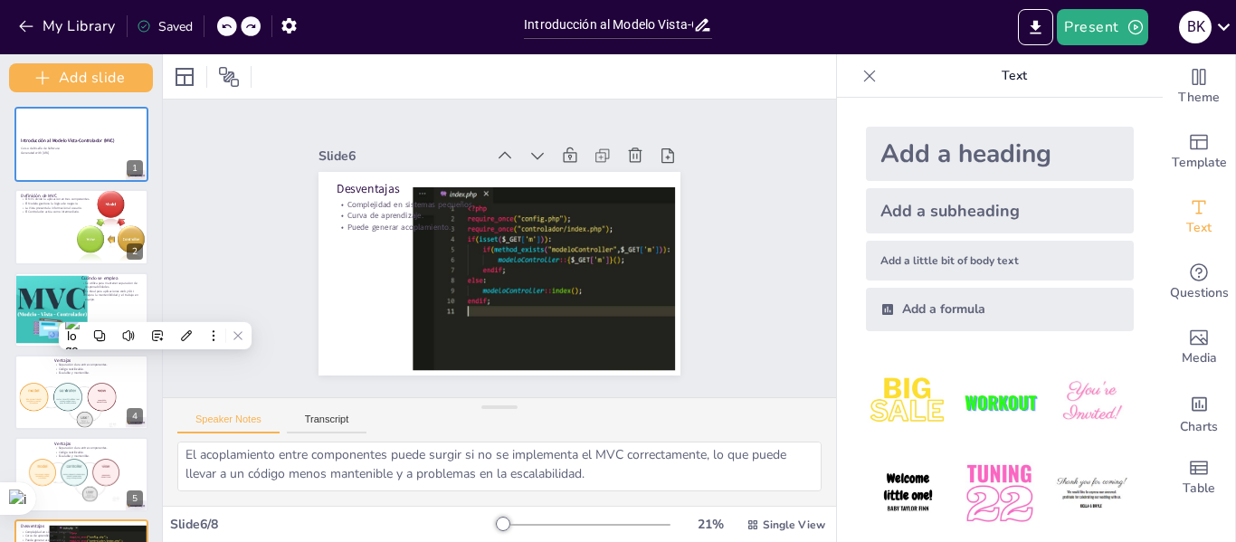
type textarea "El Modelo es esencial para manejar la información de los productos, asegurando …"
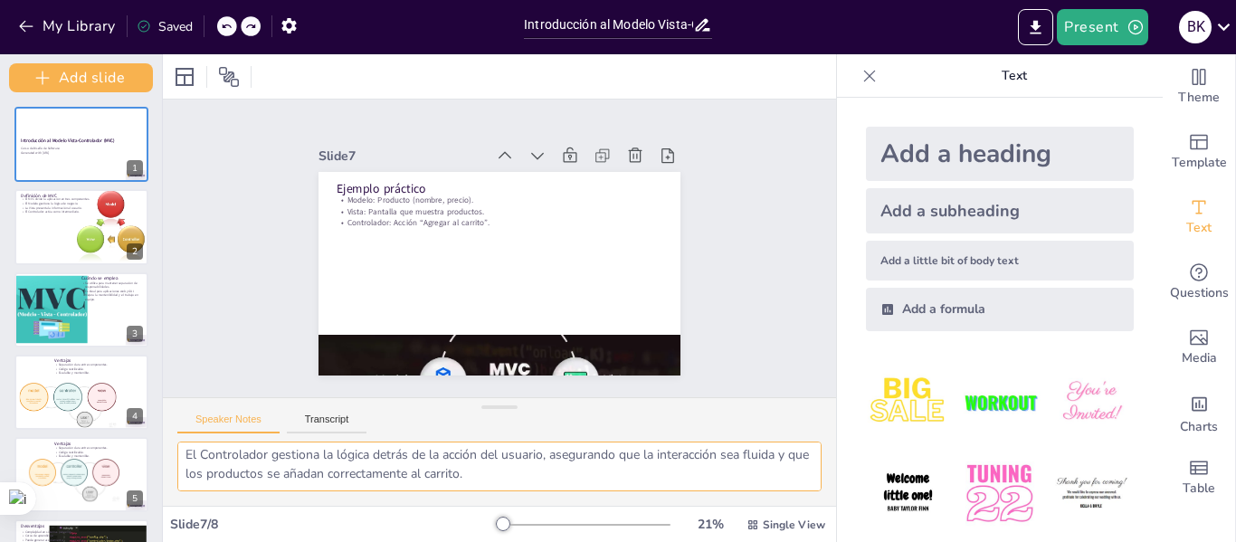
drag, startPoint x: 186, startPoint y: 457, endPoint x: 536, endPoint y: 532, distance: 357.4
click at [536, 532] on div "Slide 1 Introducción al Modelo Vista-Controlador (MVC) Curso de Diseño de Softw…" at bounding box center [499, 298] width 673 height 488
click at [710, 476] on textarea "El Modelo es esencial para manejar la información de los productos, asegurando …" at bounding box center [499, 467] width 644 height 50
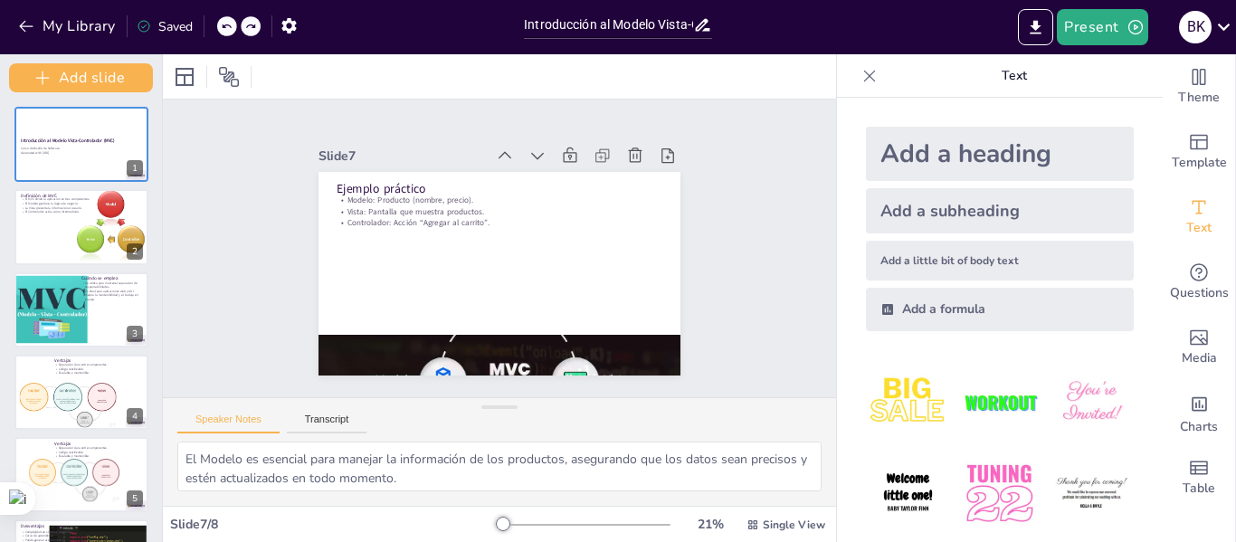
drag, startPoint x: 519, startPoint y: 478, endPoint x: 186, endPoint y: 461, distance: 333.5
click at [186, 461] on textarea "El Modelo es esencial para manejar la información de los productos, asegurando …" at bounding box center [499, 467] width 644 height 50
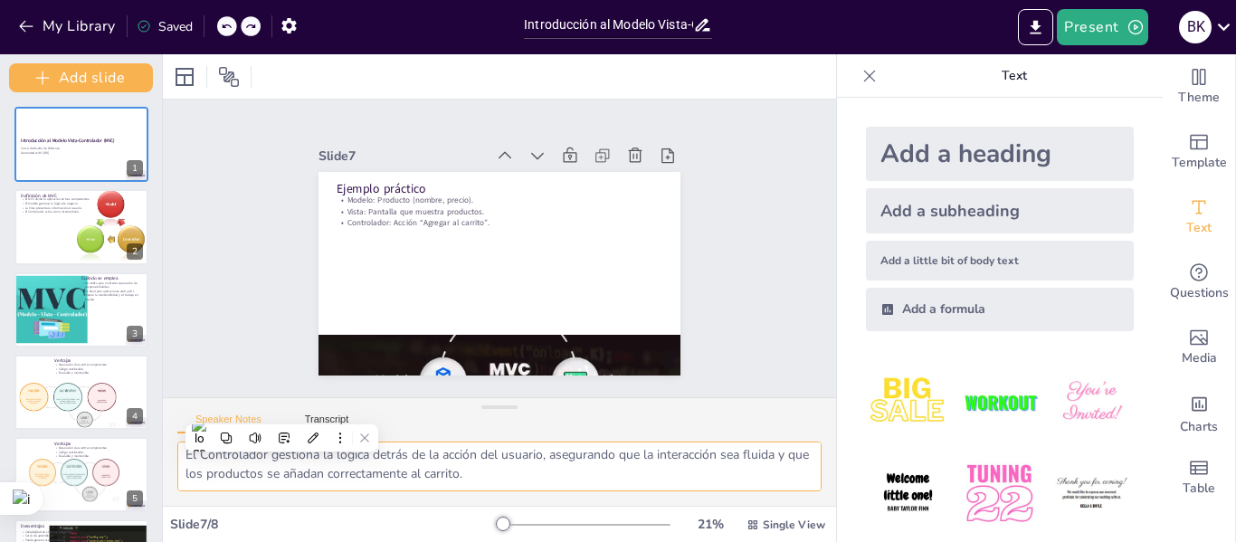
drag, startPoint x: 182, startPoint y: 453, endPoint x: 644, endPoint y: 493, distance: 464.3
click at [644, 493] on div "El Modelo es esencial para manejar la información de los productos, asegurando …" at bounding box center [499, 474] width 673 height 64
click at [340, 418] on button "Transcript" at bounding box center [327, 424] width 81 height 20
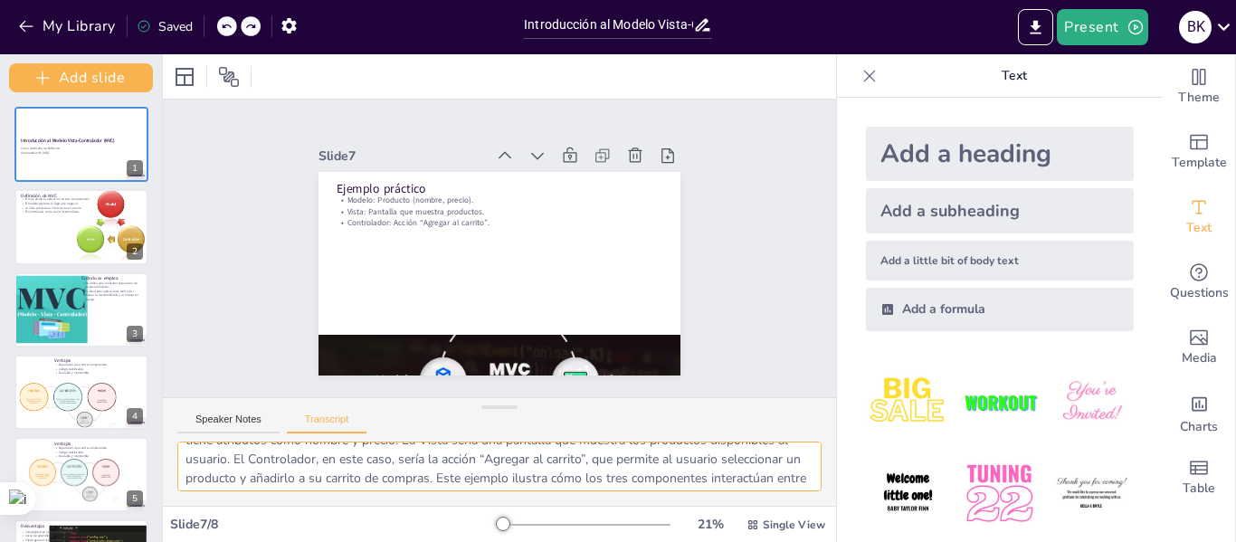
scroll to position [62, 0]
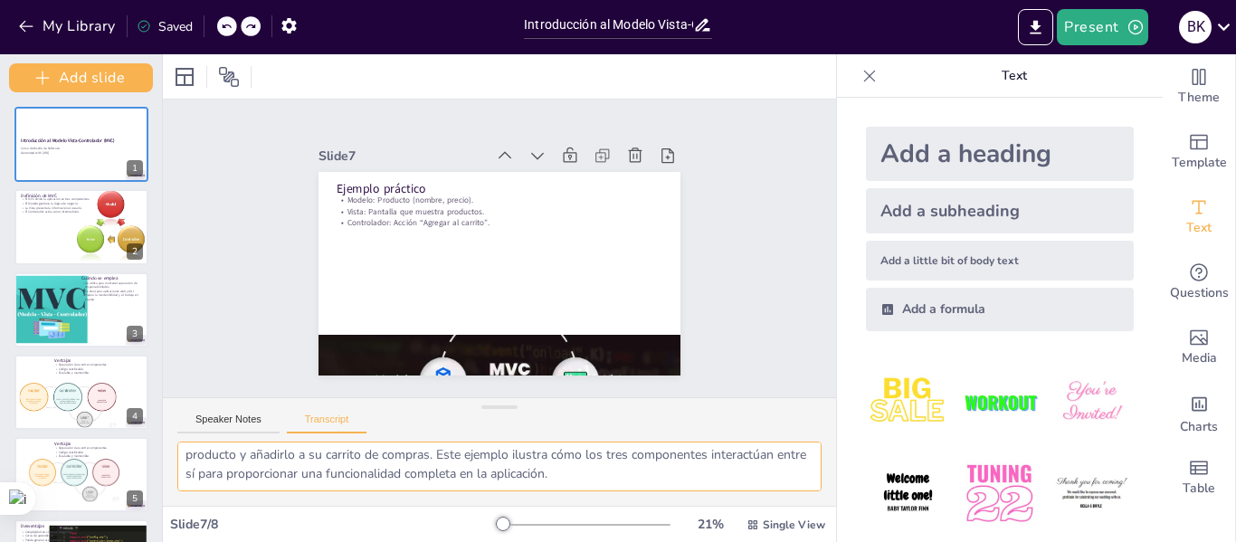
drag, startPoint x: 181, startPoint y: 453, endPoint x: 756, endPoint y: 493, distance: 576.1
click at [756, 493] on div "Un ejemplo práctico del Modelo Vista-Controlador es el siguiente: consideremos …" at bounding box center [499, 474] width 673 height 64
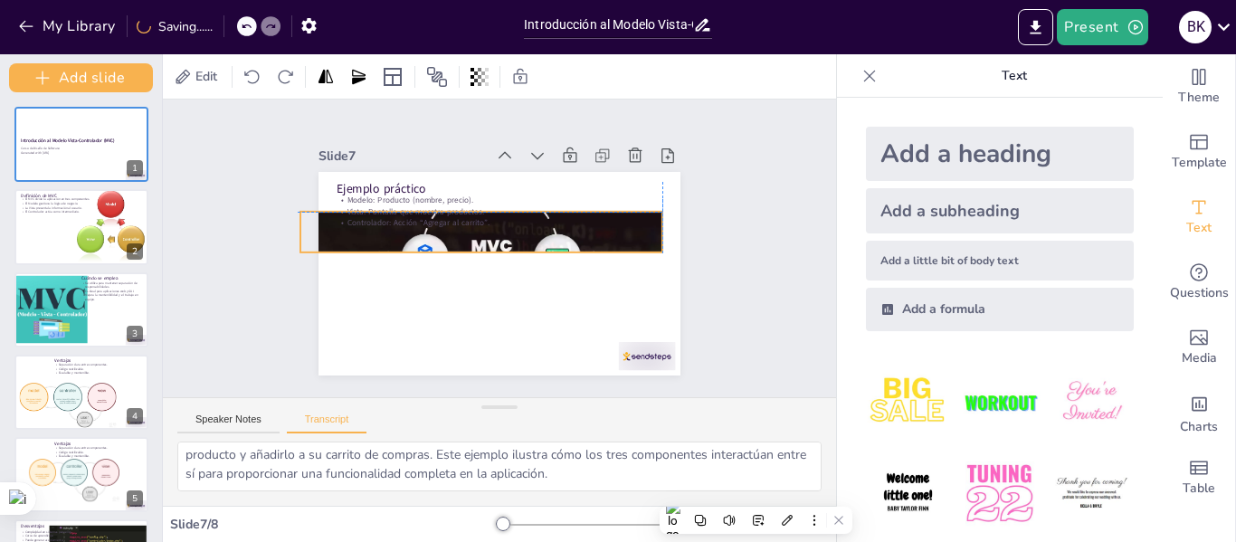
drag, startPoint x: 531, startPoint y: 342, endPoint x: 510, endPoint y: 220, distance: 124.0
click at [510, 325] on div "Ejemplo práctico Modelo: Producto (nombre, precio). Vista: Pantalla que muestra…" at bounding box center [500, 325] width 362 height 0
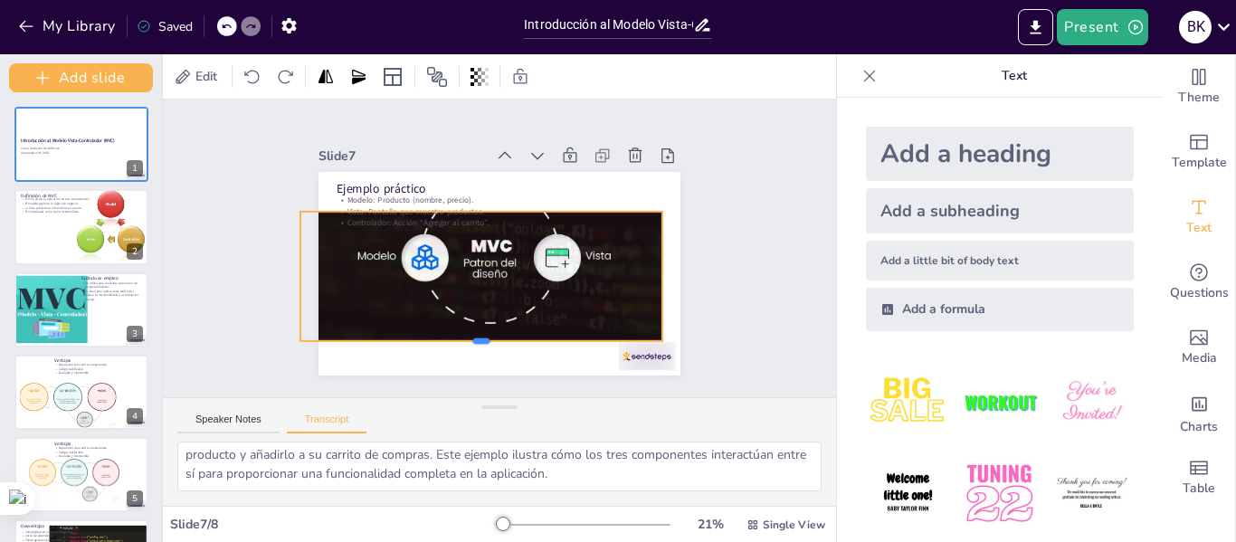
drag, startPoint x: 469, startPoint y: 245, endPoint x: 475, endPoint y: 334, distance: 88.9
click at [592, 334] on div at bounding box center [599, 266] width 14 height 362
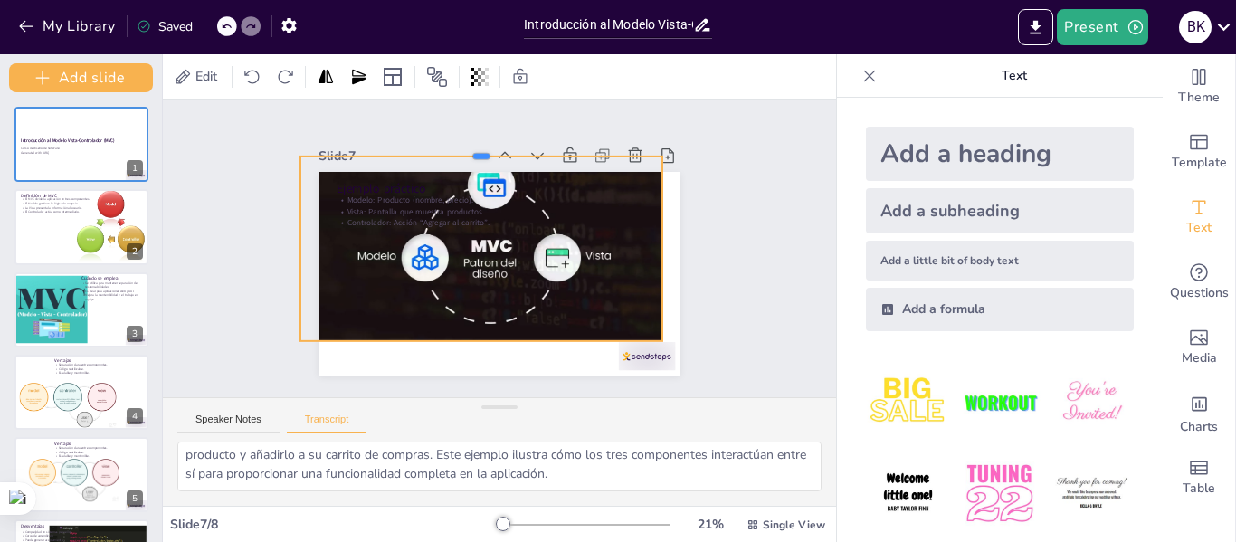
drag, startPoint x: 469, startPoint y: 205, endPoint x: 475, endPoint y: 149, distance: 55.6
click at [475, 149] on div at bounding box center [442, 165] width 337 height 160
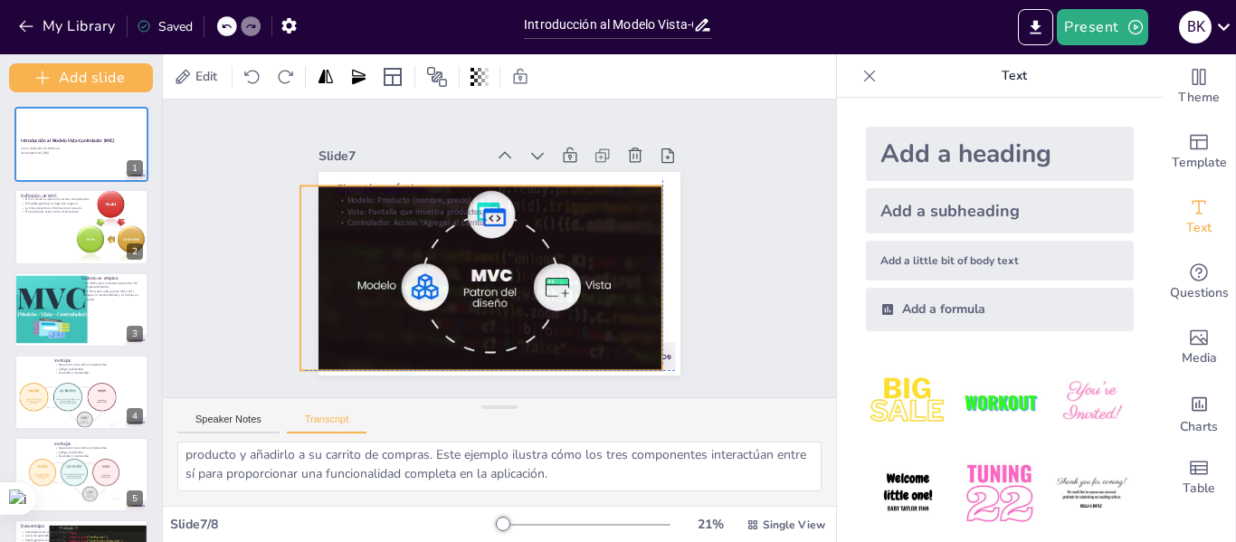
drag, startPoint x: 510, startPoint y: 234, endPoint x: 514, endPoint y: 257, distance: 24.0
click at [514, 257] on div at bounding box center [502, 226] width 431 height 439
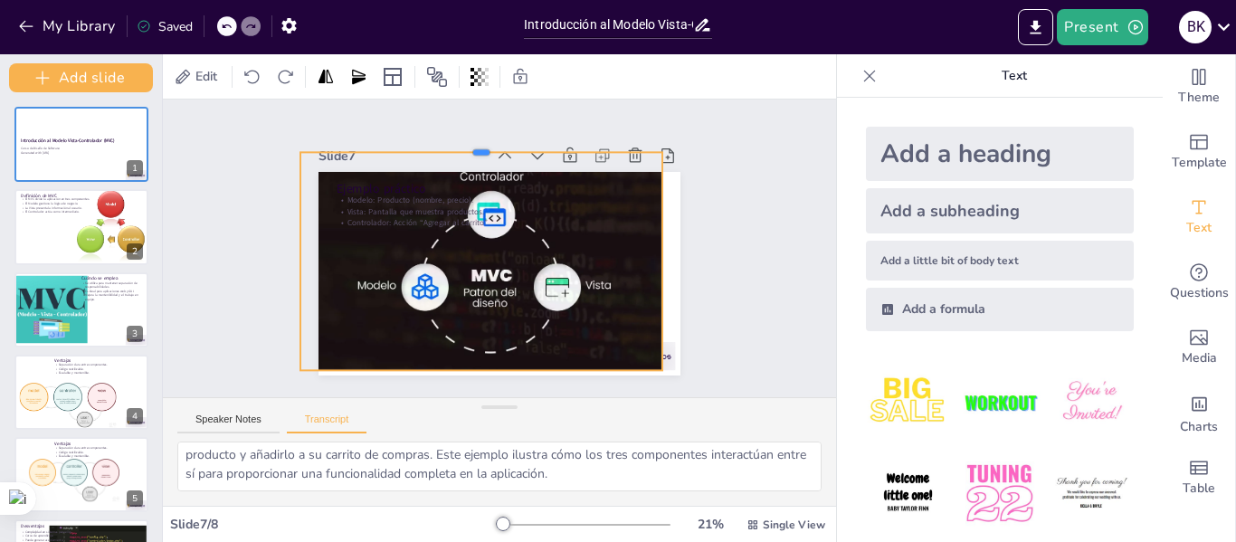
drag, startPoint x: 467, startPoint y: 178, endPoint x: 470, endPoint y: 145, distance: 33.6
click at [470, 345] on div at bounding box center [518, 352] width 362 height 14
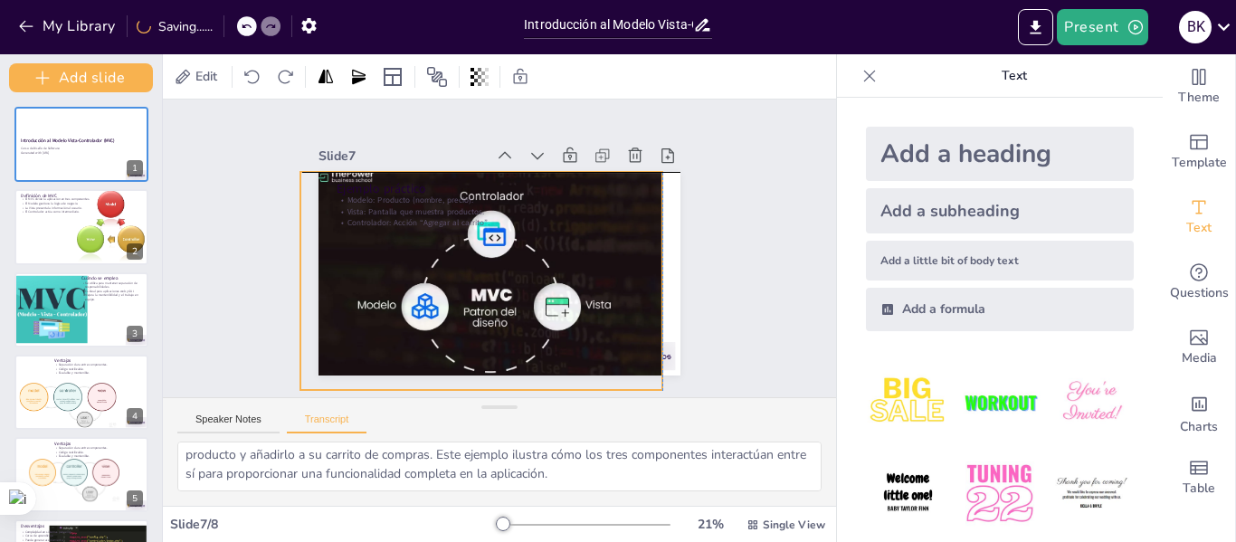
drag, startPoint x: 488, startPoint y: 226, endPoint x: 490, endPoint y: 247, distance: 20.9
click at [490, 247] on div at bounding box center [527, 222] width 423 height 353
click at [472, 297] on div at bounding box center [499, 342] width 358 height 90
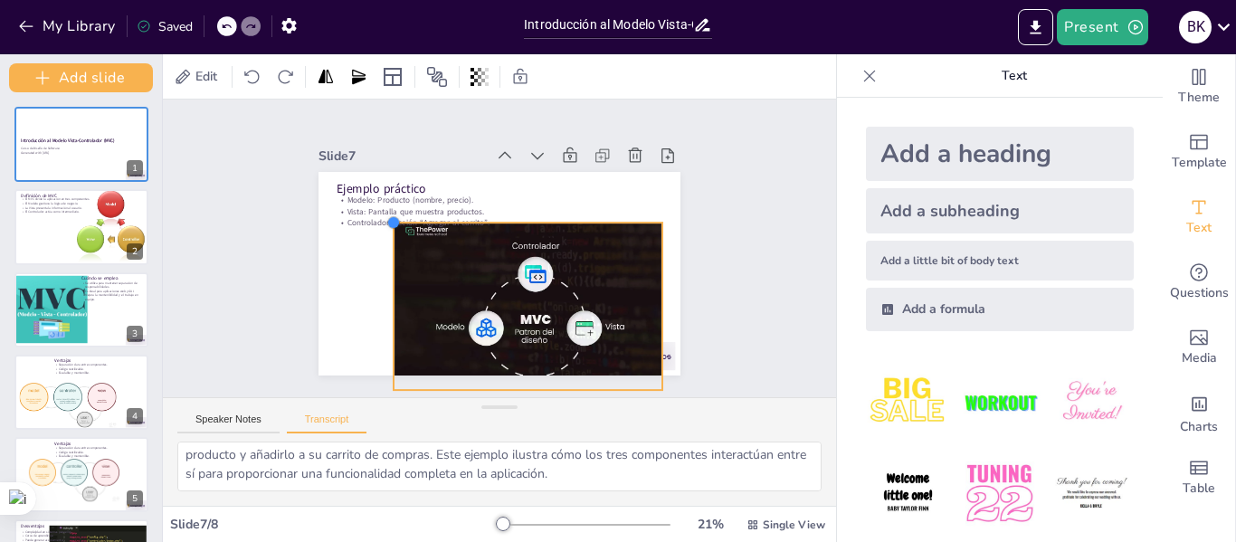
drag, startPoint x: 286, startPoint y: 157, endPoint x: 398, endPoint y: 234, distance: 136.6
click at [384, 227] on div "Ejemplo práctico Modelo: Producto (nombre, precio). Vista: Pantalla que muestra…" at bounding box center [478, 235] width 358 height 415
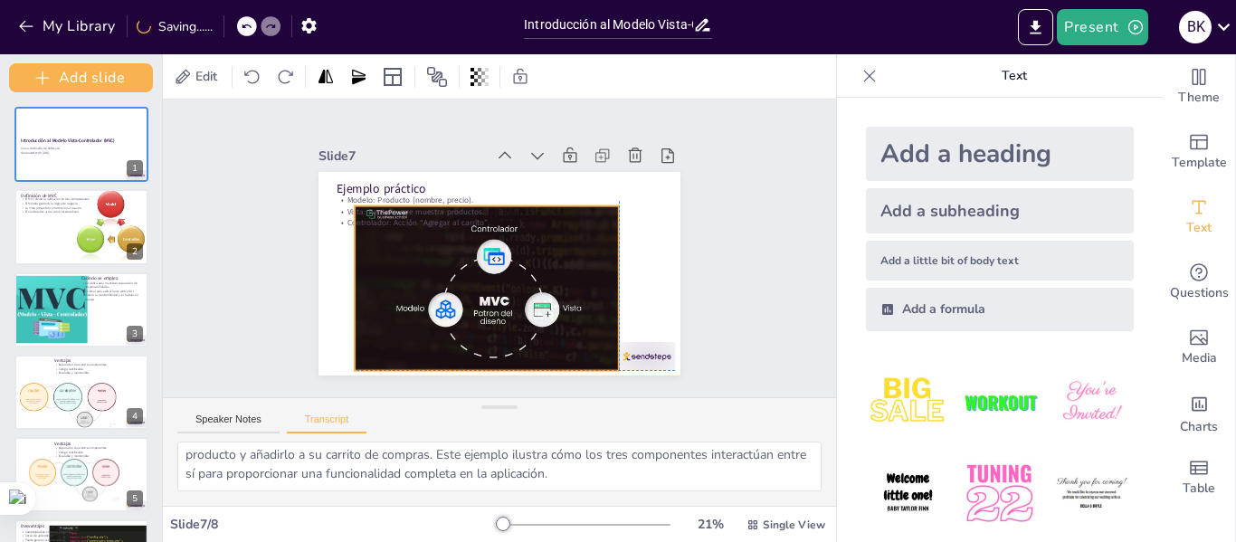
drag, startPoint x: 482, startPoint y: 276, endPoint x: 440, endPoint y: 252, distance: 48.3
click at [440, 252] on div at bounding box center [528, 215] width 317 height 276
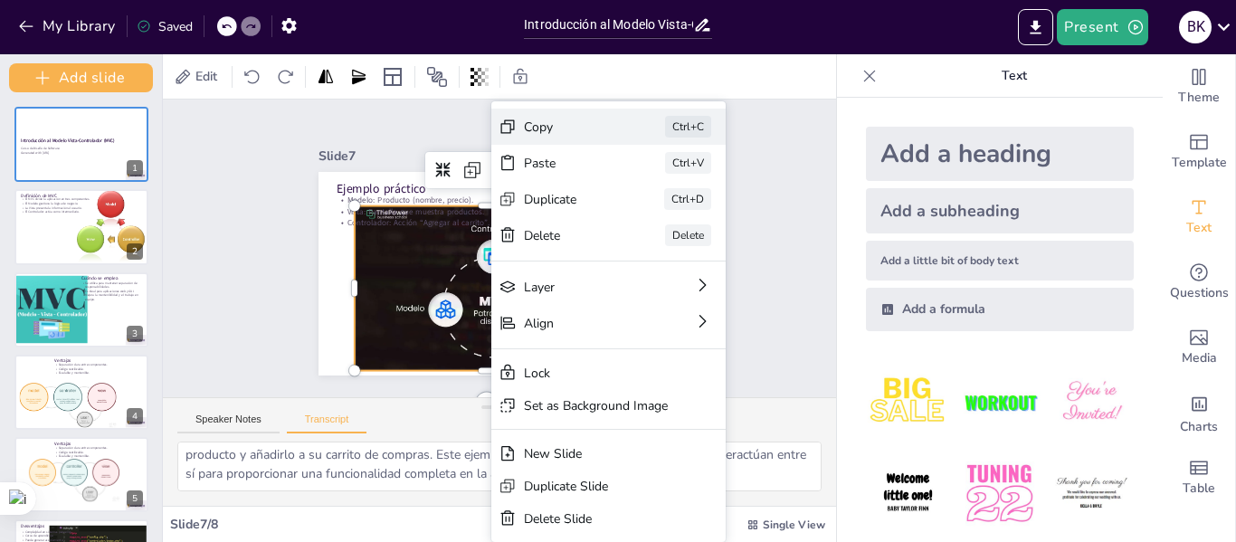
click at [397, 396] on div "Copy" at bounding box center [360, 435] width 73 height 79
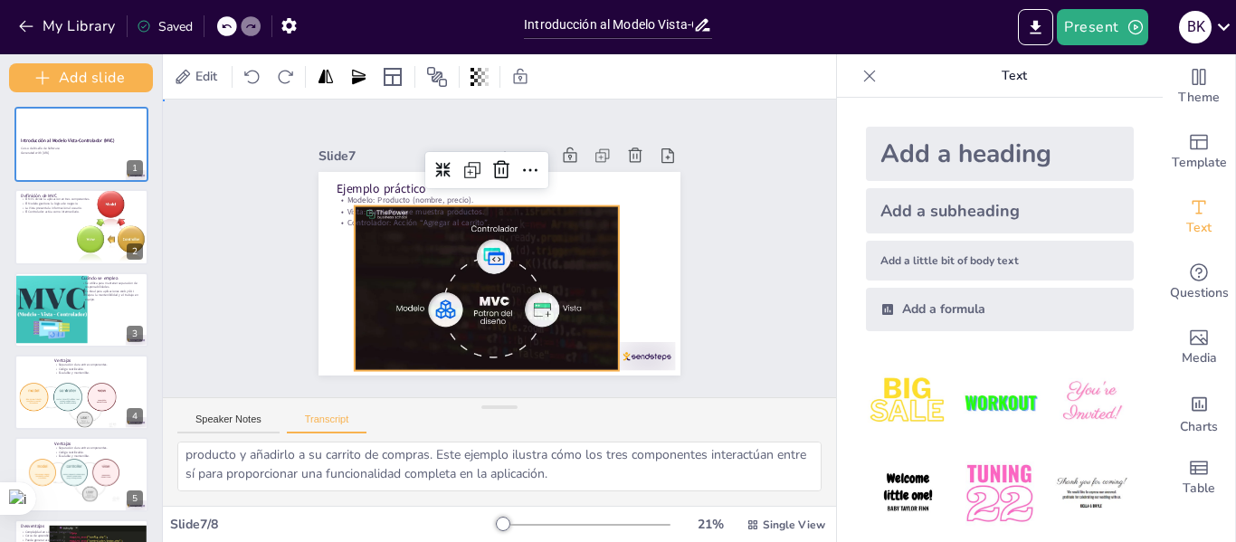
click at [683, 260] on div "Slide 1 Introducción al Modelo Vista-Controlador (MVC) Curso de Diseño de Softw…" at bounding box center [500, 248] width 367 height 701
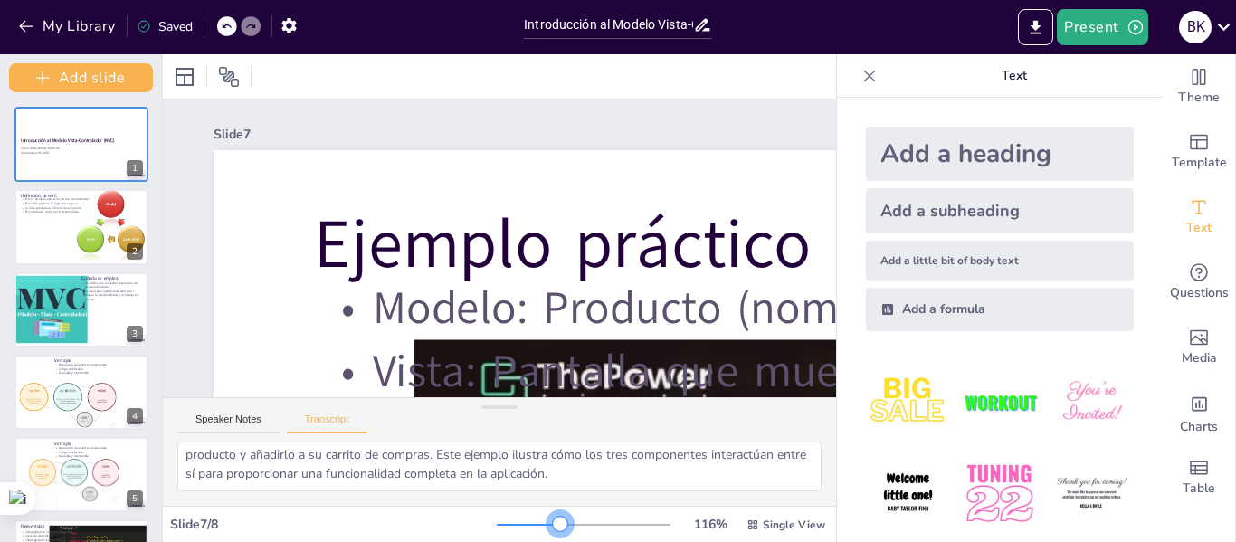
click at [548, 527] on div at bounding box center [584, 525] width 174 height 14
click at [519, 527] on div at bounding box center [584, 525] width 174 height 14
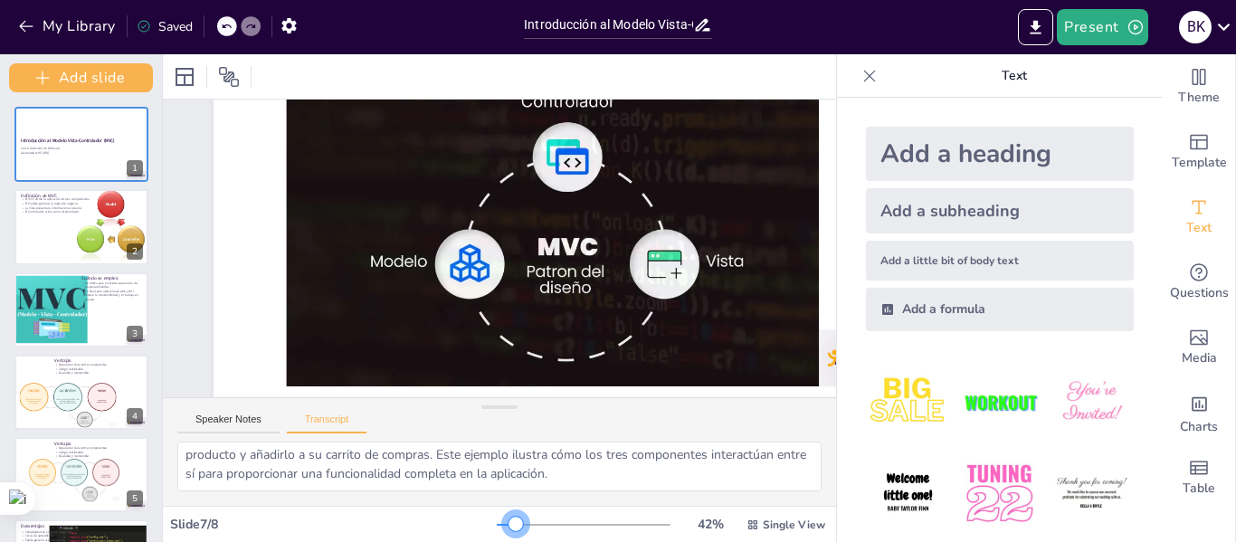
scroll to position [177, 0]
click at [504, 527] on div at bounding box center [584, 525] width 174 height 14
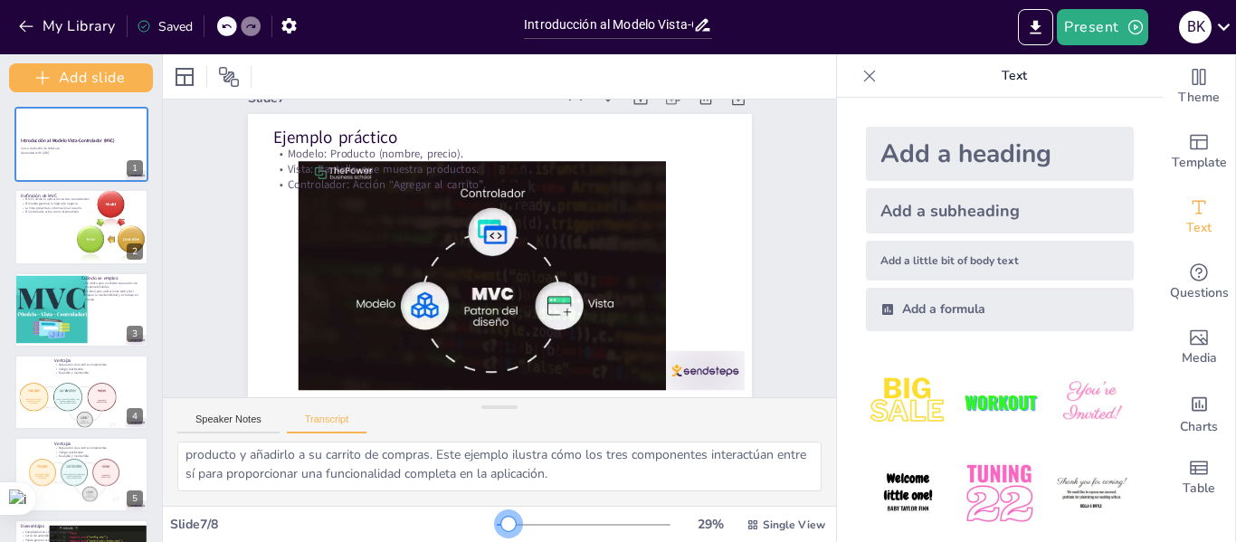
scroll to position [50, 0]
click at [501, 527] on div at bounding box center [508, 524] width 14 height 14
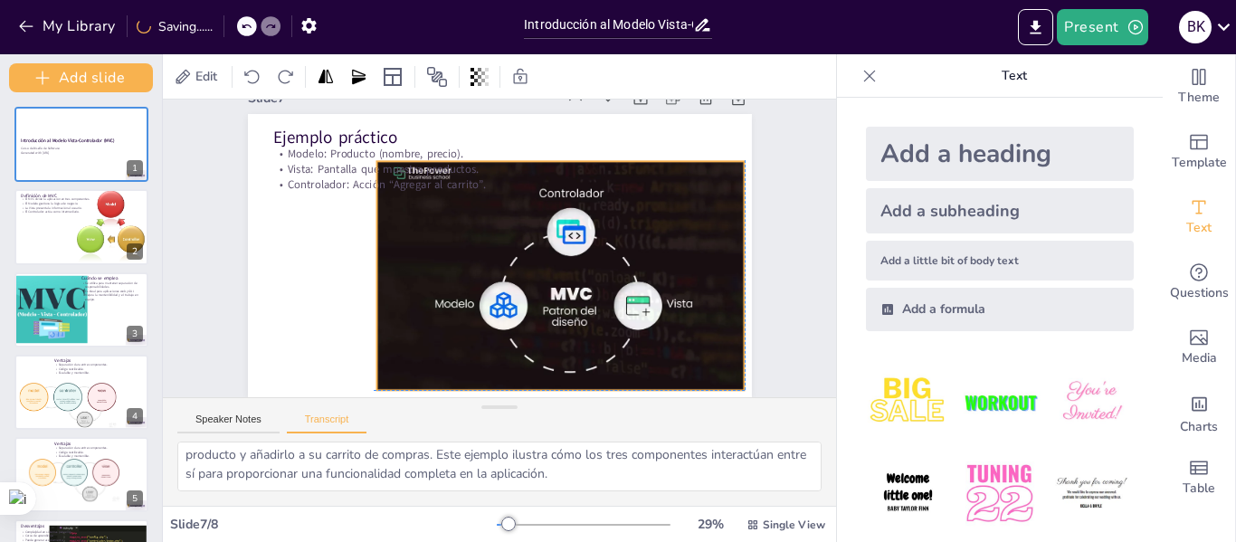
drag, startPoint x: 498, startPoint y: 205, endPoint x: 574, endPoint y: 204, distance: 76.0
click at [574, 204] on div at bounding box center [517, 183] width 329 height 414
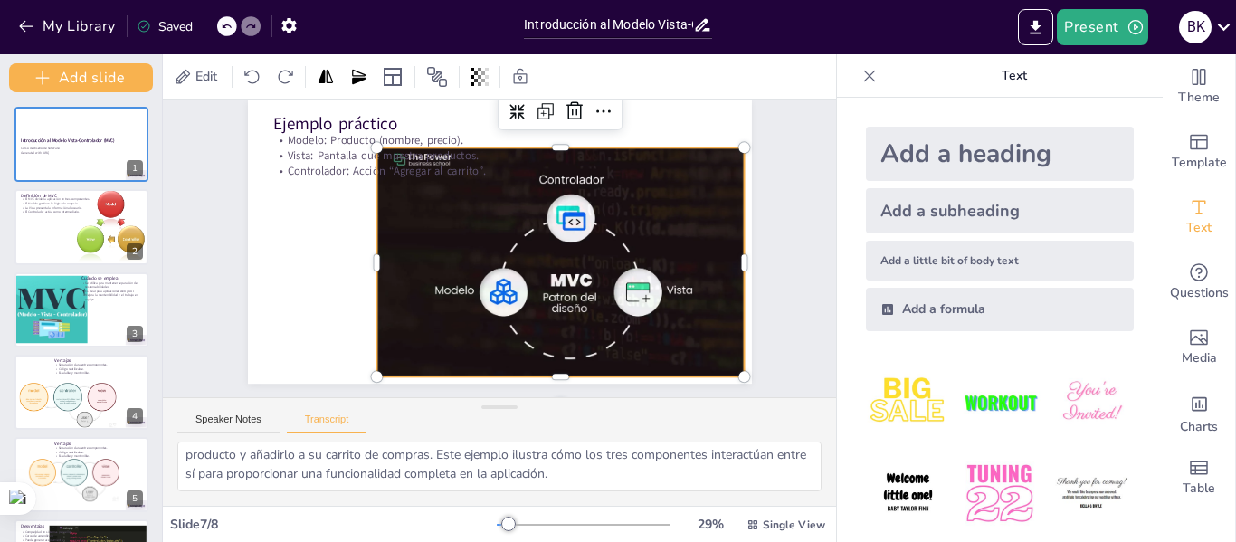
click at [746, 293] on div "Slide 1 Introducción al Modelo Vista-Controlador (MVC) Curso de Diseño de Softw…" at bounding box center [470, 235] width 551 height 689
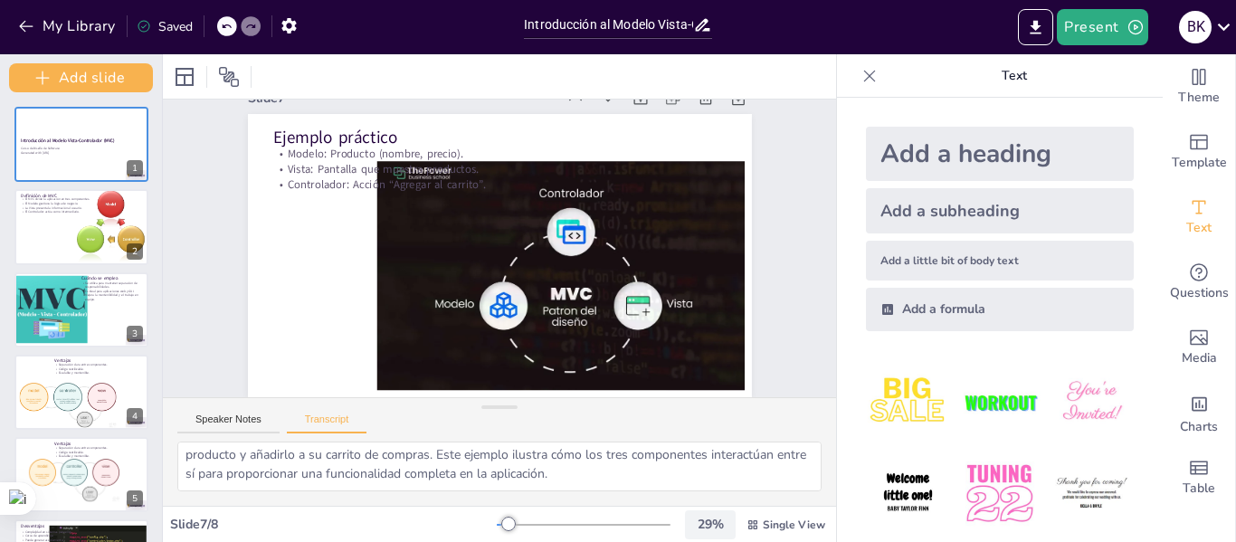
click at [705, 525] on div "29 %" at bounding box center [710, 524] width 43 height 17
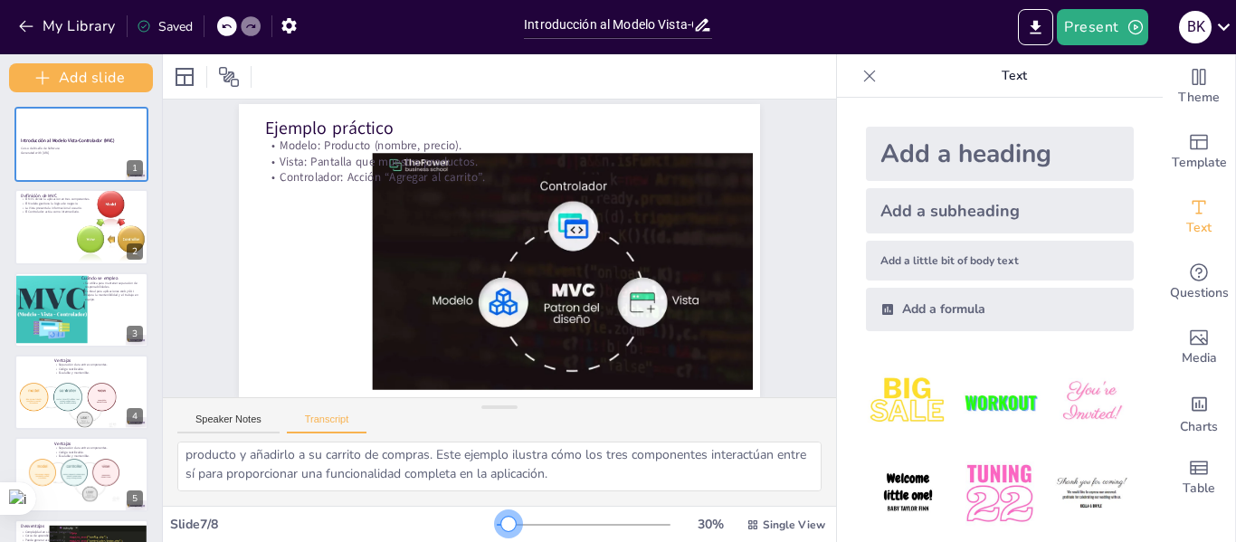
click at [501, 525] on div at bounding box center [508, 524] width 14 height 14
click at [777, 116] on div "Slide 1 Introducción al Modelo Vista-Controlador (MVC) Curso de Diseño de Softw…" at bounding box center [509, 270] width 709 height 568
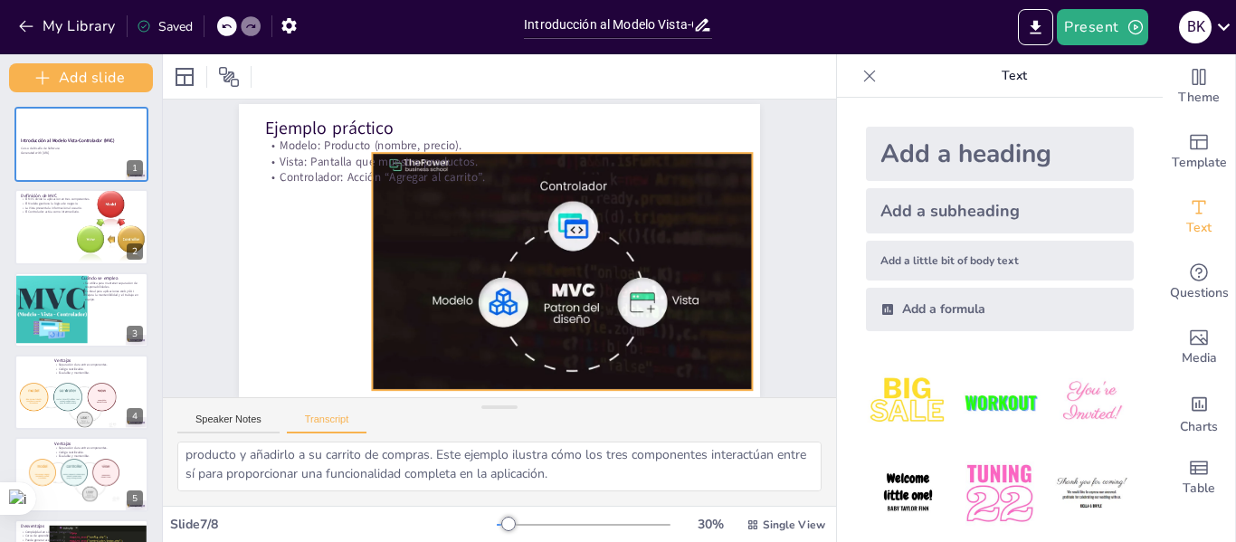
click at [490, 265] on div at bounding box center [439, 215] width 406 height 304
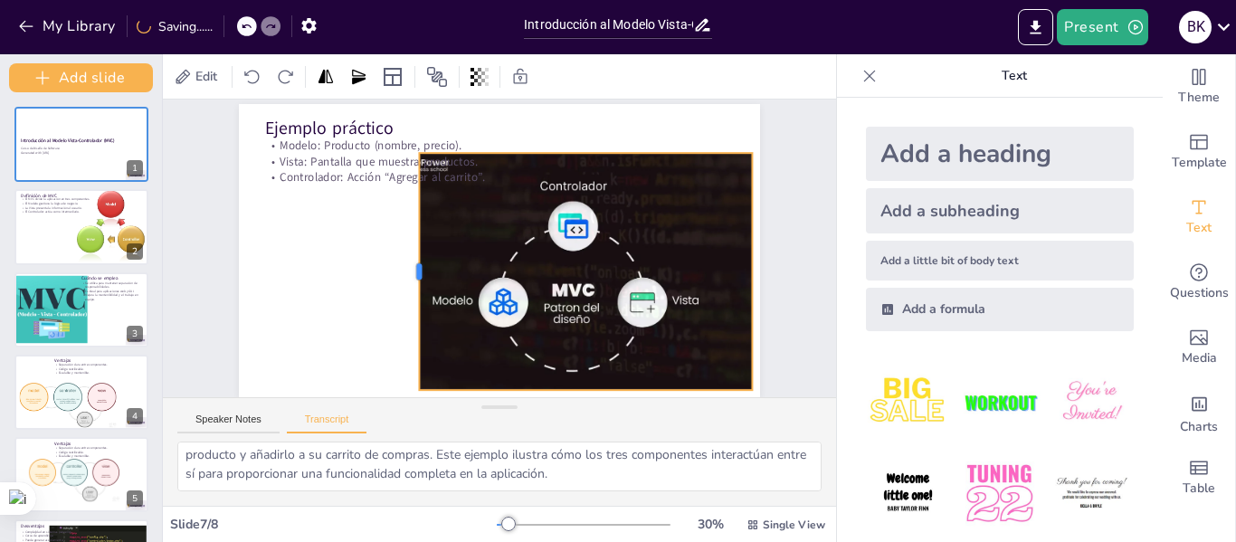
drag, startPoint x: 357, startPoint y: 267, endPoint x: 404, endPoint y: 266, distance: 47.1
click at [445, 266] on div at bounding box center [556, 319] width 222 height 110
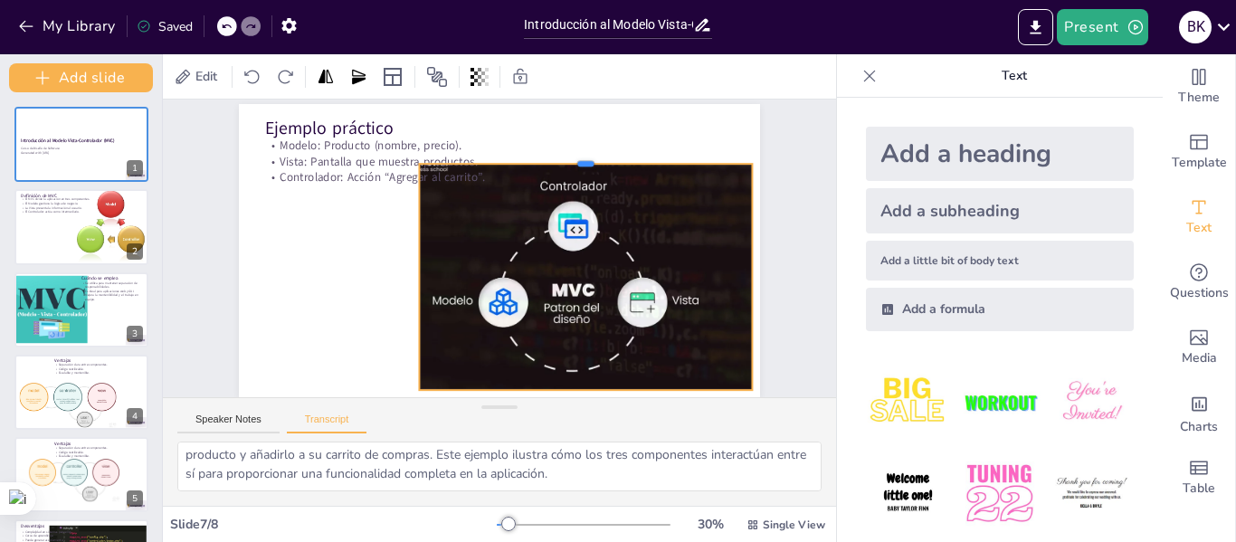
drag, startPoint x: 573, startPoint y: 148, endPoint x: 577, endPoint y: 159, distance: 11.8
click at [455, 159] on div at bounding box center [380, 207] width 149 height 310
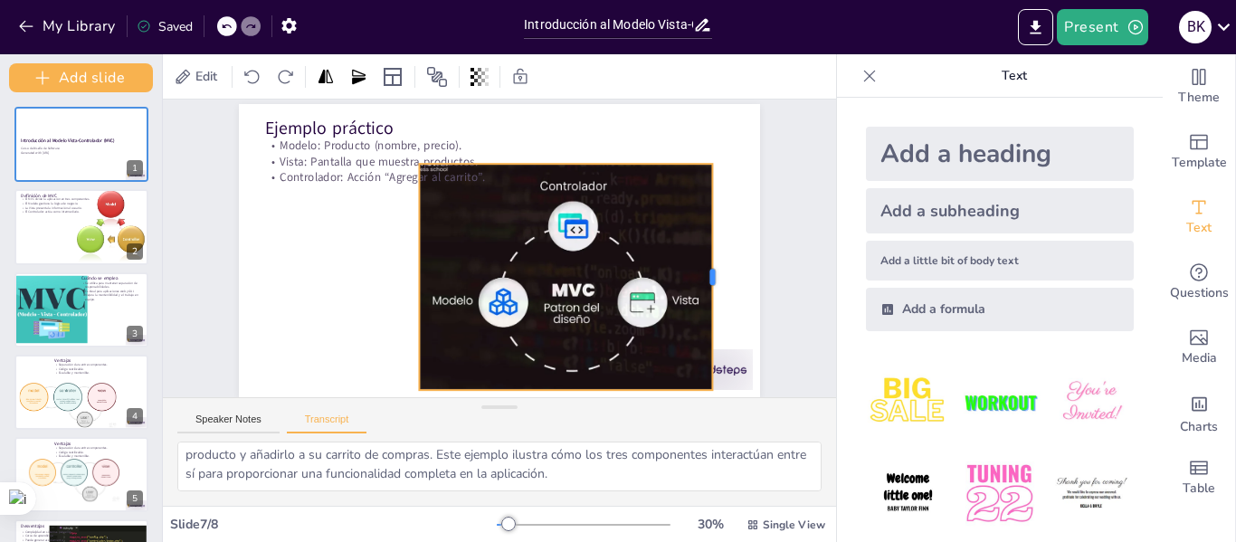
drag, startPoint x: 739, startPoint y: 274, endPoint x: 700, endPoint y: 273, distance: 39.8
click at [466, 363] on div at bounding box center [364, 426] width 203 height 126
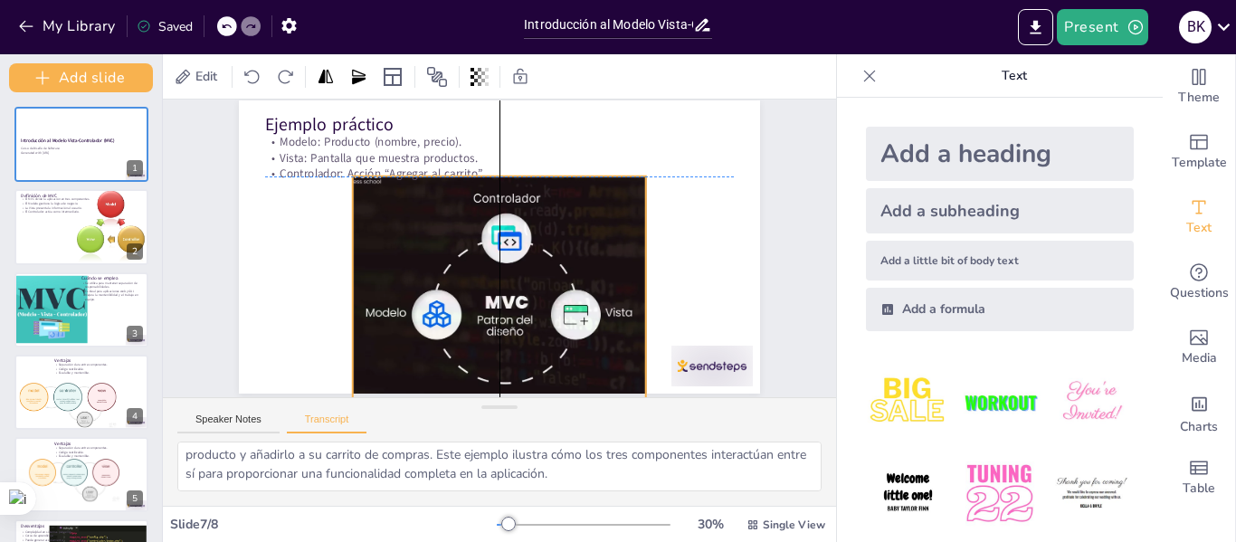
drag, startPoint x: 553, startPoint y: 274, endPoint x: 491, endPoint y: 292, distance: 64.2
click at [491, 292] on div at bounding box center [505, 287] width 428 height 339
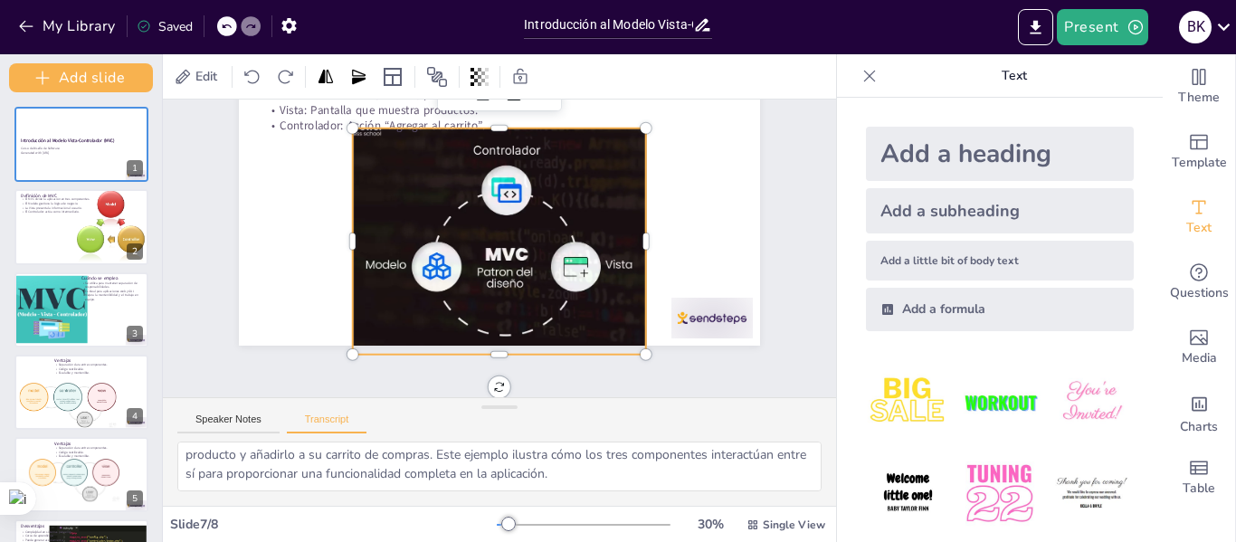
scroll to position [60, 0]
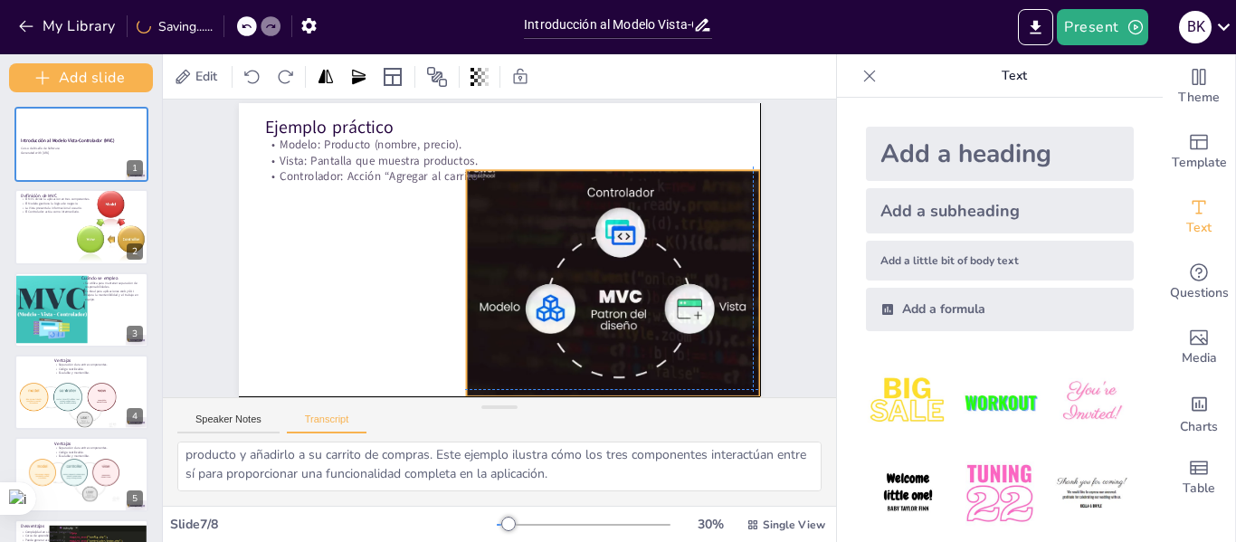
drag, startPoint x: 540, startPoint y: 211, endPoint x: 651, endPoint y: 247, distance: 116.2
click at [623, 247] on div at bounding box center [390, 286] width 464 height 439
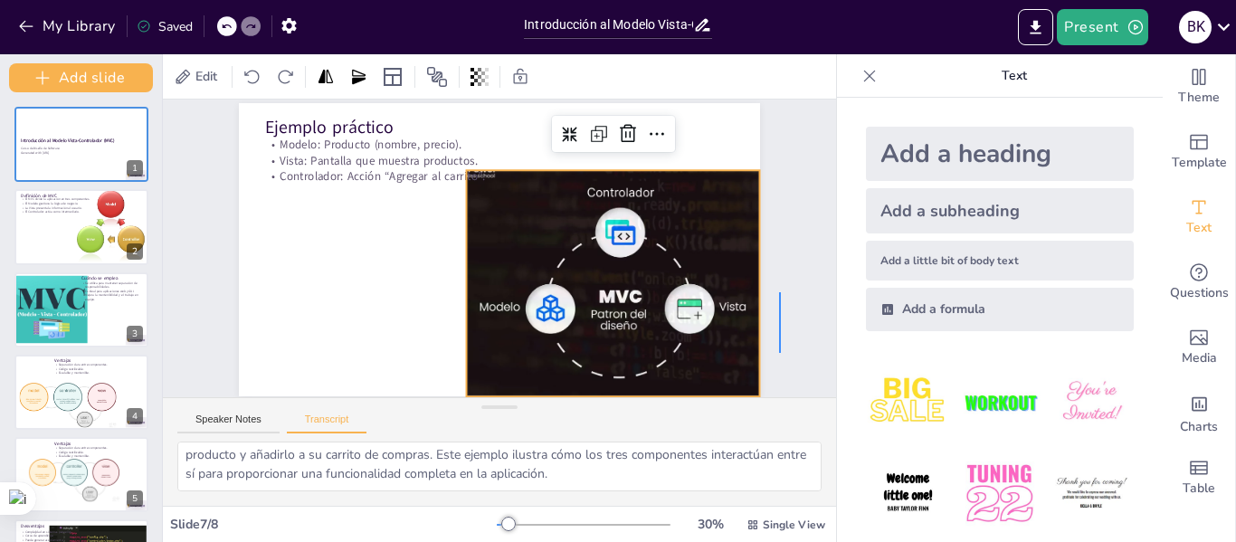
click at [779, 236] on div "Slide 1 Introducción al Modelo Vista-Controlador (MVC) Curso de Diseño de Softw…" at bounding box center [511, 227] width 711 height 609
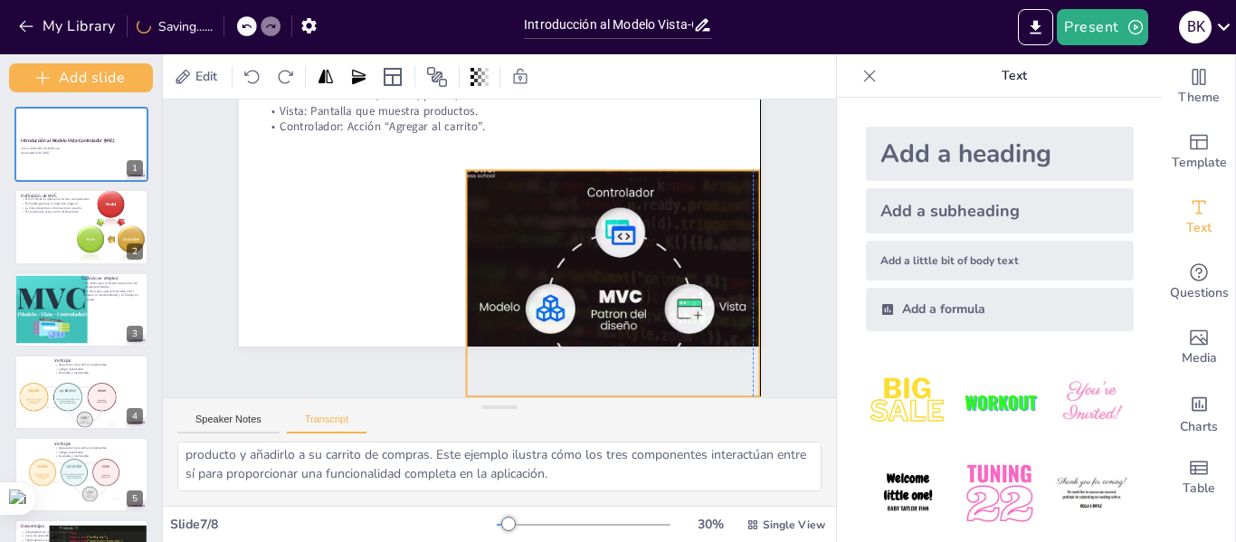
scroll to position [111, 0]
click at [605, 218] on div at bounding box center [455, 354] width 304 height 406
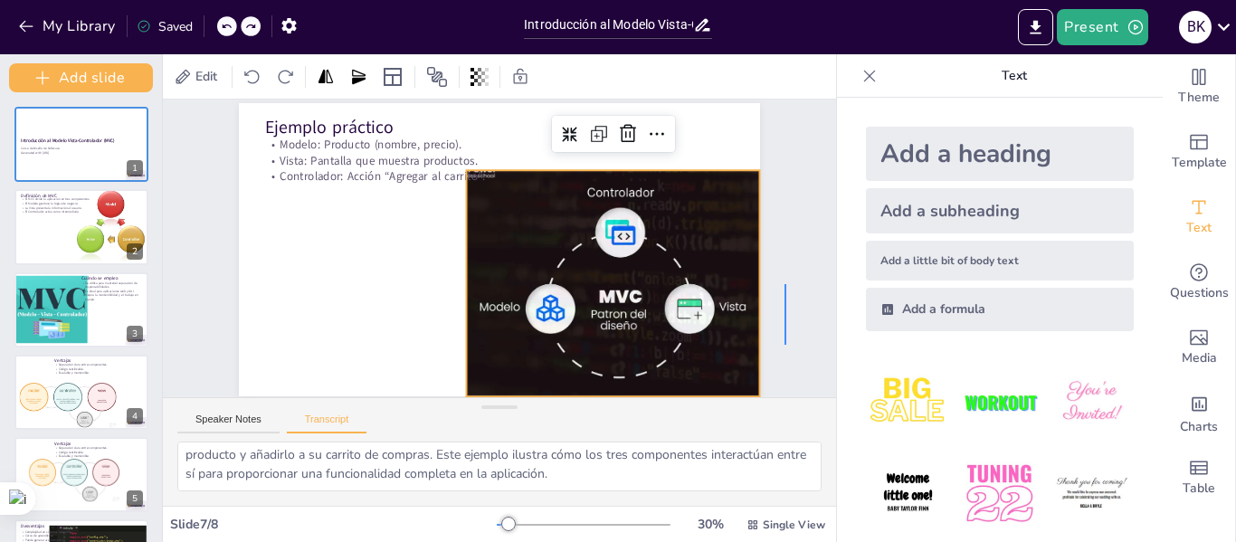
click at [785, 228] on div "Slide 1 Introducción al Modelo Vista-Controlador (MVC) Curso de Diseño de Softw…" at bounding box center [509, 270] width 709 height 568
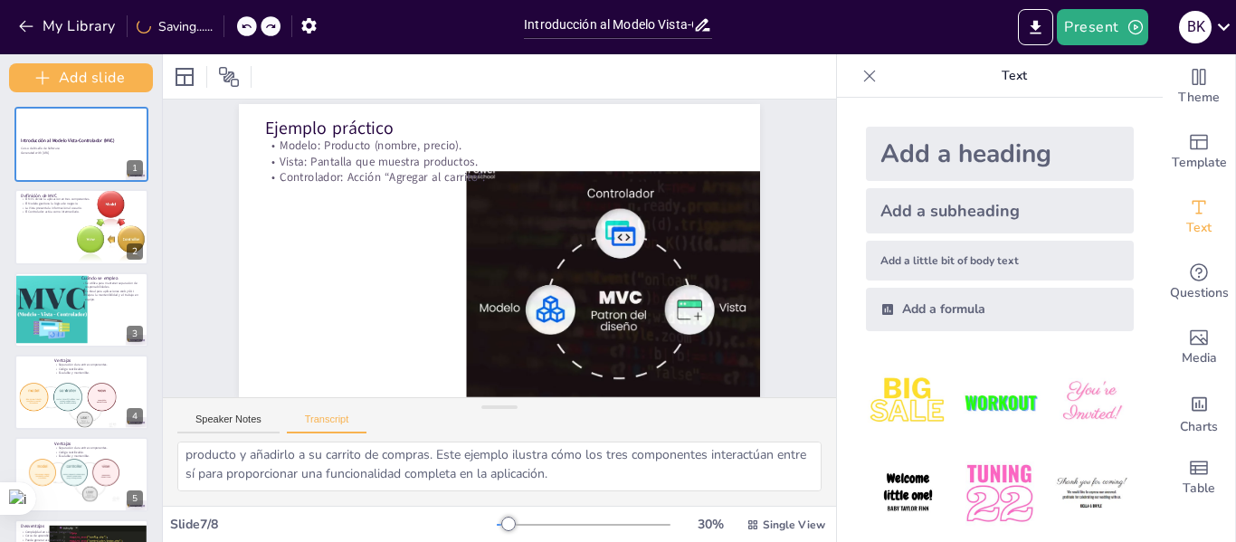
scroll to position [60, 0]
click at [726, 203] on div "Slide 1 Introducción al Modelo Vista-Controlador (MVC) Curso de Diseño de Softw…" at bounding box center [523, 250] width 406 height 655
click at [758, 471] on textarea "Un ejemplo práctico del Modelo Vista-Controlador es el siguiente: consideremos …" at bounding box center [499, 467] width 644 height 50
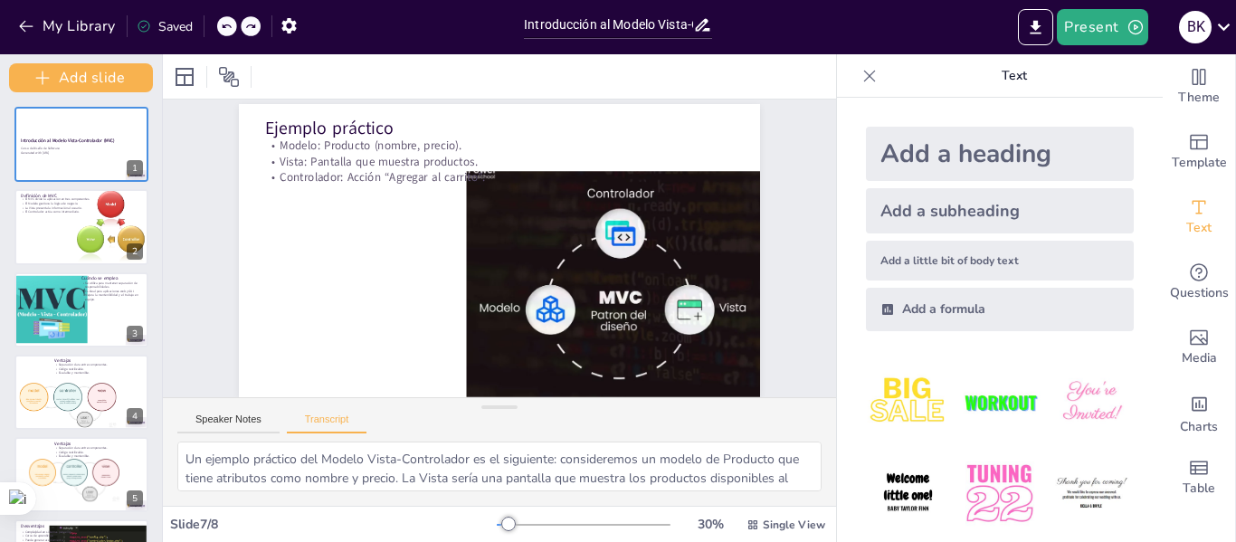
drag, startPoint x: 742, startPoint y: 481, endPoint x: 187, endPoint y: 454, distance: 555.5
click at [187, 454] on textarea "Un ejemplo práctico del Modelo Vista-Controlador es el siguiente: consideremos …" at bounding box center [499, 467] width 644 height 50
click at [260, 424] on button "Speaker Notes" at bounding box center [228, 424] width 102 height 20
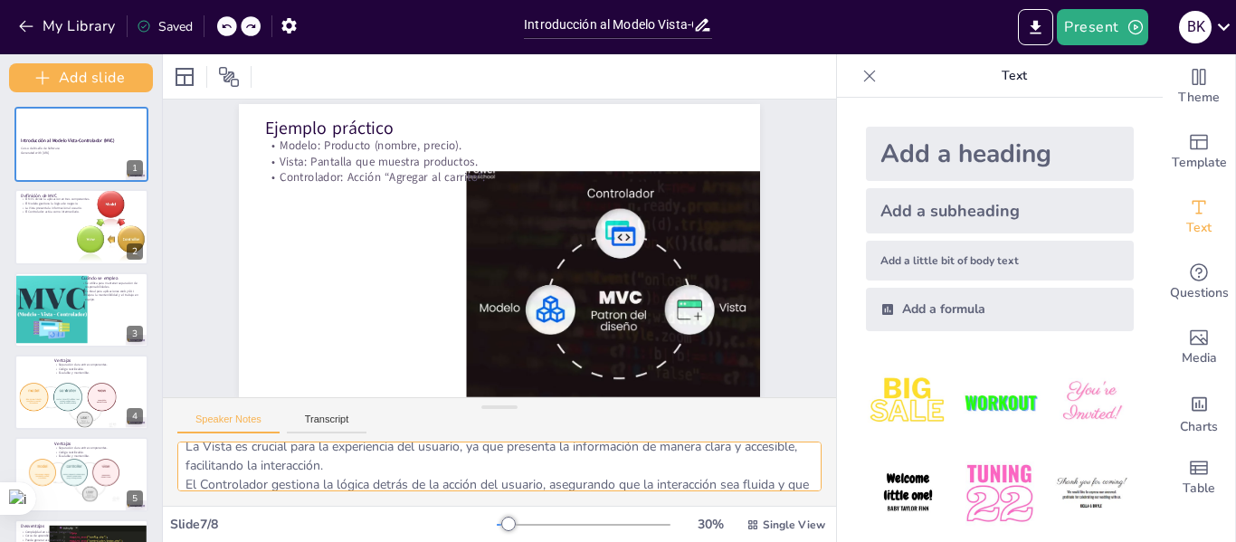
scroll to position [81, 0]
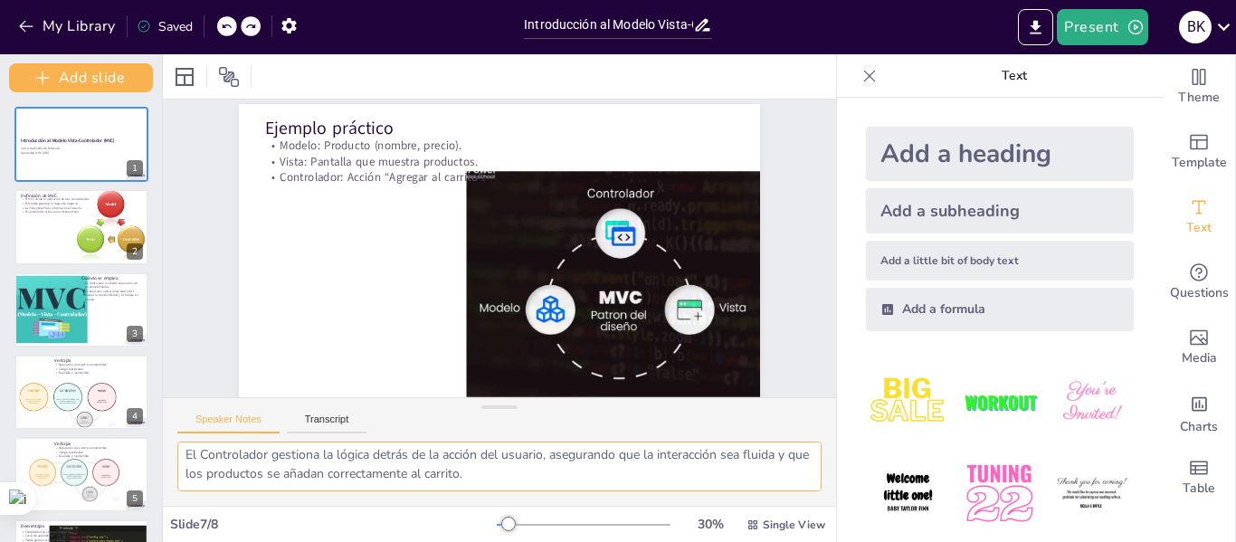
drag, startPoint x: 181, startPoint y: 456, endPoint x: 563, endPoint y: 495, distance: 383.9
click at [563, 495] on div "El Modelo es esencial para manejar la información de los productos, asegurando …" at bounding box center [499, 474] width 673 height 64
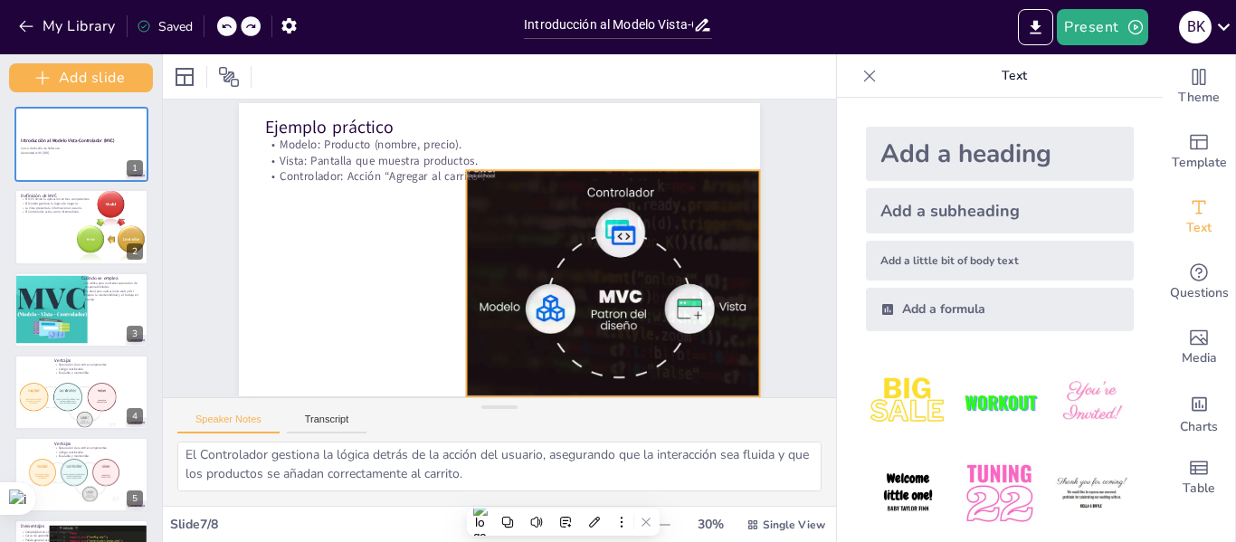
scroll to position [60, 0]
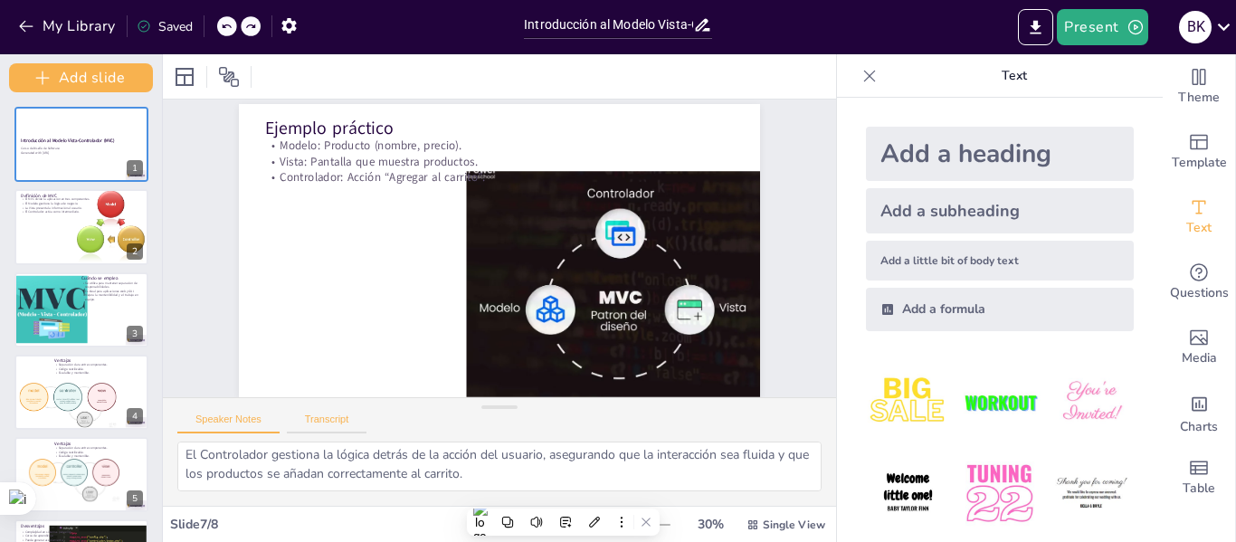
click at [342, 418] on button "Transcript" at bounding box center [327, 424] width 81 height 20
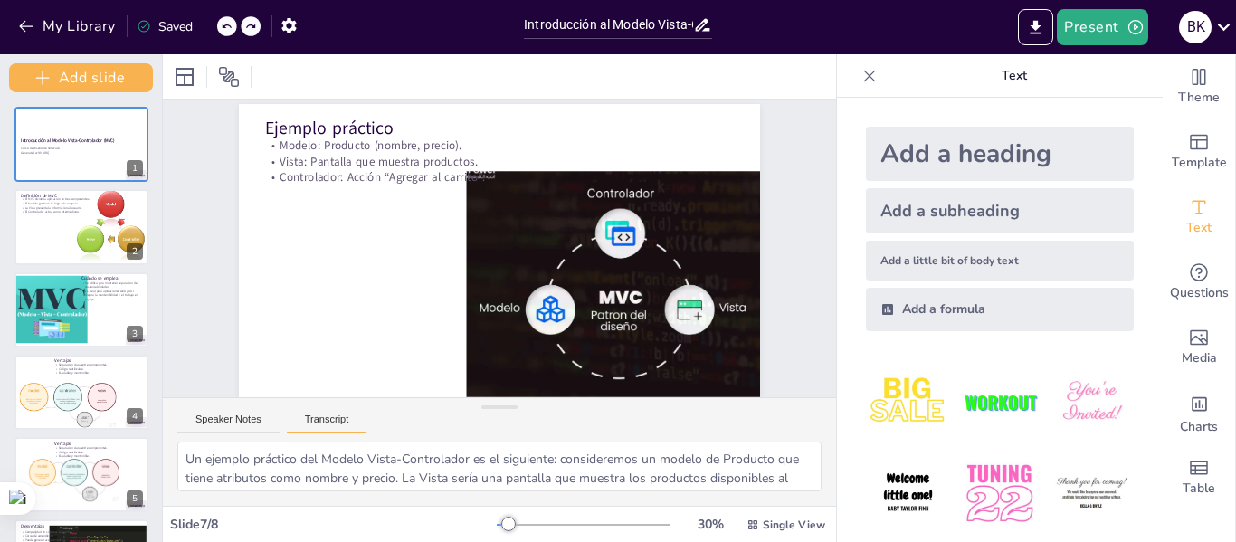
type textarea "El diagrama del Modelo Vista-Controlador muestra cómo los tres componentes inte…"
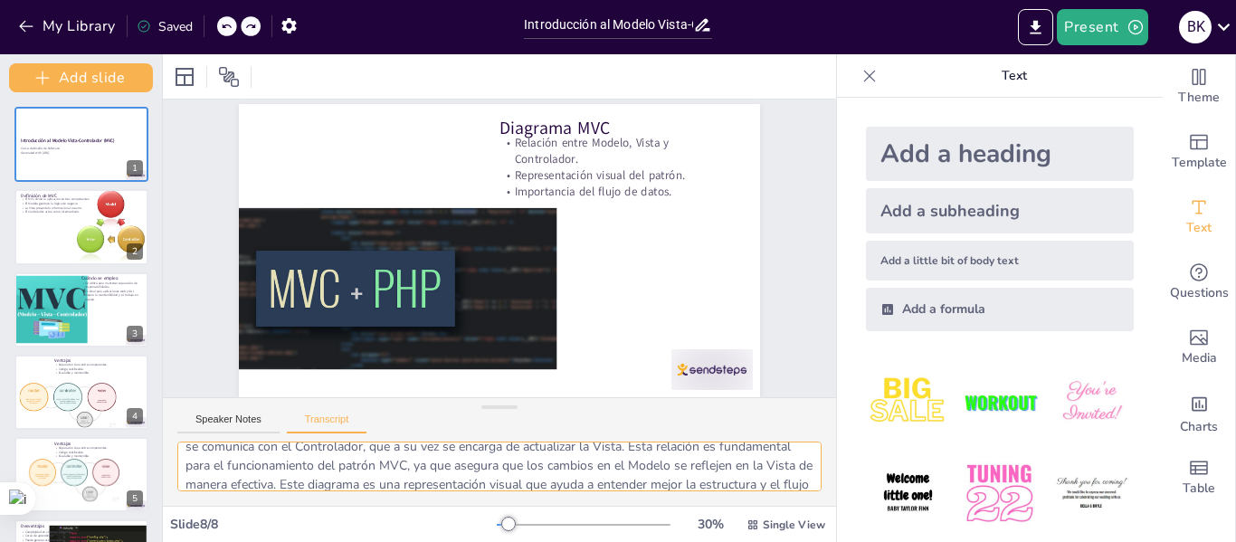
scroll to position [62, 0]
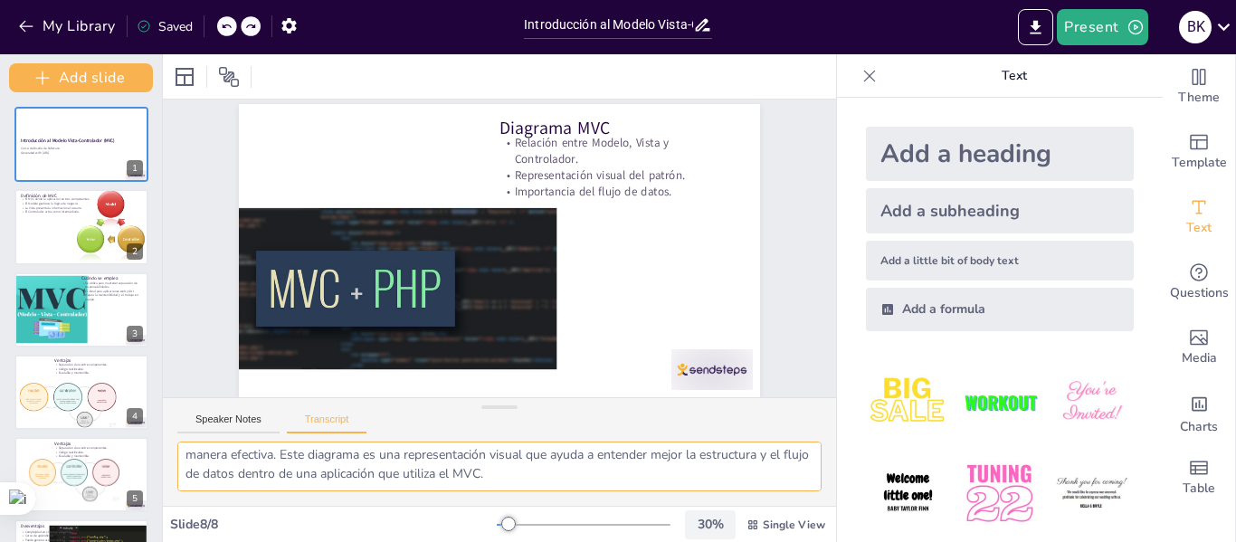
drag, startPoint x: 186, startPoint y: 453, endPoint x: 720, endPoint y: 521, distance: 539.2
click at [720, 521] on div "Slide 1 Introducción al Modelo Vista-Controlador (MVC) Curso de Diseño de Softw…" at bounding box center [499, 298] width 673 height 488
click at [183, 416] on button "Speaker Notes" at bounding box center [228, 424] width 102 height 20
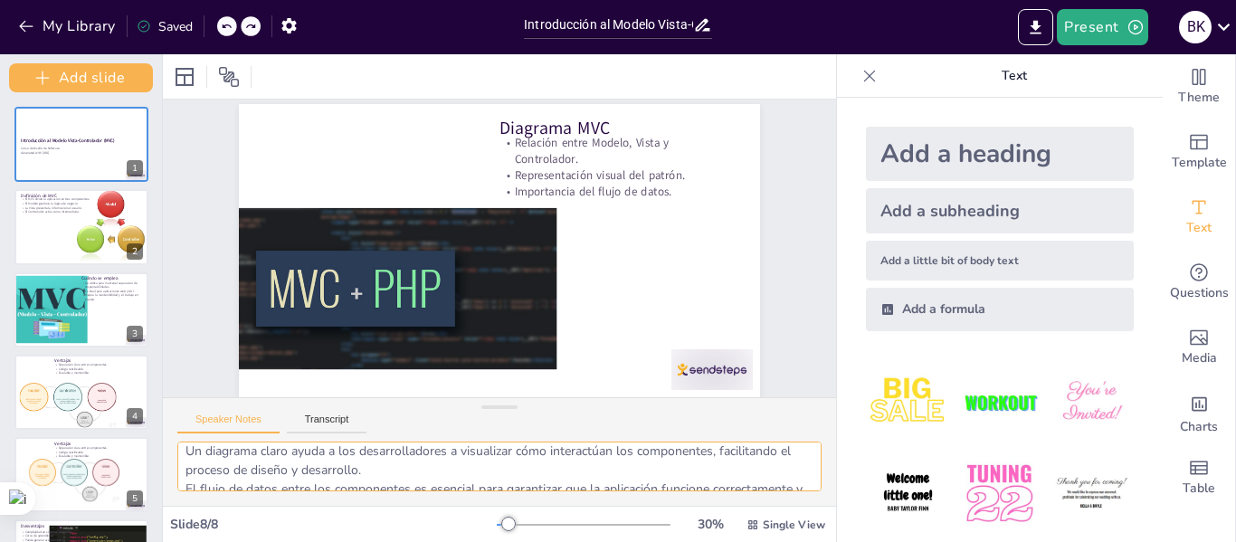
scroll to position [81, 0]
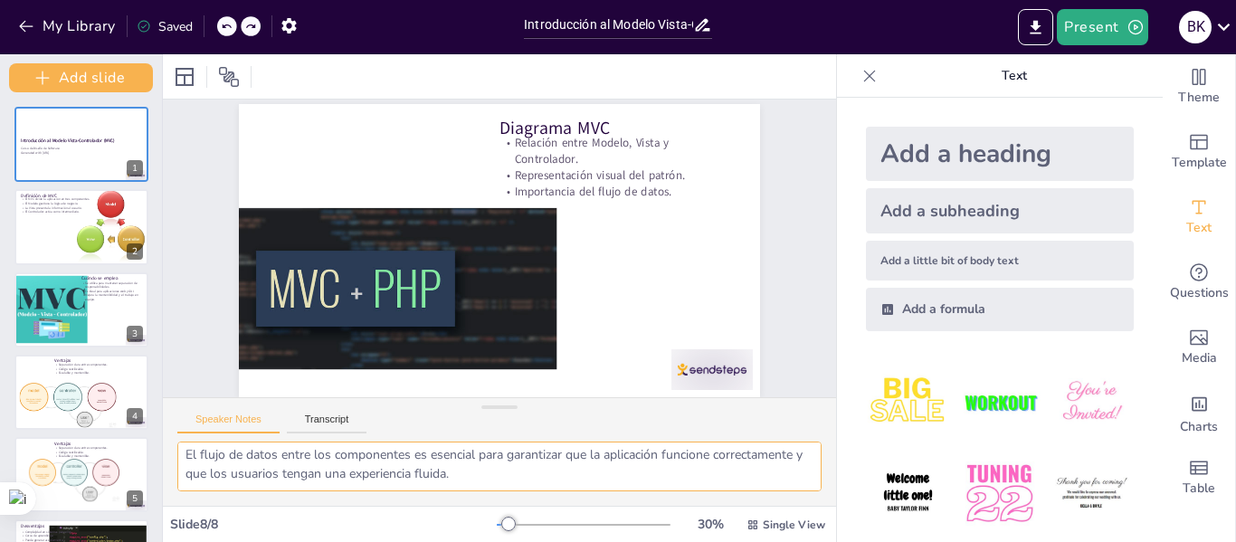
drag, startPoint x: 188, startPoint y: 454, endPoint x: 634, endPoint y: 520, distance: 451.0
click at [634, 520] on div "Slide 1 Introducción al Modelo Vista-Controlador (MVC) Curso de Diseño de Softw…" at bounding box center [499, 298] width 673 height 488
click at [330, 418] on button "Transcript" at bounding box center [327, 424] width 81 height 20
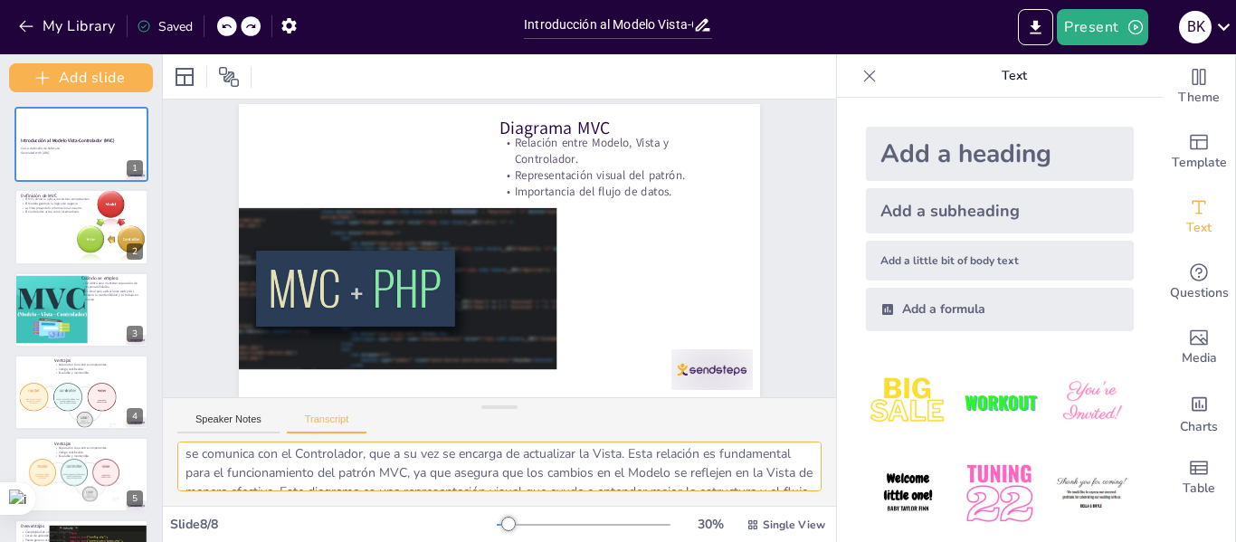
scroll to position [62, 0]
drag, startPoint x: 180, startPoint y: 460, endPoint x: 751, endPoint y: 485, distance: 571.7
click at [751, 485] on textarea "El diagrama del Modelo Vista-Controlador muestra cómo los tres componentes inte…" at bounding box center [499, 467] width 644 height 50
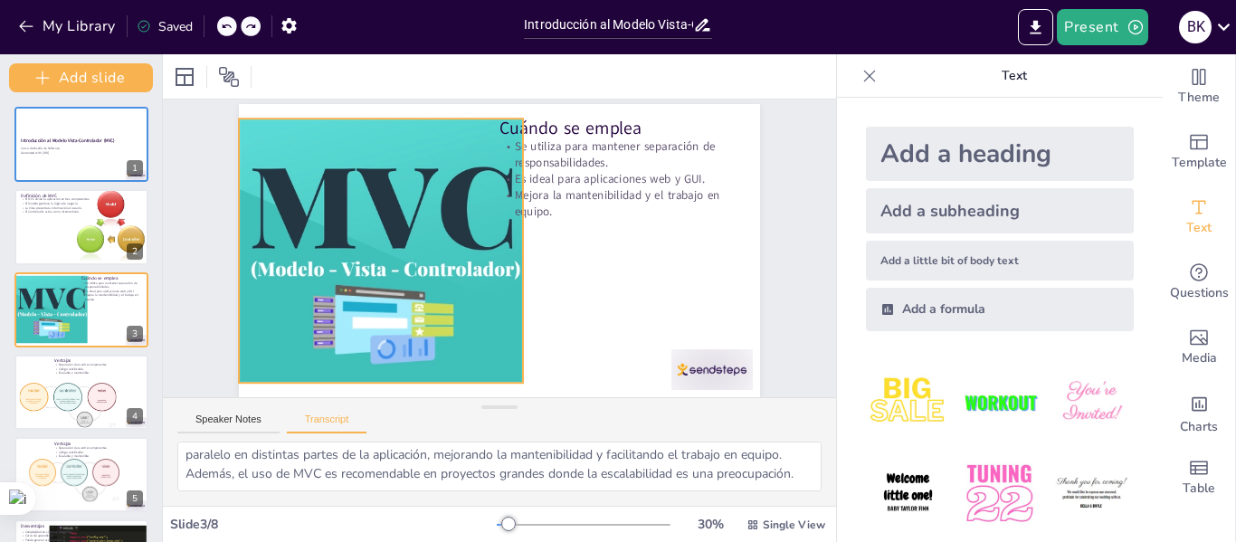
type textarea "El Modelo Vista-Controlador (MVC) es un patrón de diseño que divide una aplicac…"
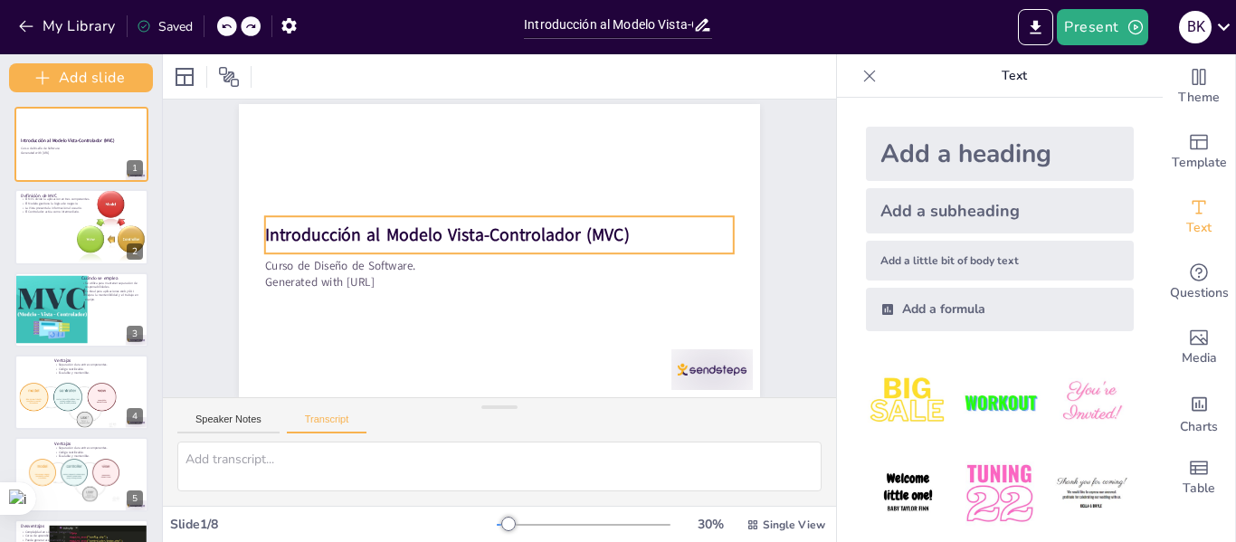
scroll to position [0, 0]
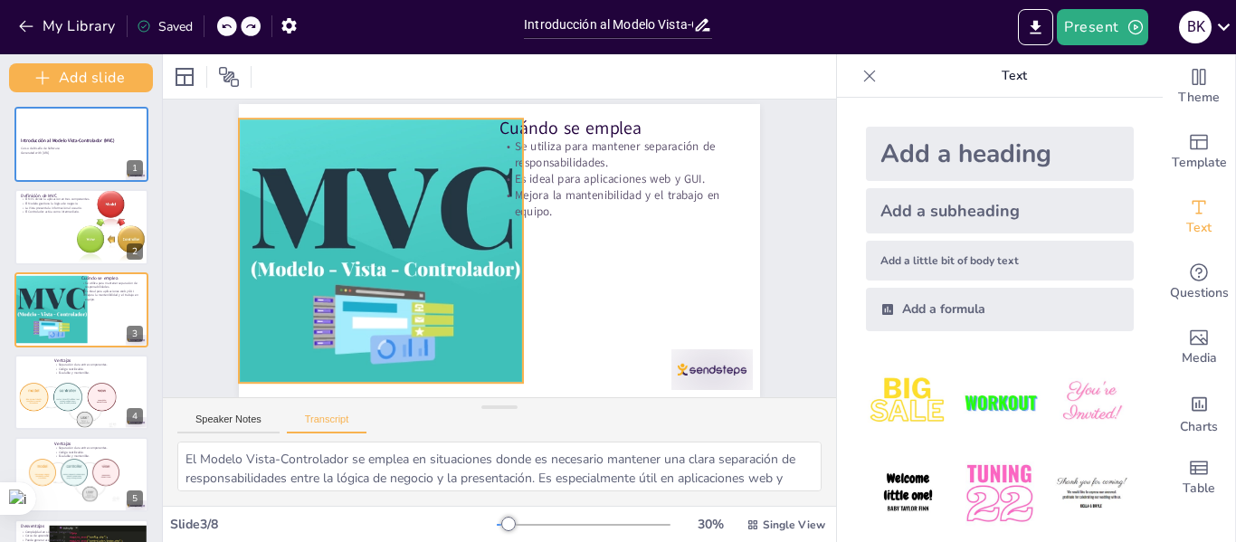
type textarea "El Modelo Vista-Controlador (MVC) es un patrón de diseño que divide una aplicac…"
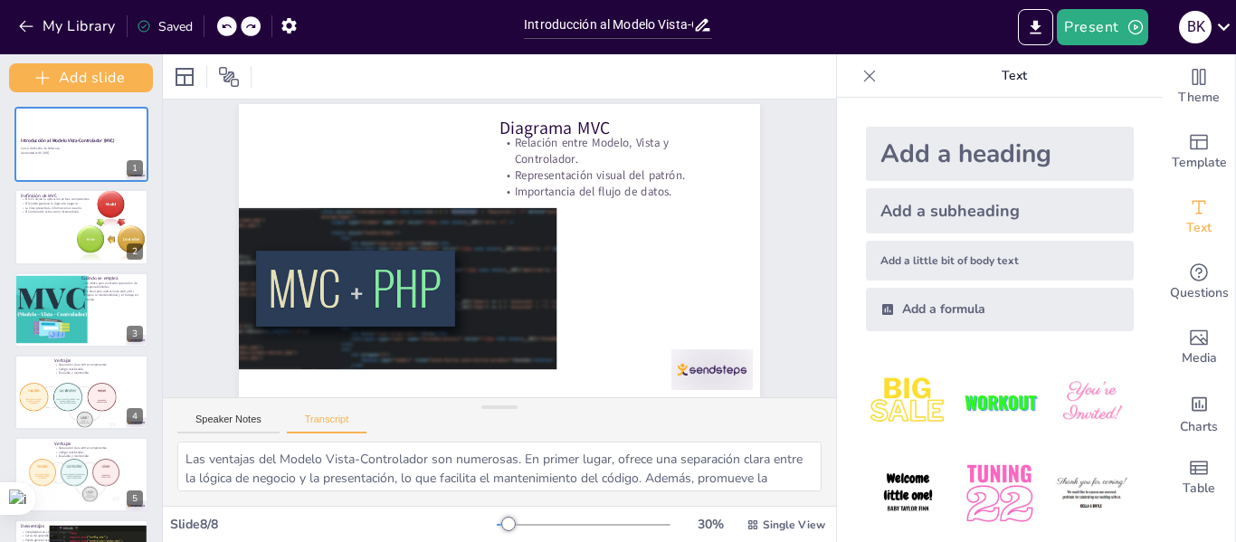
type textarea "El diagrama del Modelo Vista-Controlador muestra cómo los tres componentes inte…"
click at [1052, 19] on button "Export to PowerPoint" at bounding box center [1035, 27] width 35 height 36
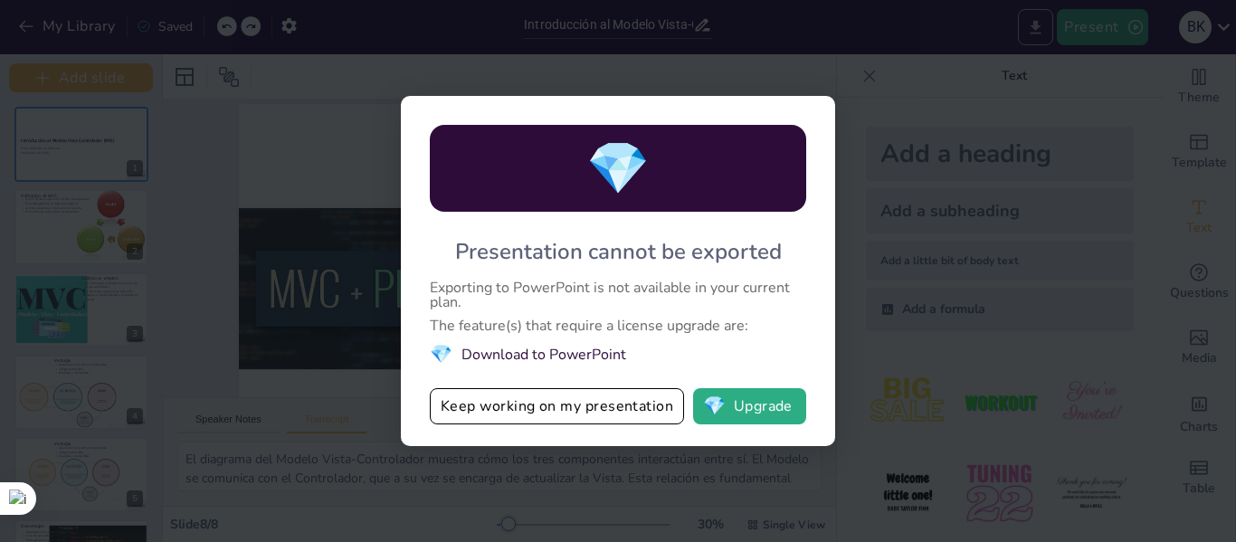
click at [1041, 29] on div "💎 Presentation cannot be exported Exporting to PowerPoint is not available in y…" at bounding box center [618, 271] width 1236 height 542
drag, startPoint x: 449, startPoint y: 245, endPoint x: 549, endPoint y: 274, distance: 104.6
click at [549, 274] on div "💎 Presentation cannot be exported Exporting to PowerPoint is not available in y…" at bounding box center [618, 271] width 434 height 350
click at [599, 353] on li "💎 Download to PowerPoint" at bounding box center [618, 354] width 377 height 24
click at [682, 72] on div "💎 Presentation cannot be exported Exporting to PowerPoint is not available in y…" at bounding box center [618, 271] width 1236 height 542
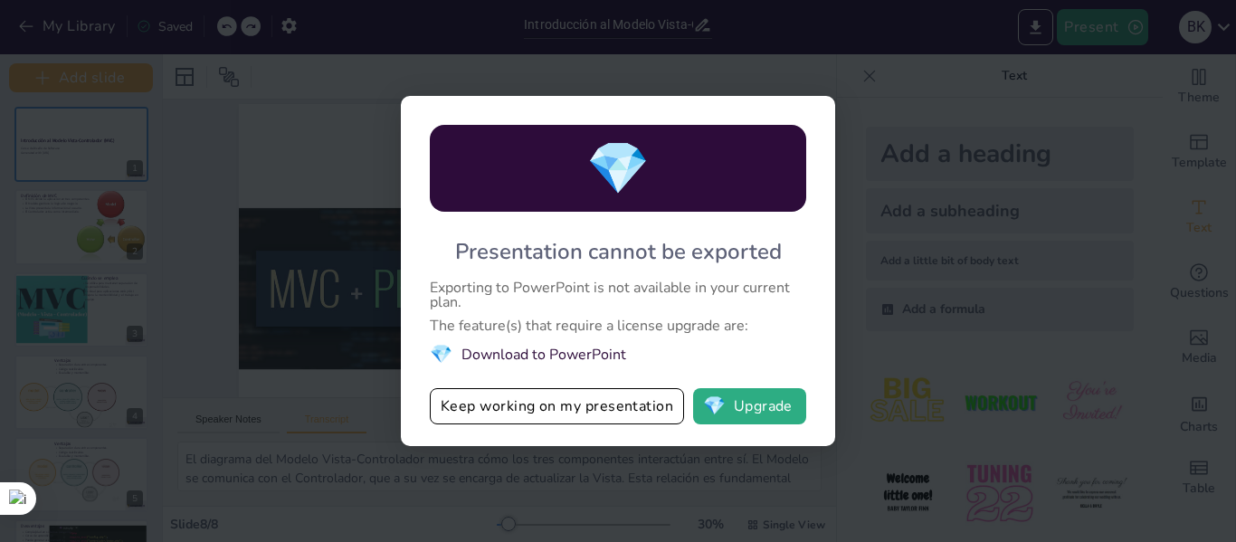
click at [292, 361] on div "💎 Presentation cannot be exported Exporting to PowerPoint is not available in y…" at bounding box center [618, 271] width 1236 height 542
click at [588, 407] on button "Keep working on my presentation" at bounding box center [557, 406] width 254 height 36
